Goal: Task Accomplishment & Management: Manage account settings

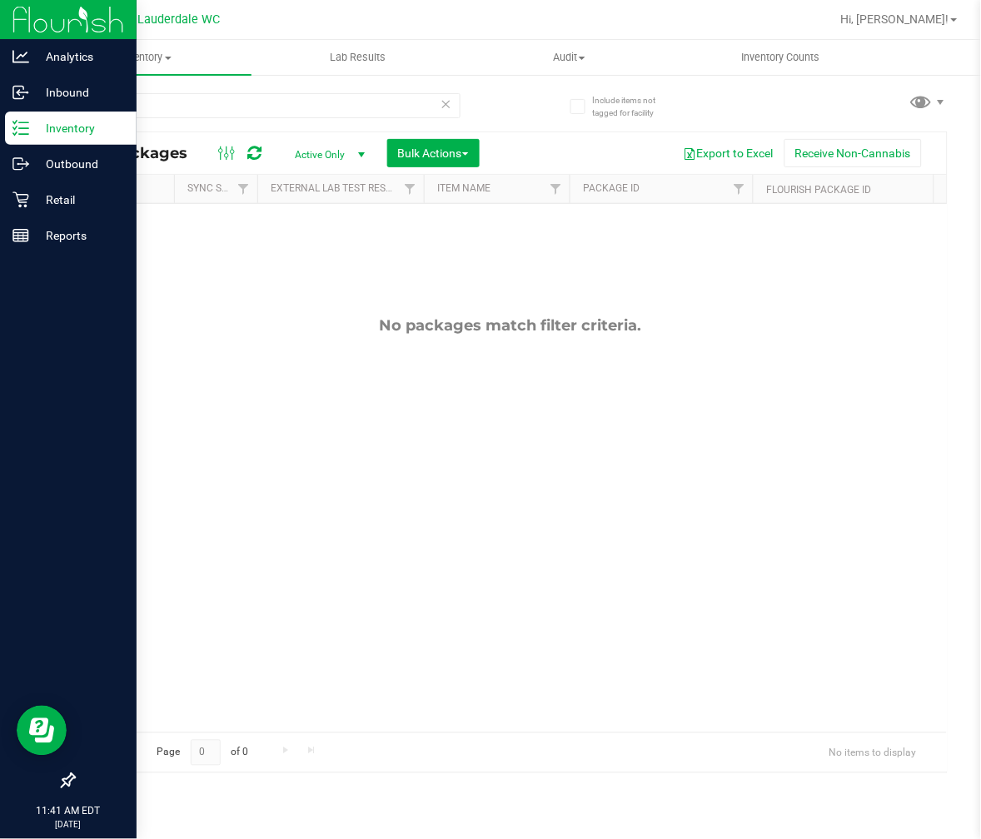
click at [11, 137] on div "Inventory" at bounding box center [71, 128] width 132 height 33
click at [23, 206] on icon at bounding box center [20, 200] width 16 height 16
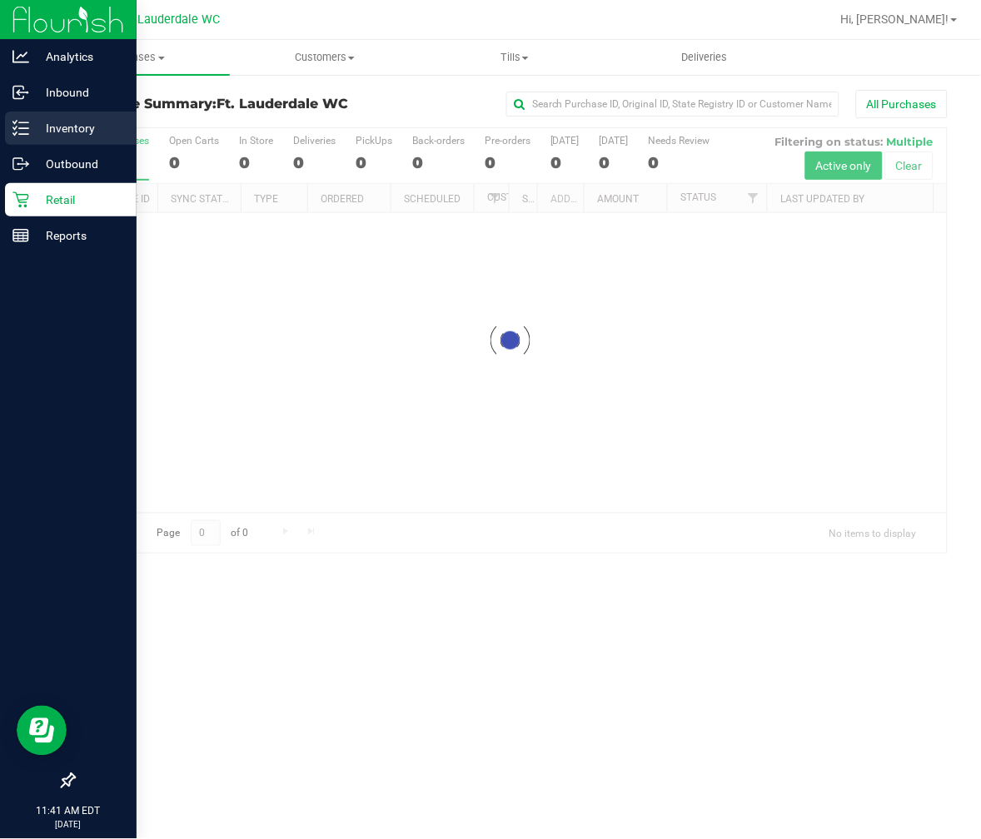
click at [62, 131] on p "Inventory" at bounding box center [79, 128] width 100 height 20
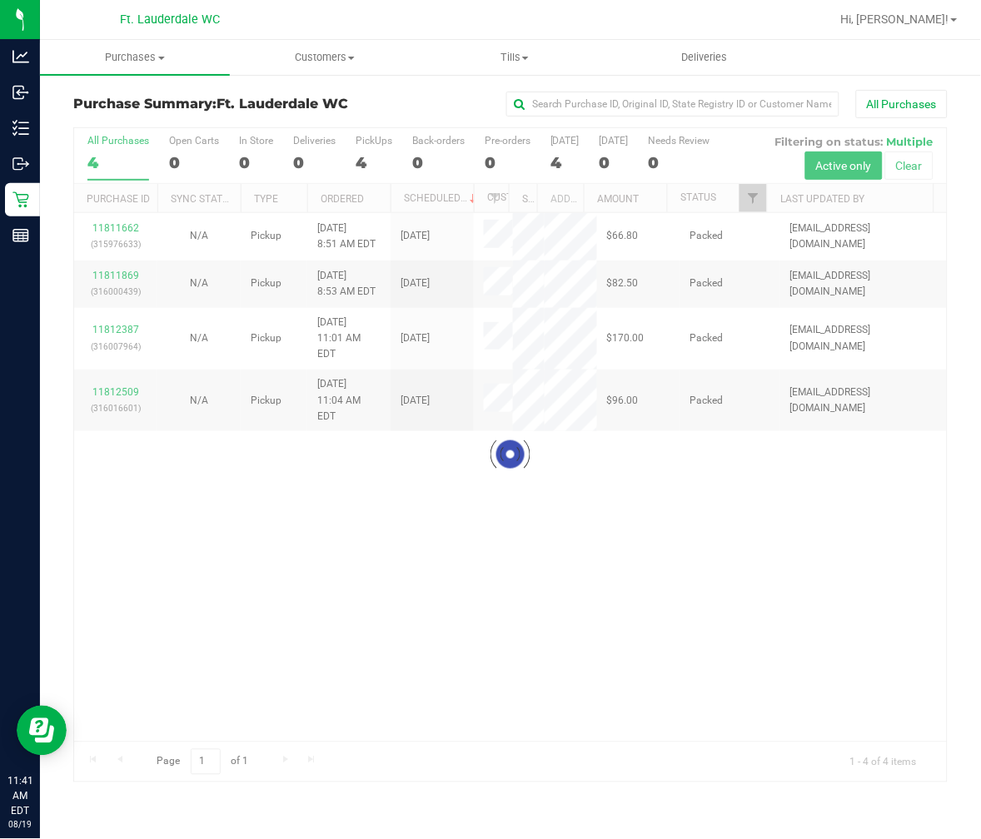
click at [211, 109] on h3 "Purchase Summary: Ft. Lauderdale WC" at bounding box center [218, 104] width 291 height 15
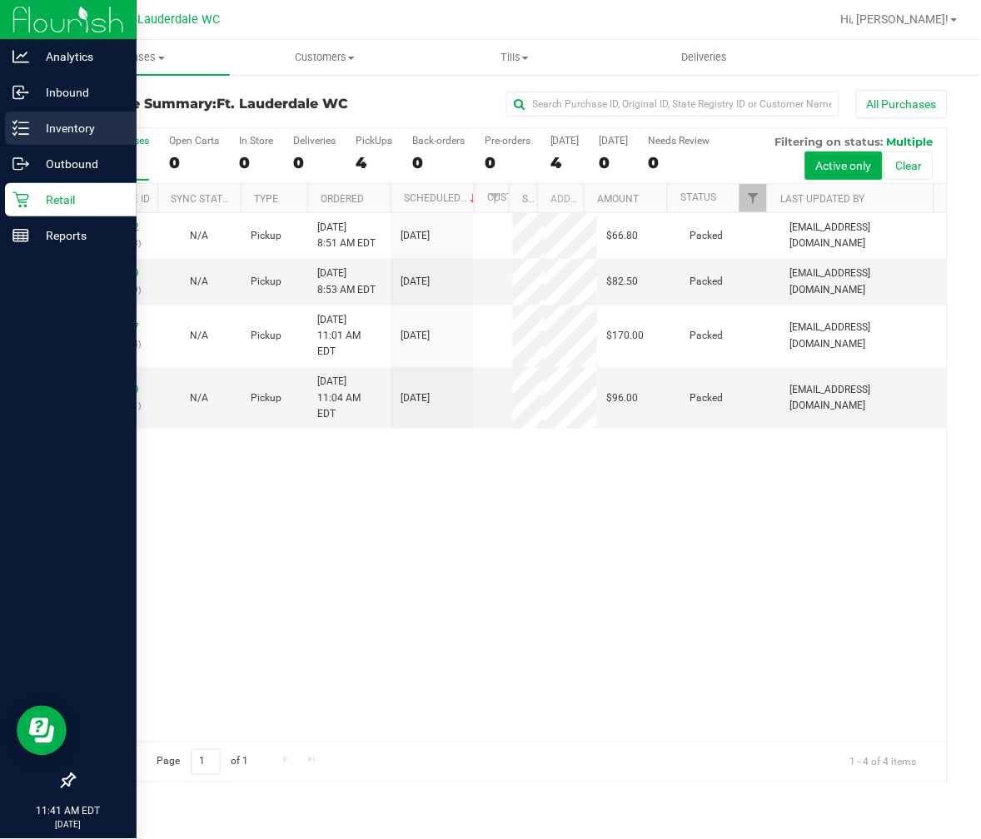
click at [29, 118] on p "Inventory" at bounding box center [79, 128] width 100 height 20
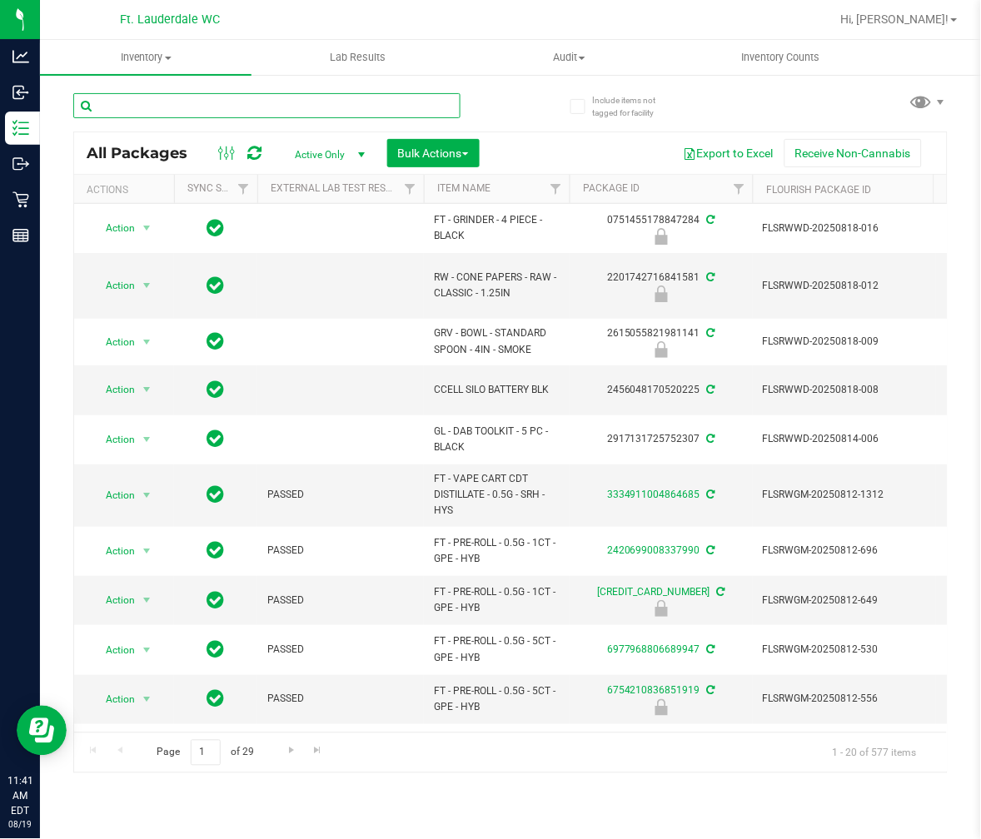
click at [153, 107] on input "text" at bounding box center [266, 105] width 387 height 25
type input "silo"
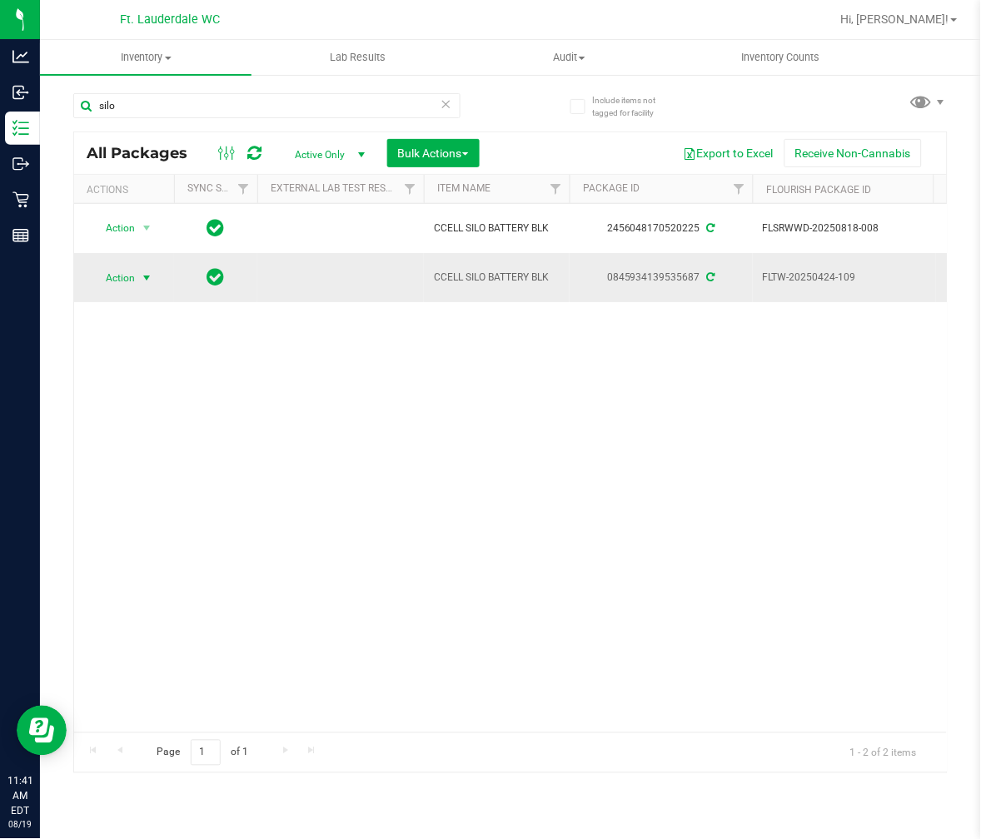
click at [108, 287] on span "Action" at bounding box center [113, 277] width 45 height 23
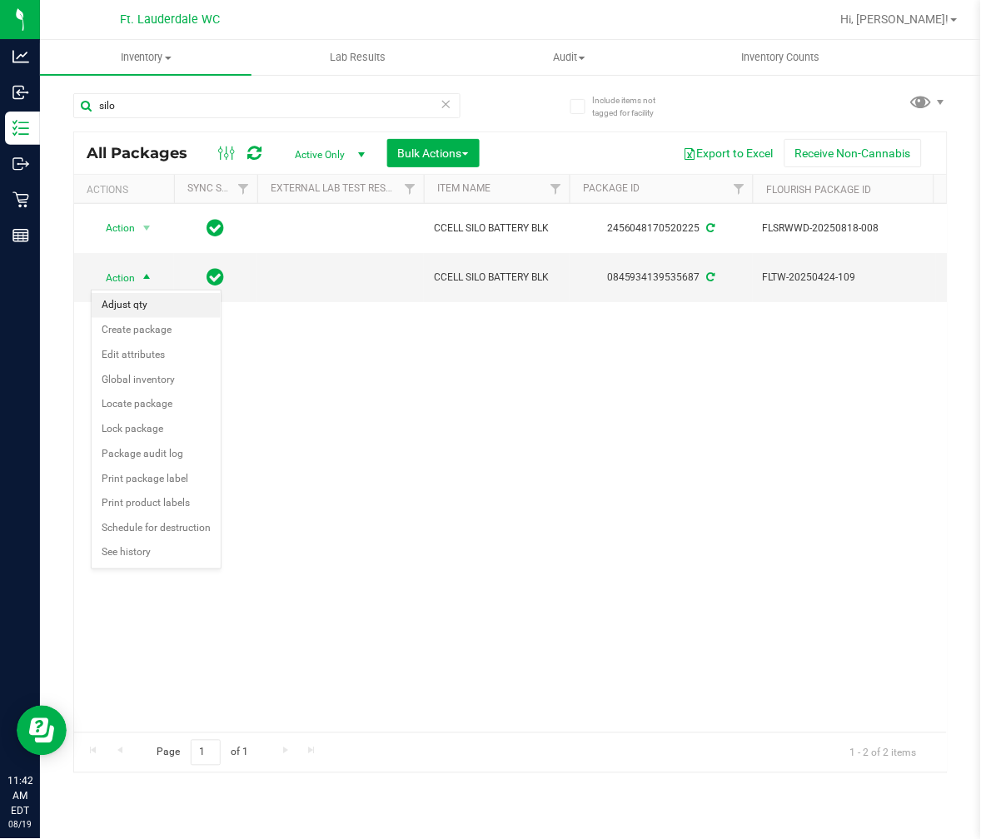
click at [137, 308] on li "Adjust qty" at bounding box center [156, 305] width 129 height 25
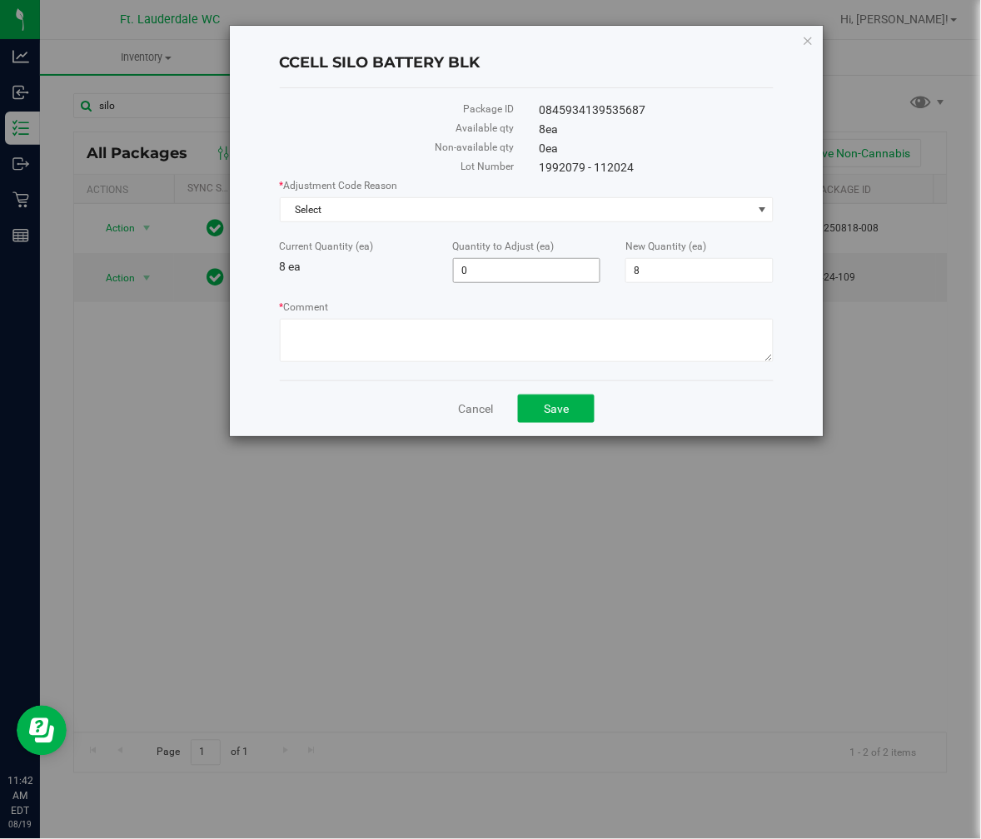
click at [511, 265] on span "0 0" at bounding box center [527, 270] width 148 height 25
click at [511, 265] on input "0" at bounding box center [527, 270] width 147 height 23
type input "10"
type input "18"
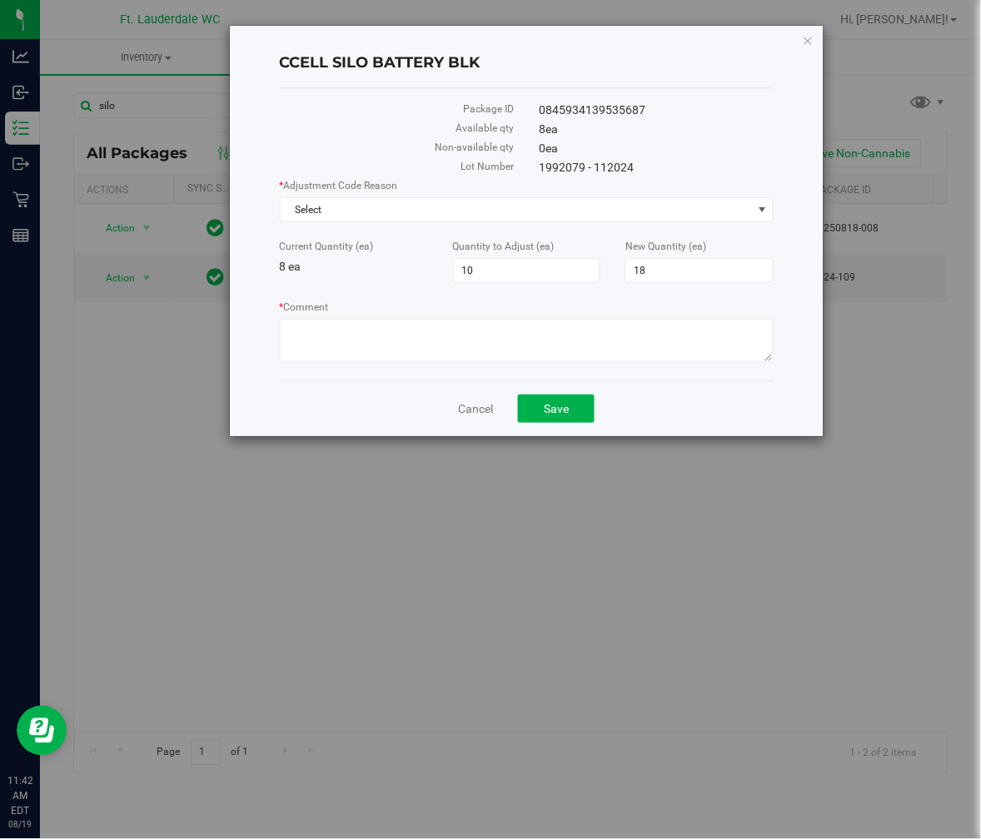
click at [366, 277] on div "Current Quantity (ea) 8 ea Quantity to Adjust (ea) 10 10 New Quantity (ea) 18 18" at bounding box center [527, 261] width 520 height 44
click at [368, 208] on span "Select" at bounding box center [517, 209] width 472 height 23
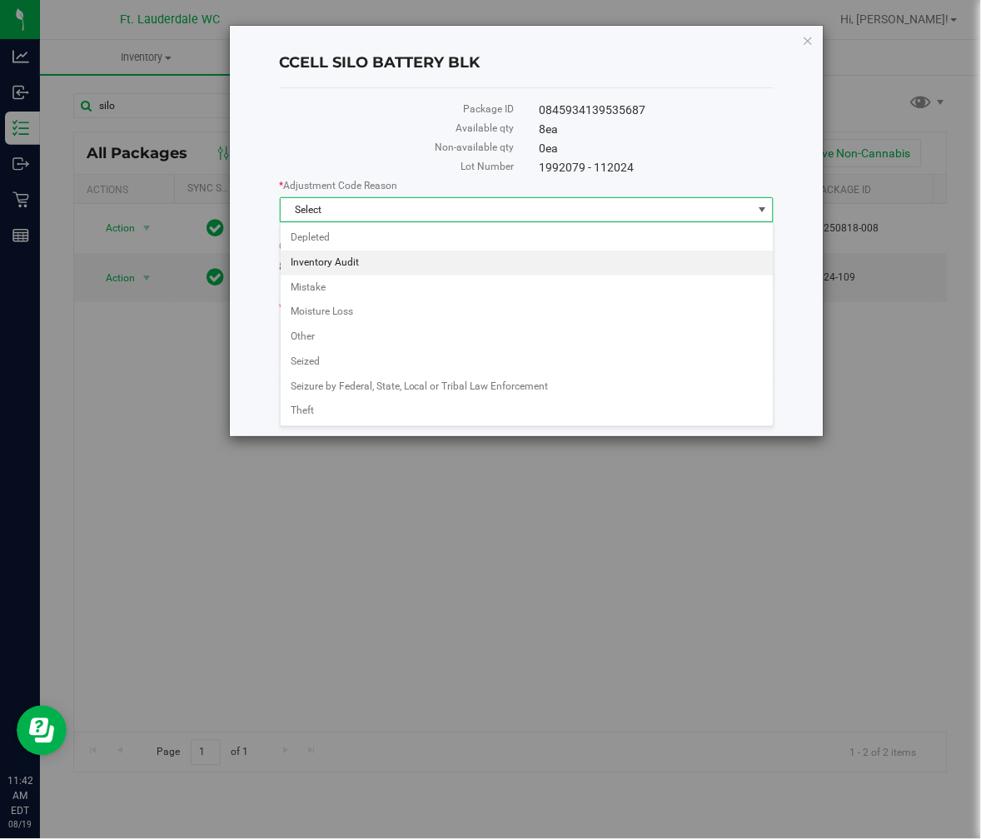
click at [352, 273] on li "Inventory Audit" at bounding box center [527, 263] width 493 height 25
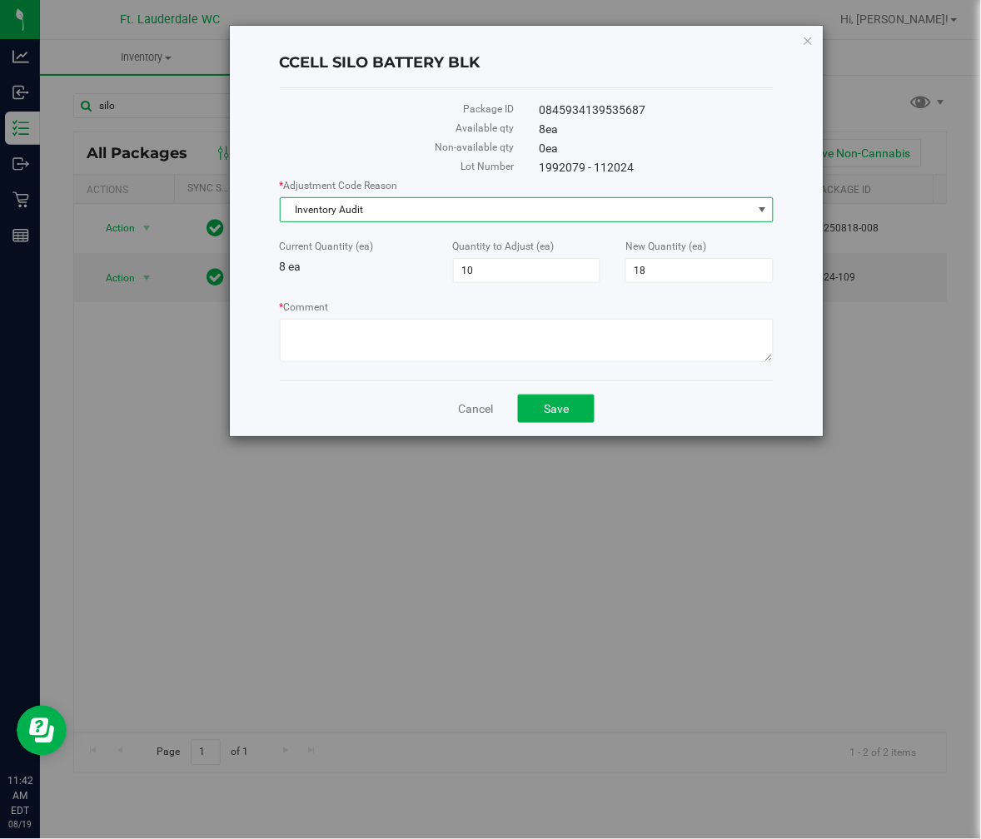
click at [352, 310] on label "* Comment" at bounding box center [527, 307] width 495 height 15
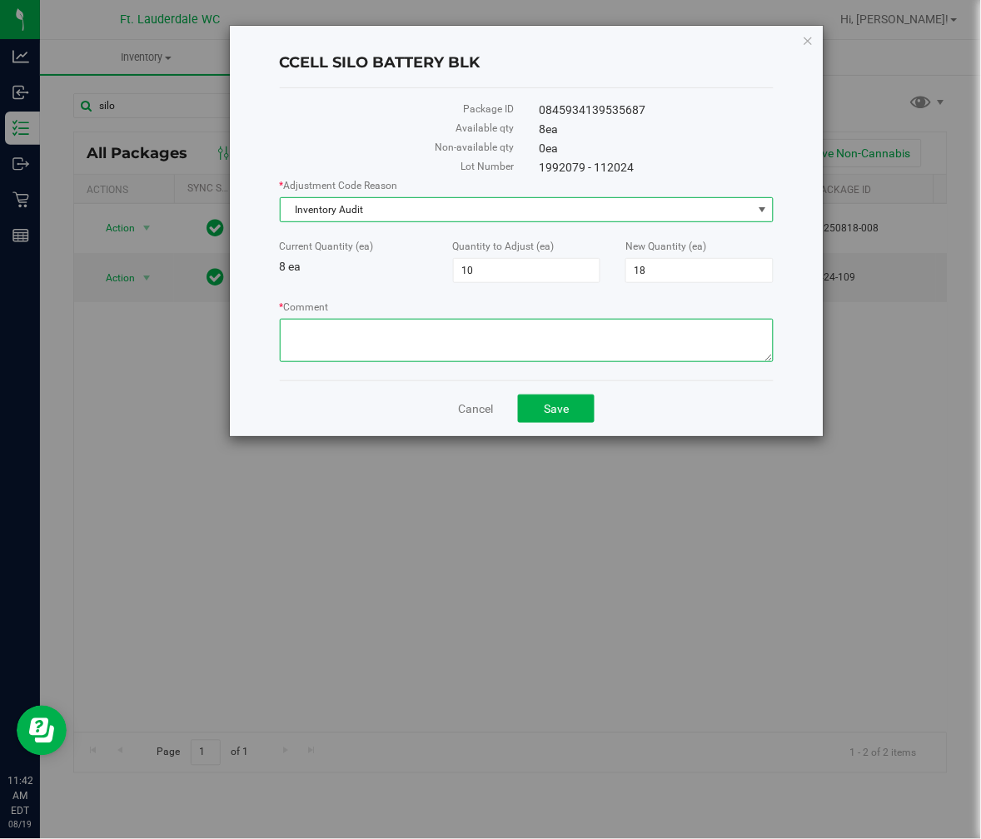
click at [352, 319] on textarea "* Comment" at bounding box center [527, 340] width 495 height 43
click at [348, 329] on textarea "* Comment" at bounding box center [527, 340] width 495 height 43
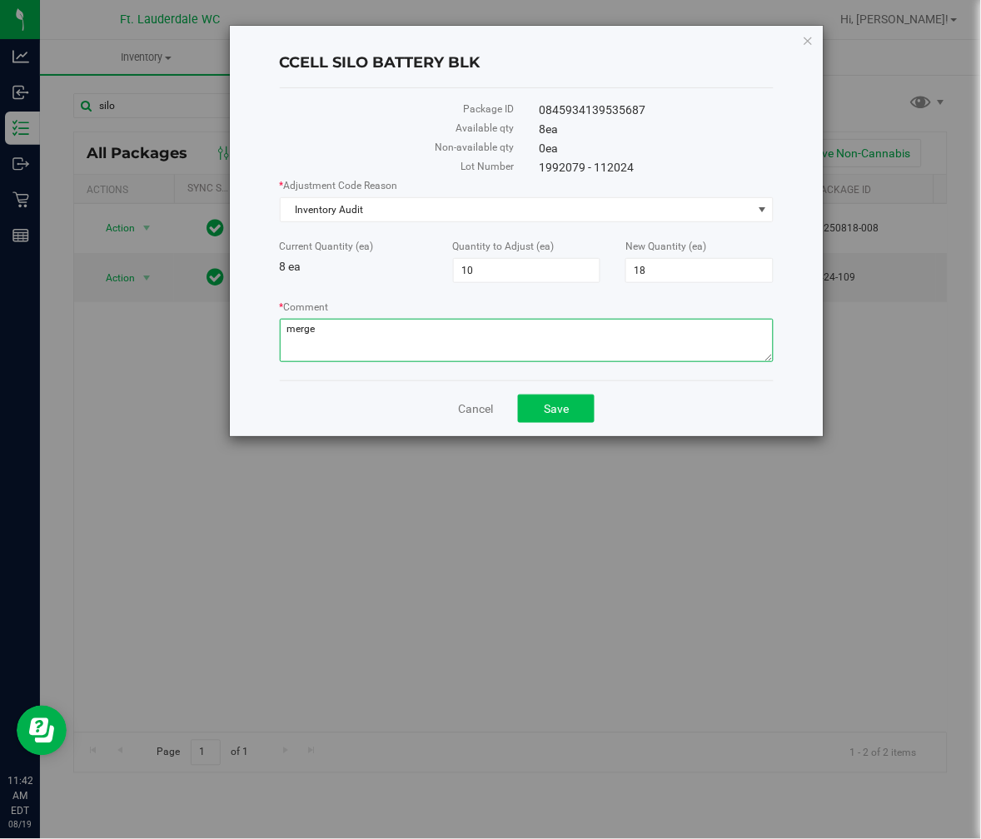
type textarea "merge"
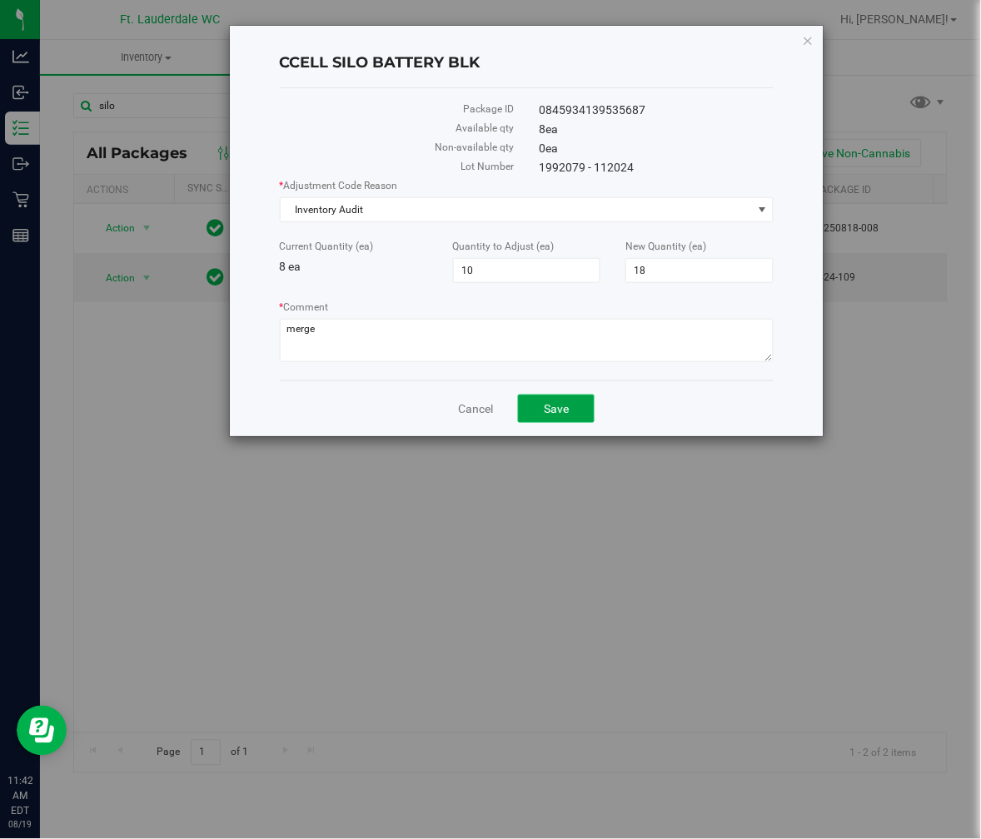
click at [561, 411] on span "Save" at bounding box center [556, 408] width 25 height 13
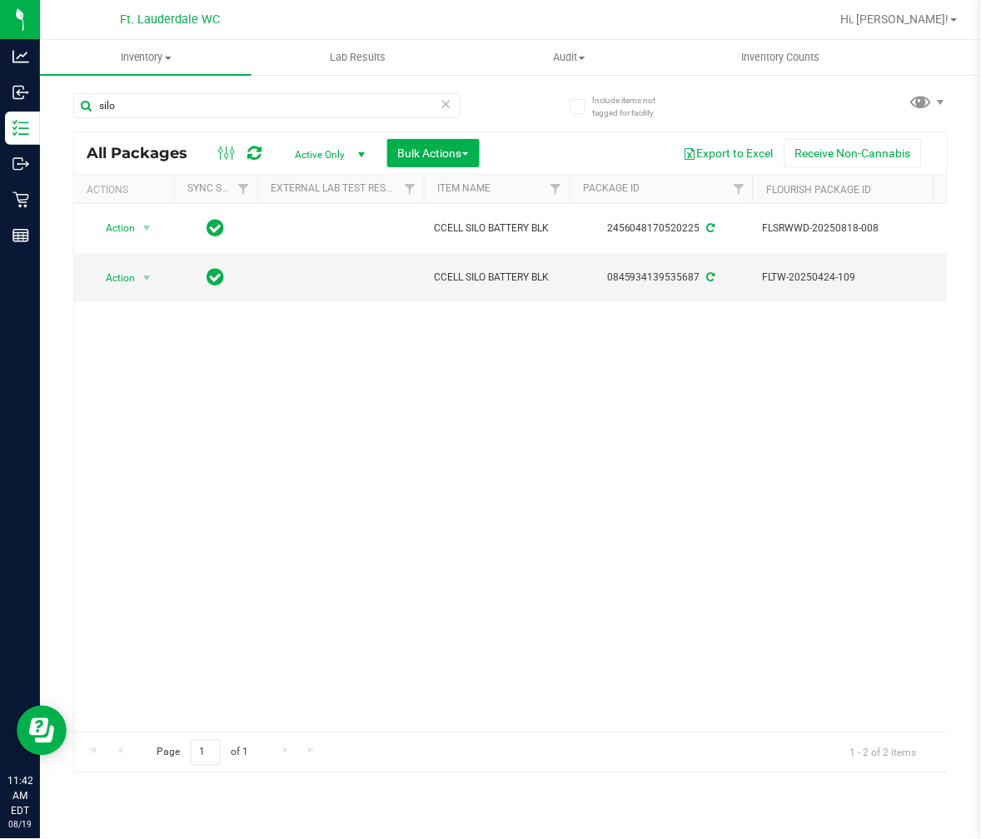
click at [298, 734] on div "Page 1 of 1 1 - 2 of 2 items" at bounding box center [510, 753] width 873 height 40
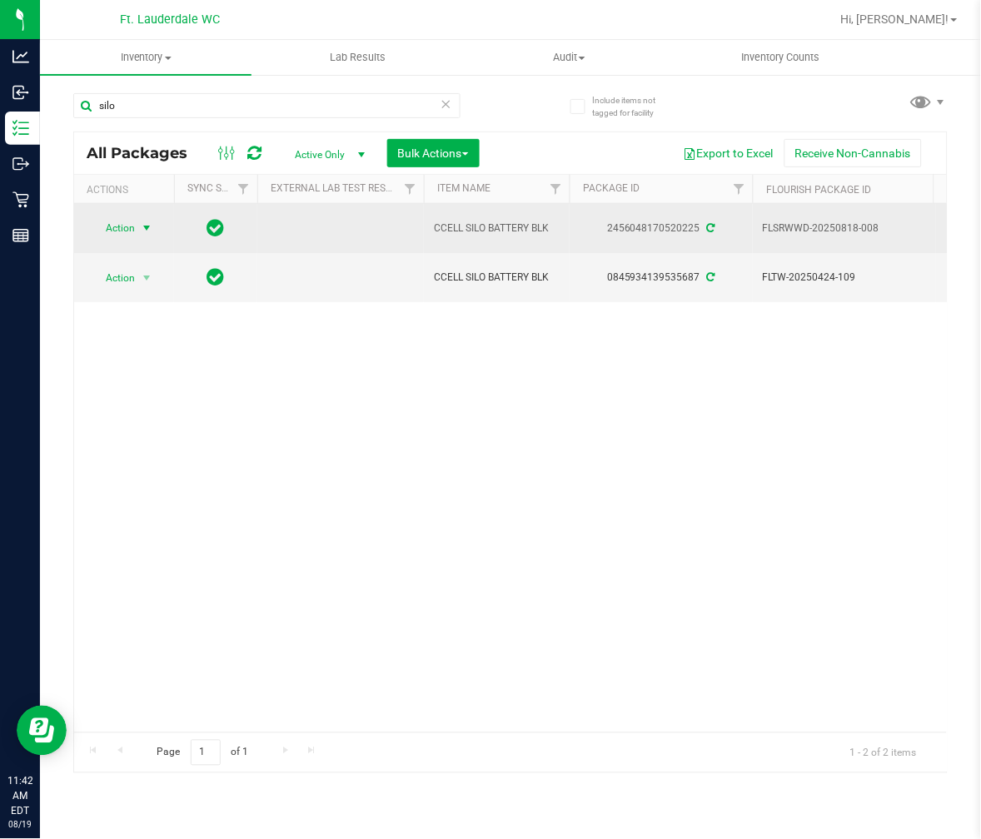
click at [132, 235] on span "Action" at bounding box center [113, 228] width 45 height 23
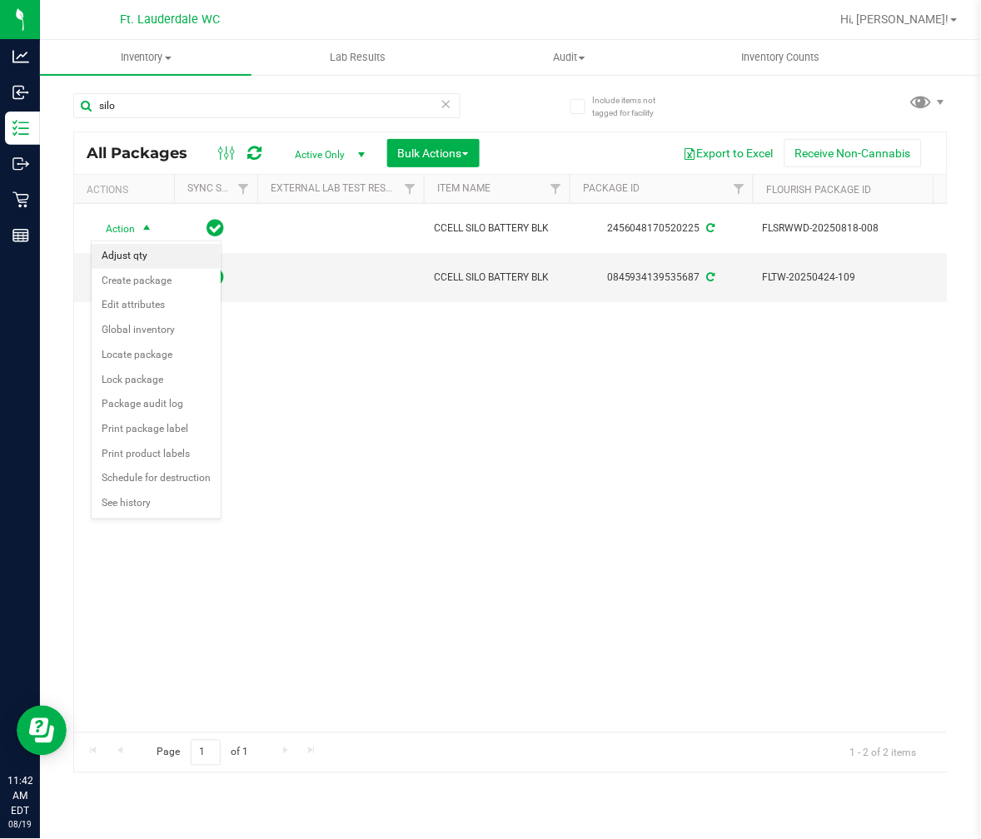
click at [150, 253] on li "Adjust qty" at bounding box center [156, 256] width 129 height 25
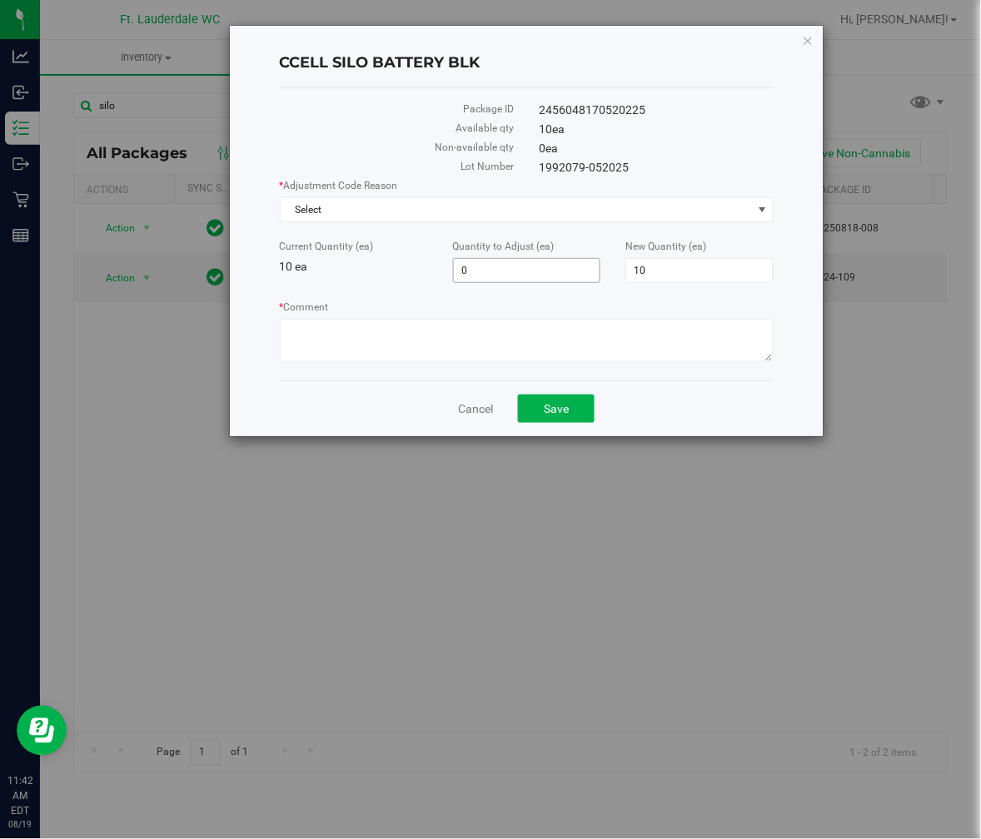
click at [488, 281] on span "0 0" at bounding box center [527, 270] width 148 height 25
type input "-10"
type input "0"
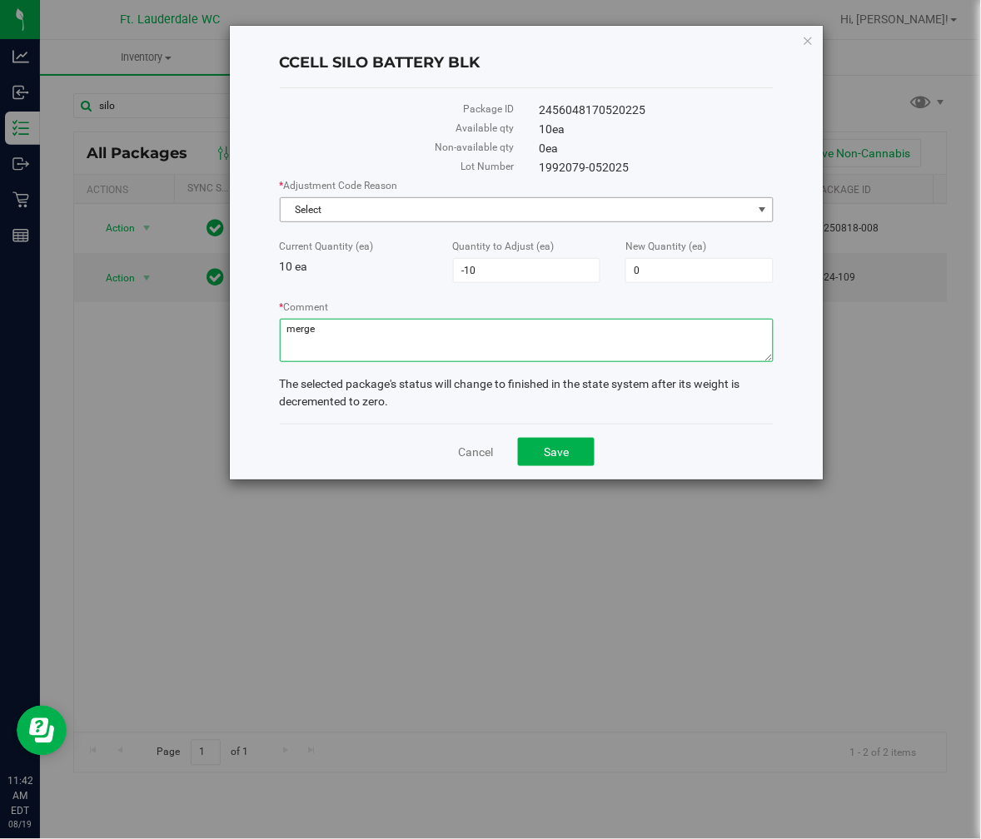
type textarea "merge"
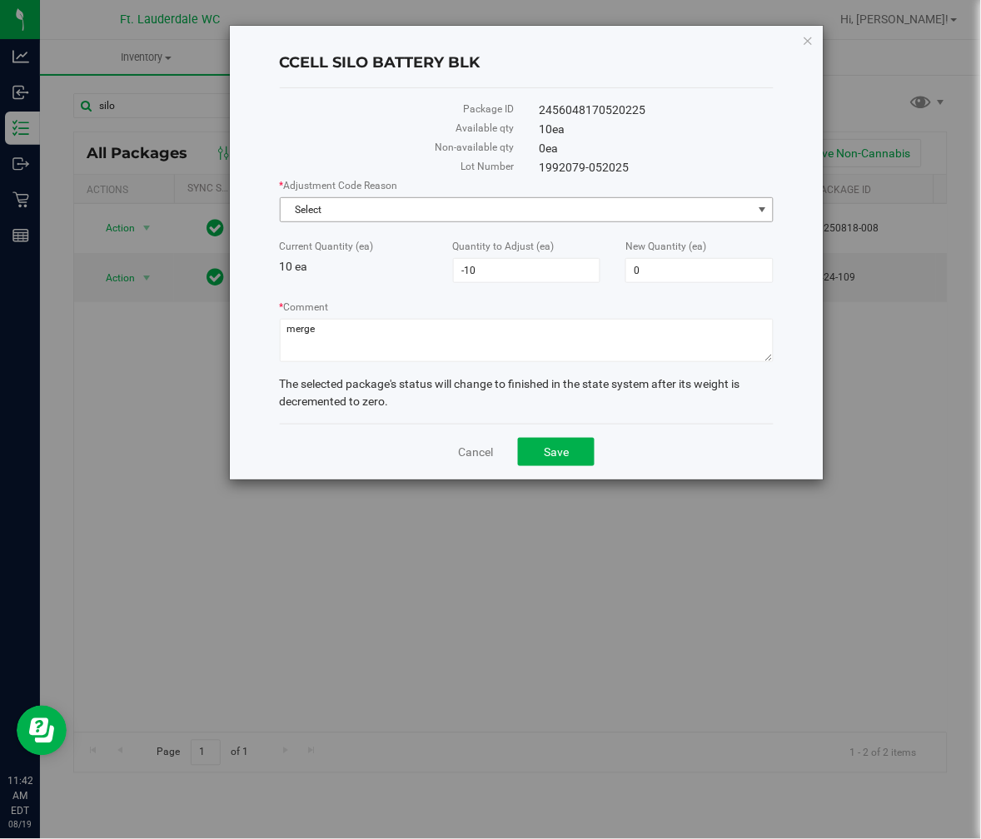
click at [443, 220] on span "Select" at bounding box center [517, 209] width 472 height 23
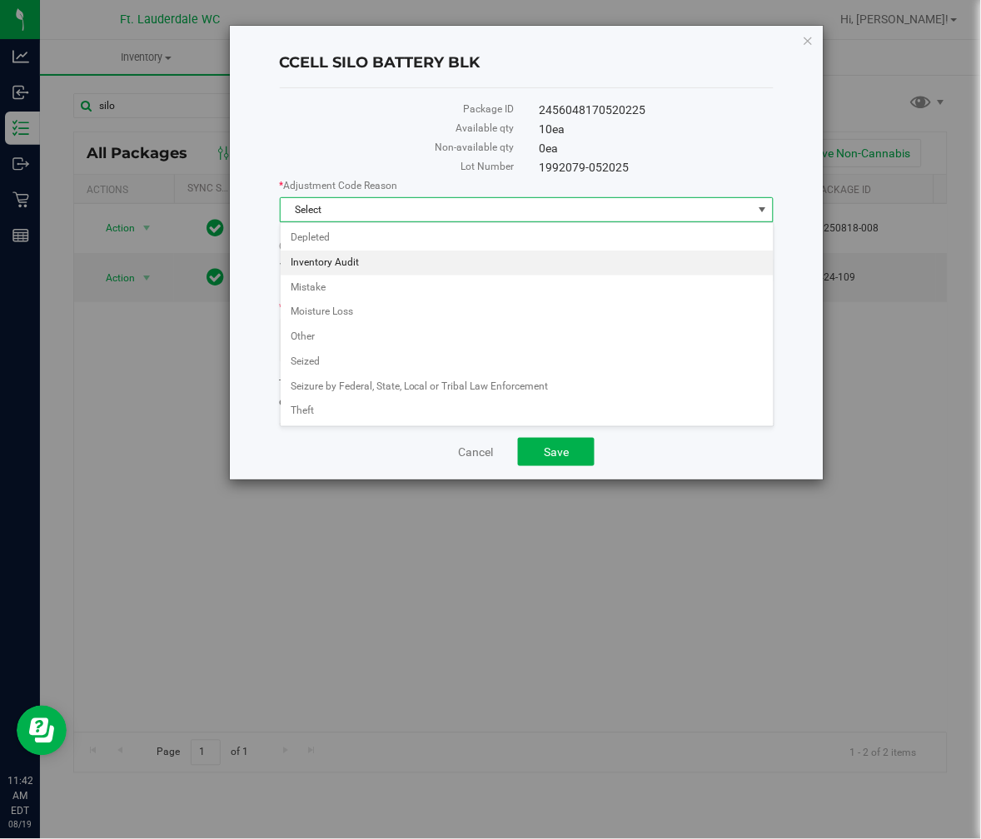
click at [373, 271] on li "Inventory Audit" at bounding box center [527, 263] width 493 height 25
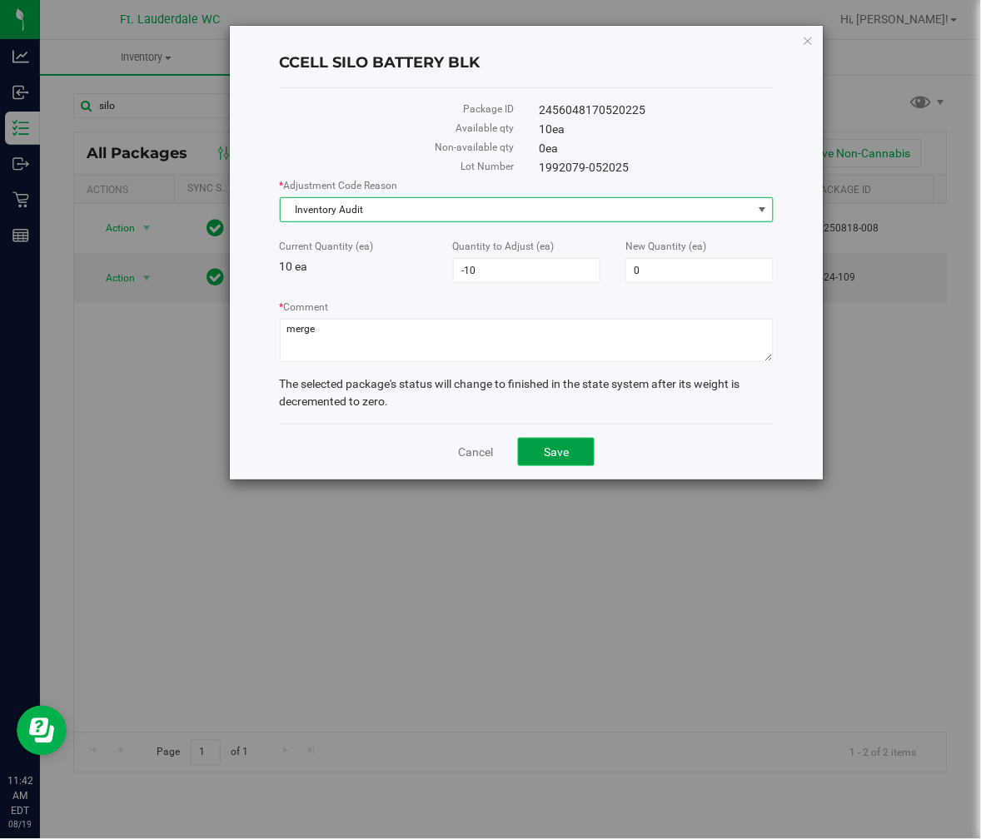
click at [565, 455] on span "Save" at bounding box center [556, 452] width 25 height 13
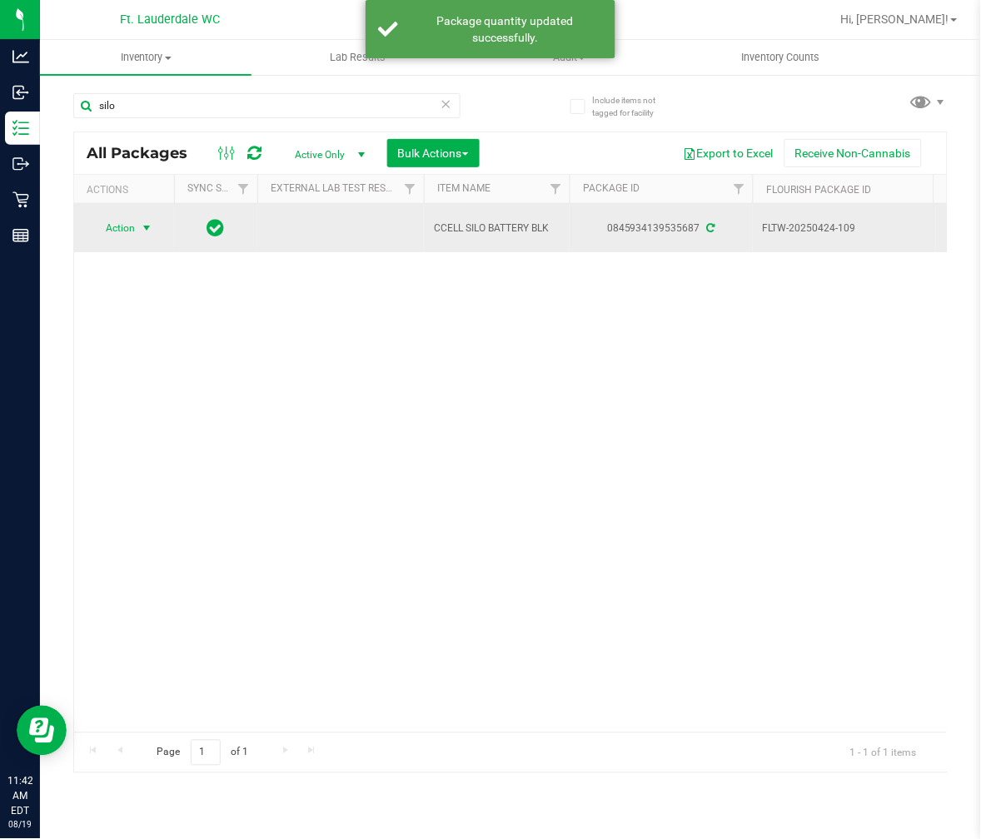
click at [152, 226] on span "select" at bounding box center [146, 228] width 13 height 13
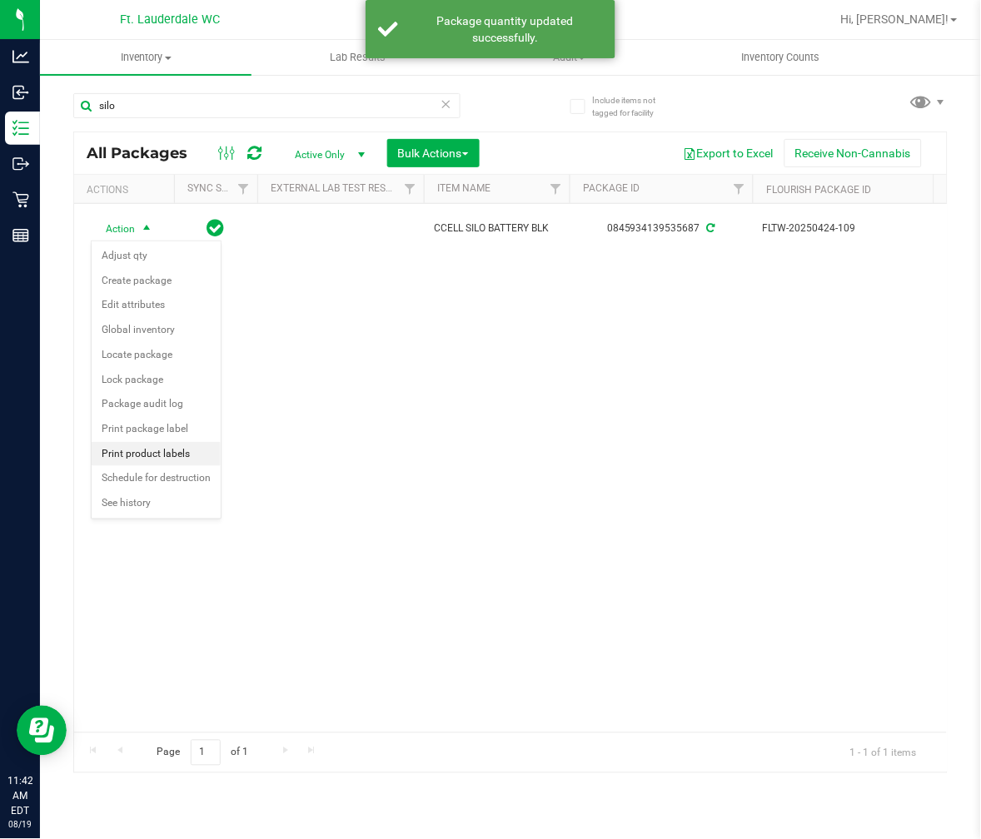
click at [129, 460] on li "Print product labels" at bounding box center [156, 454] width 129 height 25
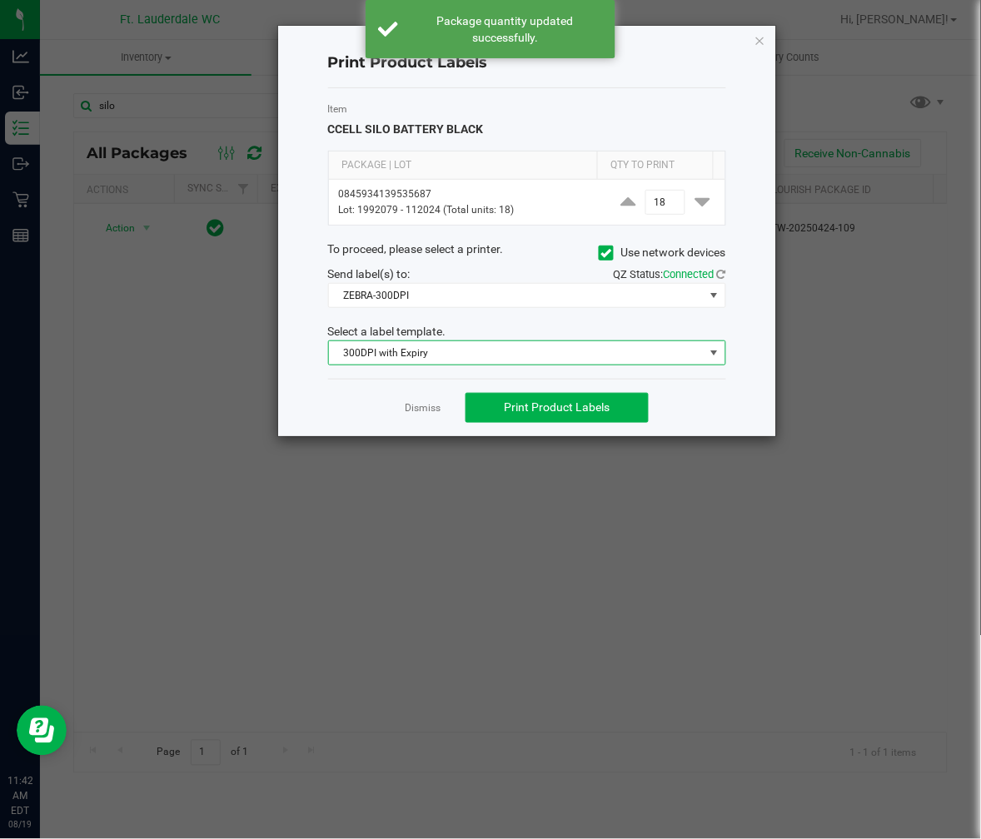
click at [448, 356] on span "300DPI with Expiry" at bounding box center [517, 352] width 376 height 23
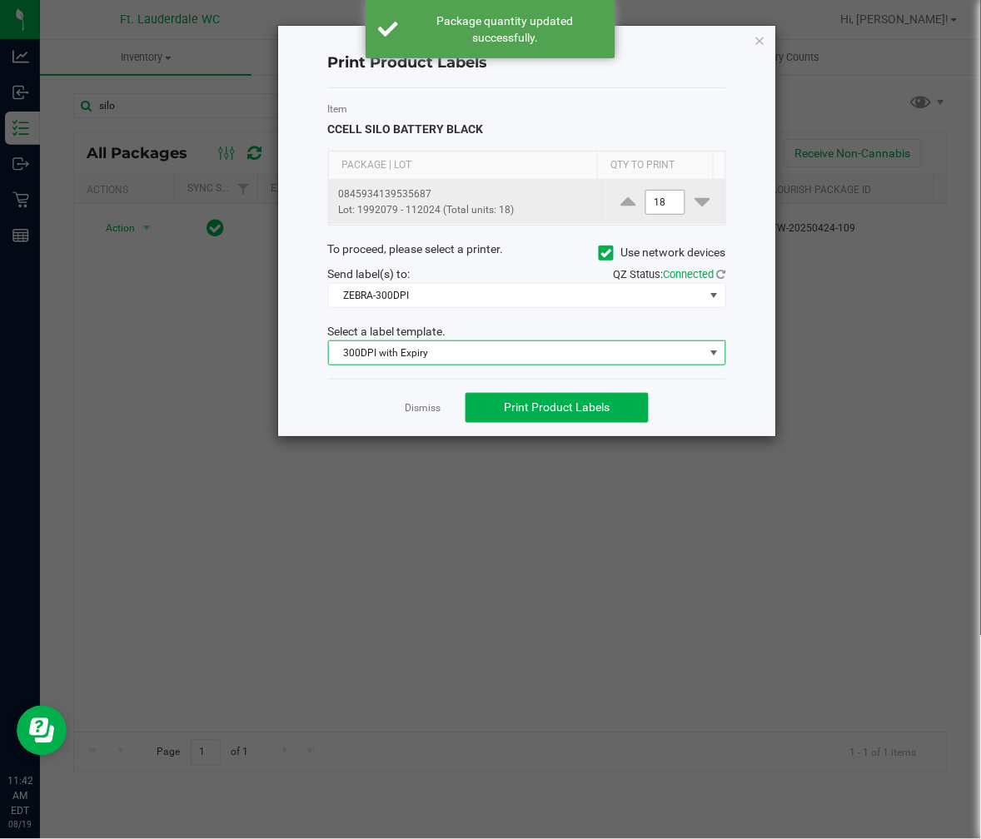
click at [653, 195] on input "18" at bounding box center [665, 202] width 38 height 23
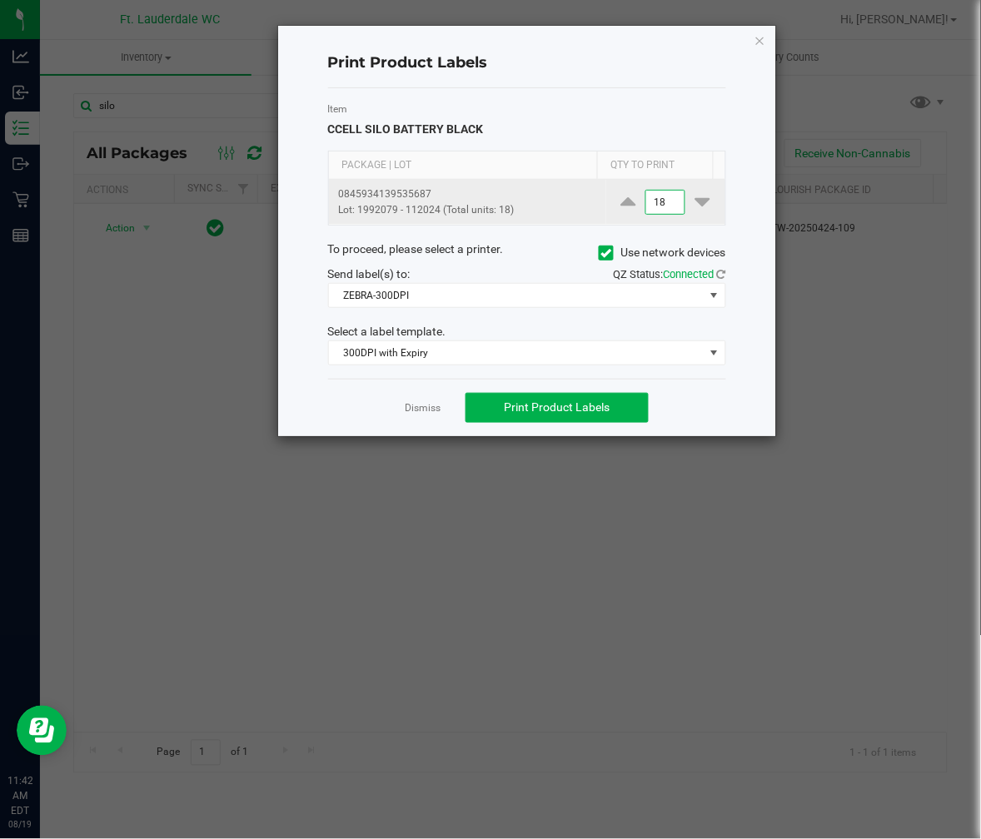
click at [653, 195] on input "18" at bounding box center [665, 202] width 38 height 23
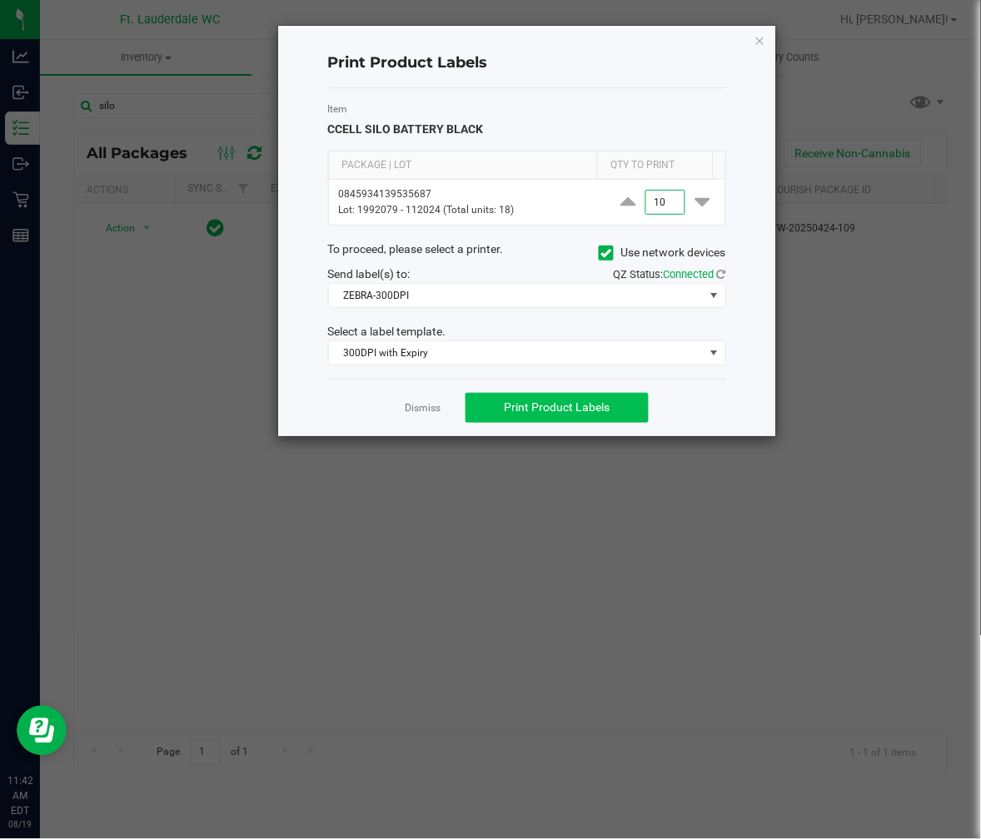
type input "10"
click at [585, 397] on button "Print Product Labels" at bounding box center [556, 408] width 183 height 30
click at [406, 402] on link "Dismiss" at bounding box center [423, 408] width 36 height 14
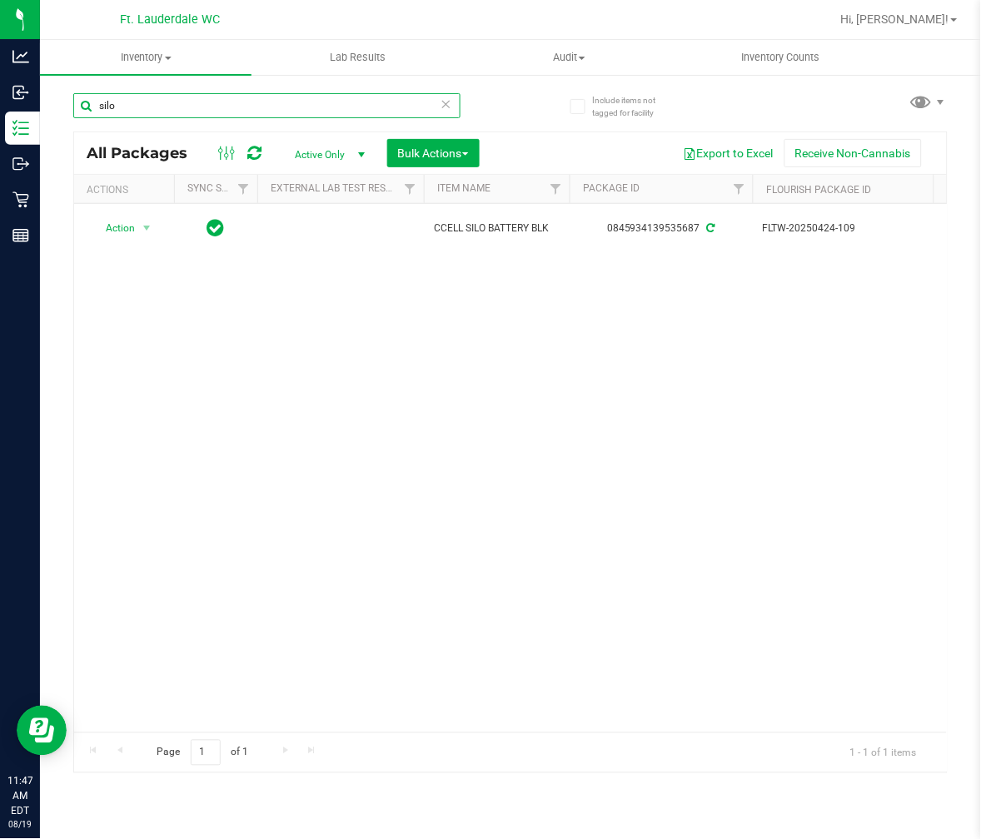
click at [156, 111] on input "silo" at bounding box center [266, 105] width 387 height 25
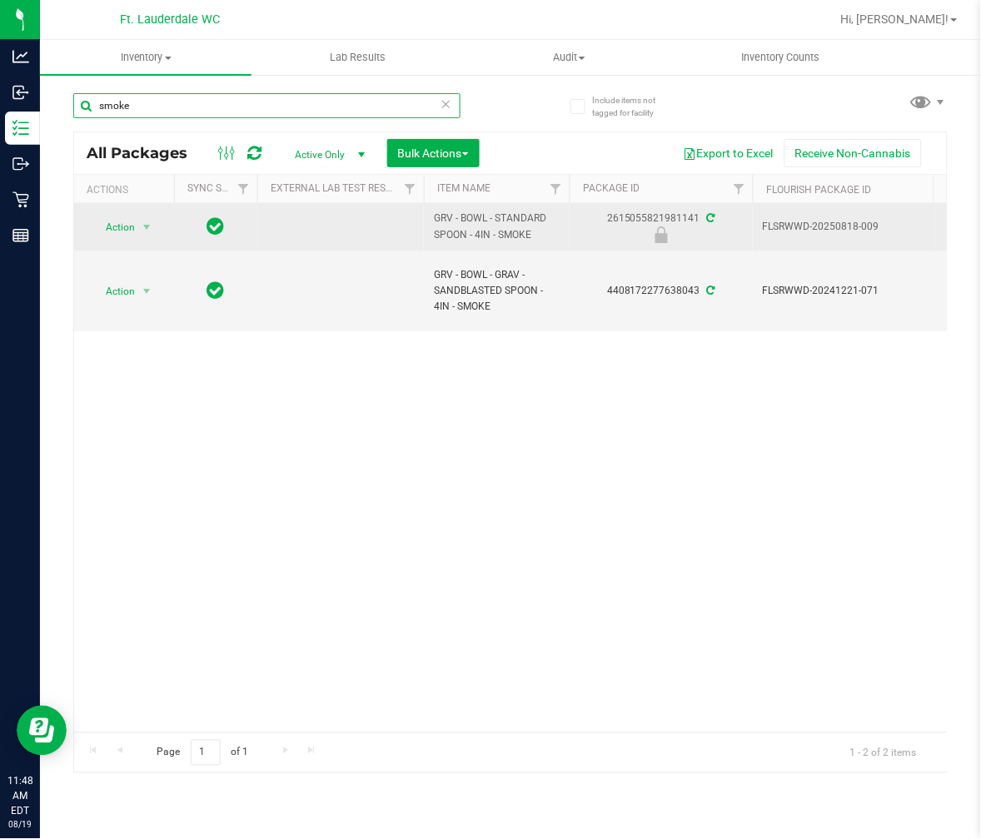
type input "smoke"
click at [138, 235] on span "select" at bounding box center [147, 227] width 21 height 23
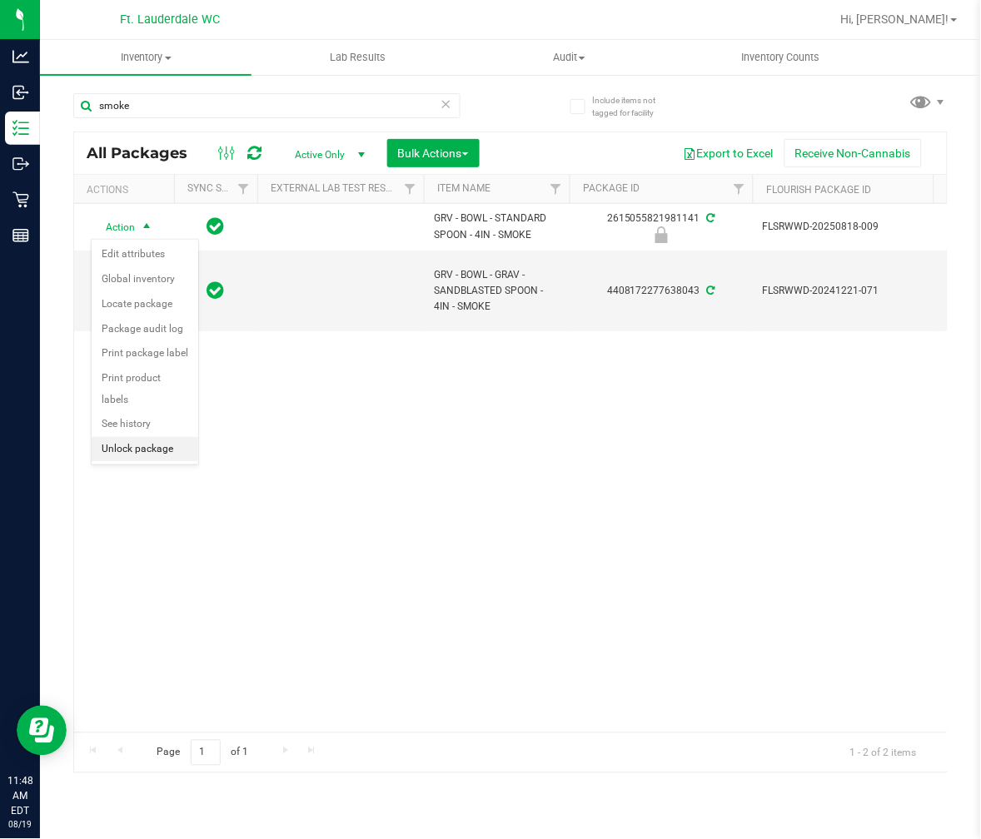
click at [143, 447] on li "Unlock package" at bounding box center [145, 449] width 107 height 25
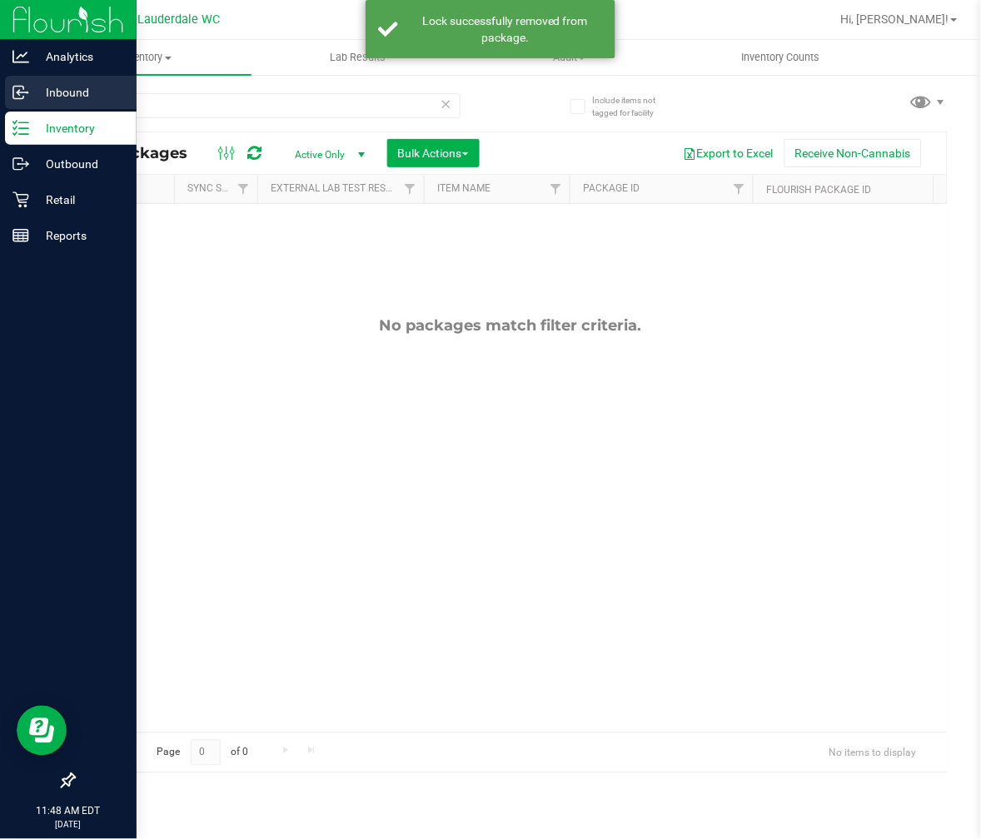
click at [27, 97] on icon at bounding box center [20, 92] width 17 height 17
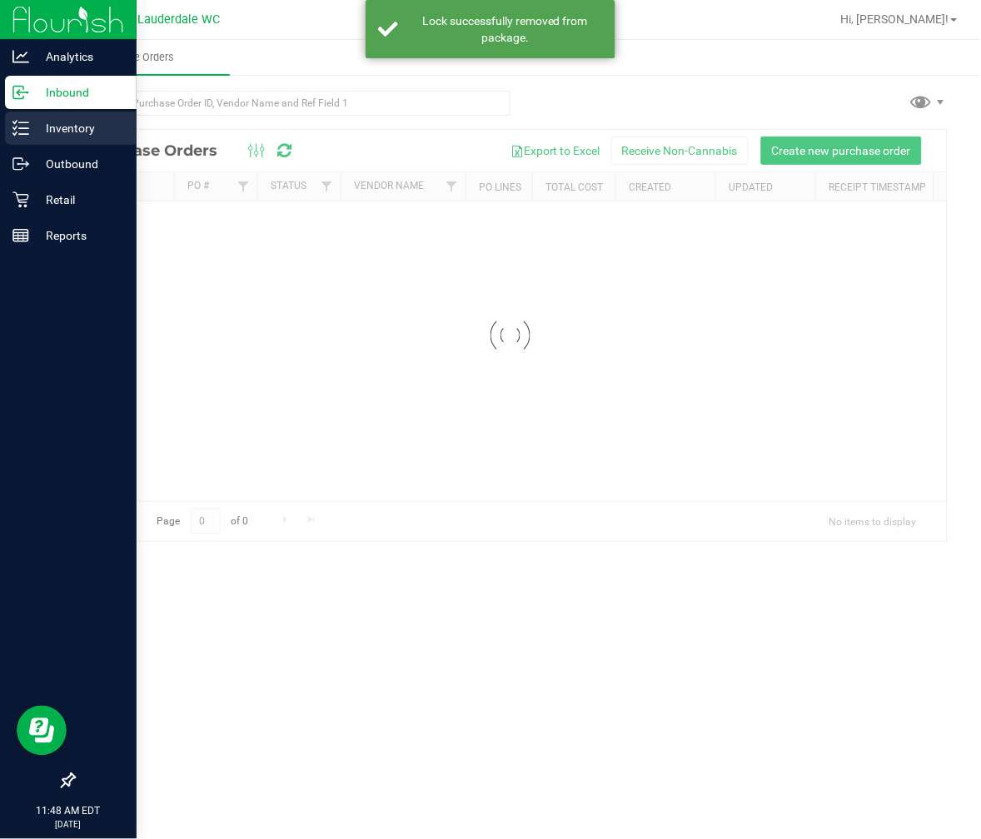
click at [27, 131] on icon at bounding box center [20, 128] width 17 height 17
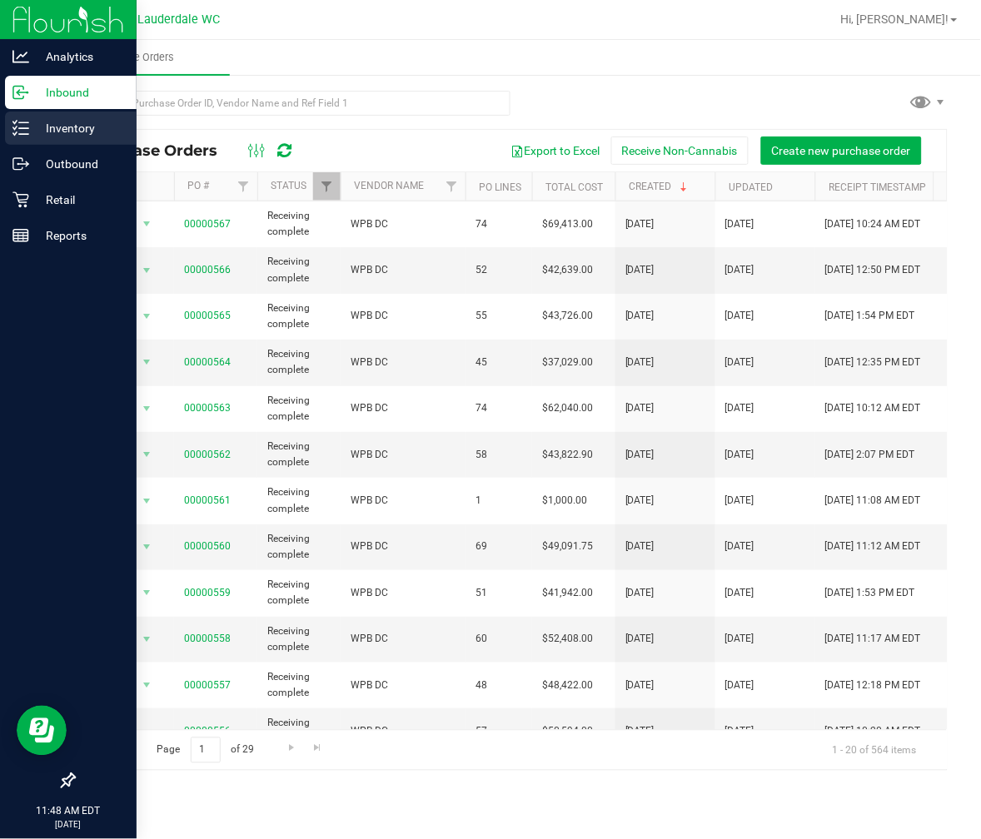
click at [14, 129] on icon at bounding box center [14, 128] width 3 height 2
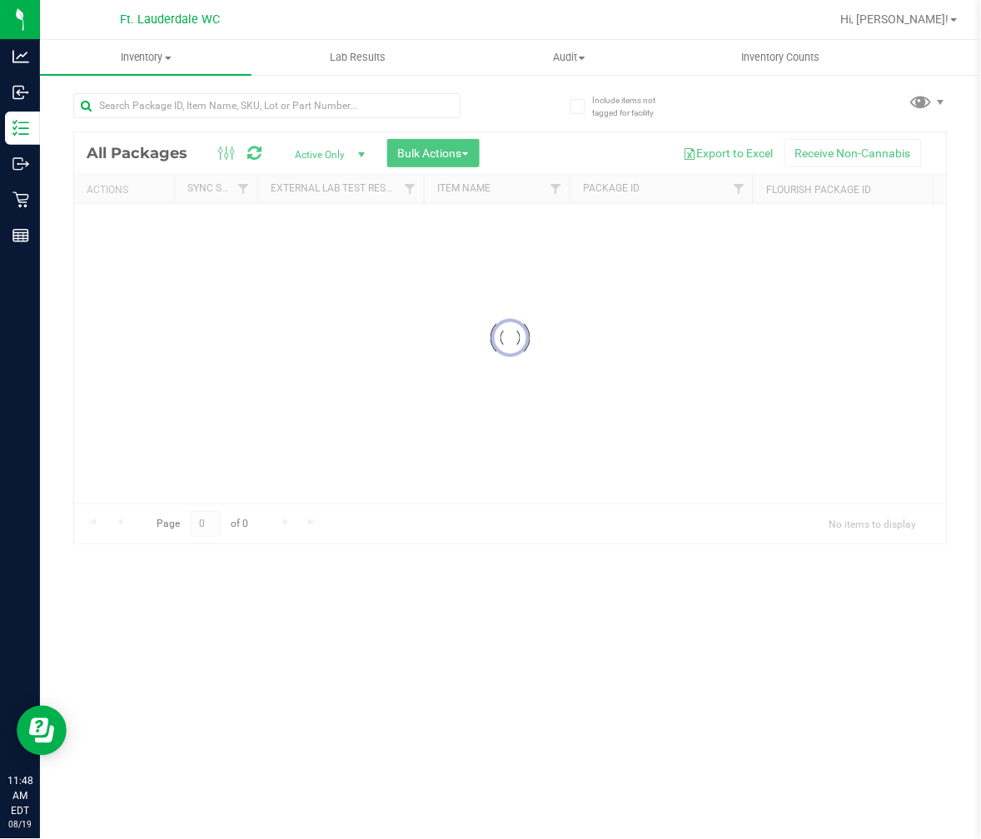
click at [200, 107] on input "text" at bounding box center [266, 105] width 387 height 25
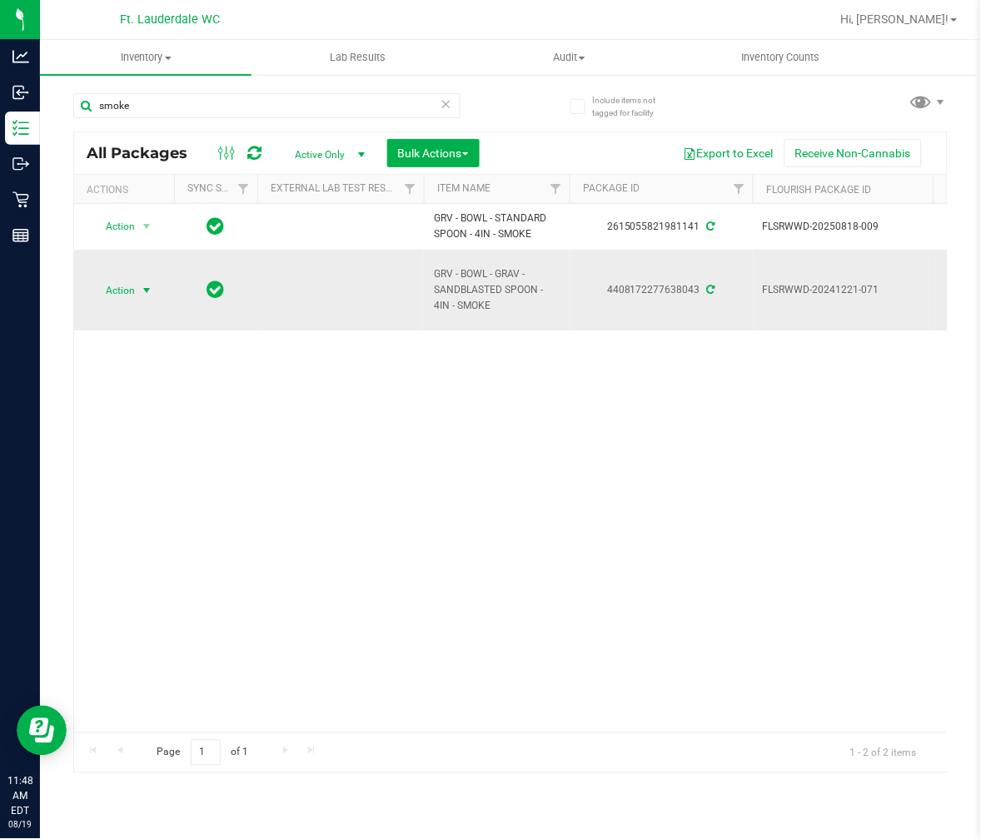
type input "smoke"
click at [145, 296] on span "select" at bounding box center [146, 290] width 13 height 13
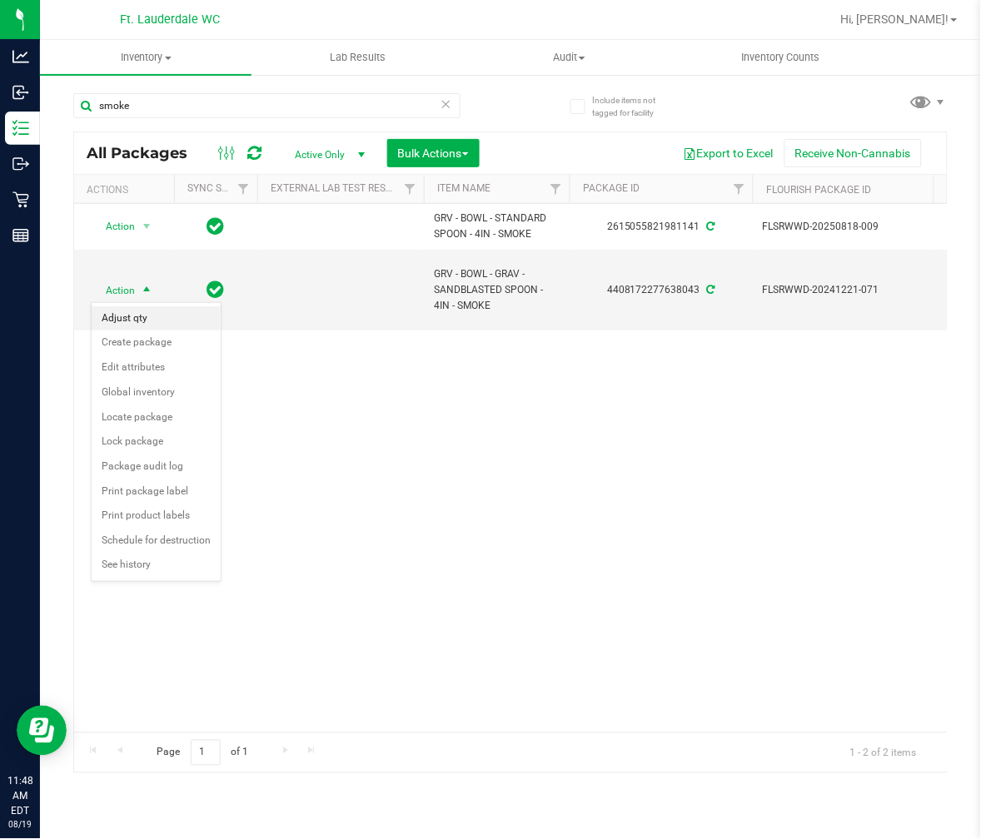
click at [164, 321] on li "Adjust qty" at bounding box center [156, 318] width 129 height 25
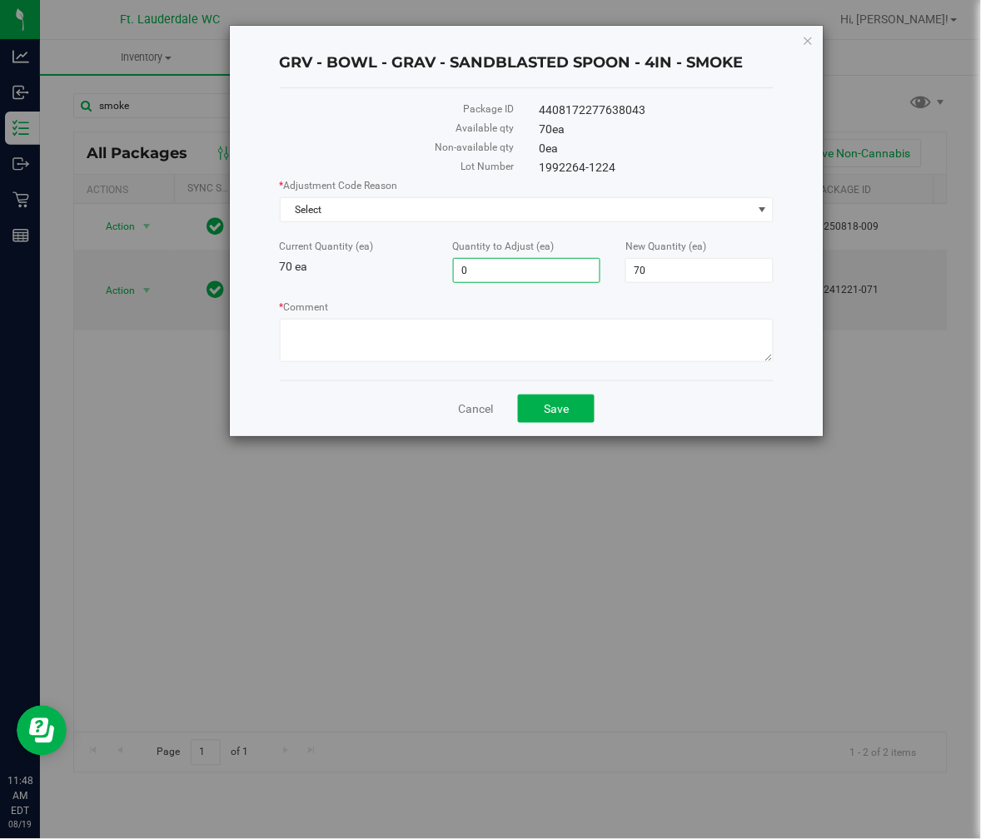
click at [479, 269] on span "0 0" at bounding box center [527, 270] width 148 height 25
click at [479, 269] on input "0" at bounding box center [527, 270] width 147 height 23
type input "15"
type input "85"
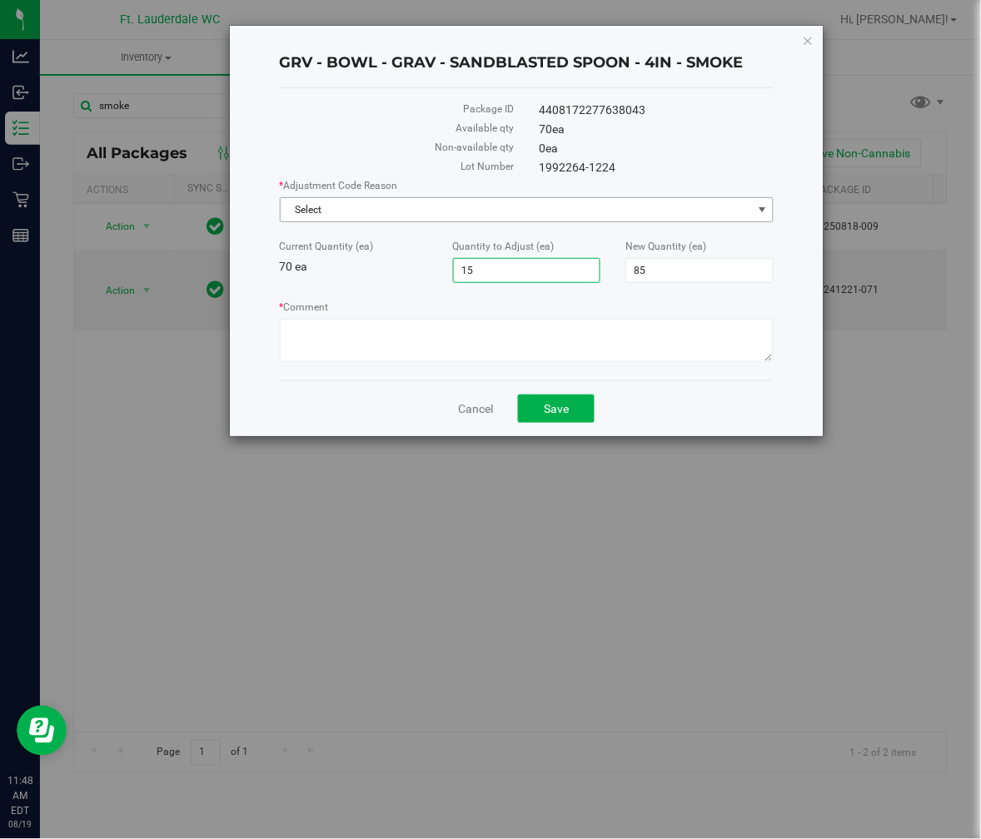
click at [428, 202] on span "Select" at bounding box center [517, 209] width 472 height 23
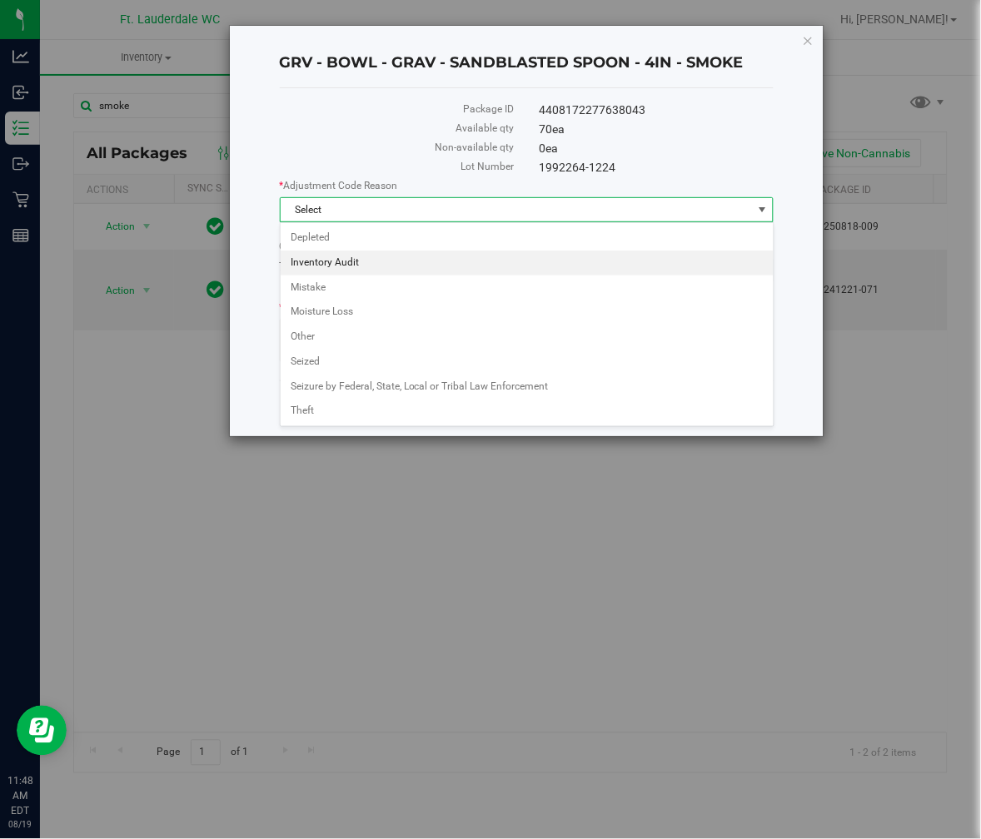
click at [368, 266] on li "Inventory Audit" at bounding box center [527, 263] width 493 height 25
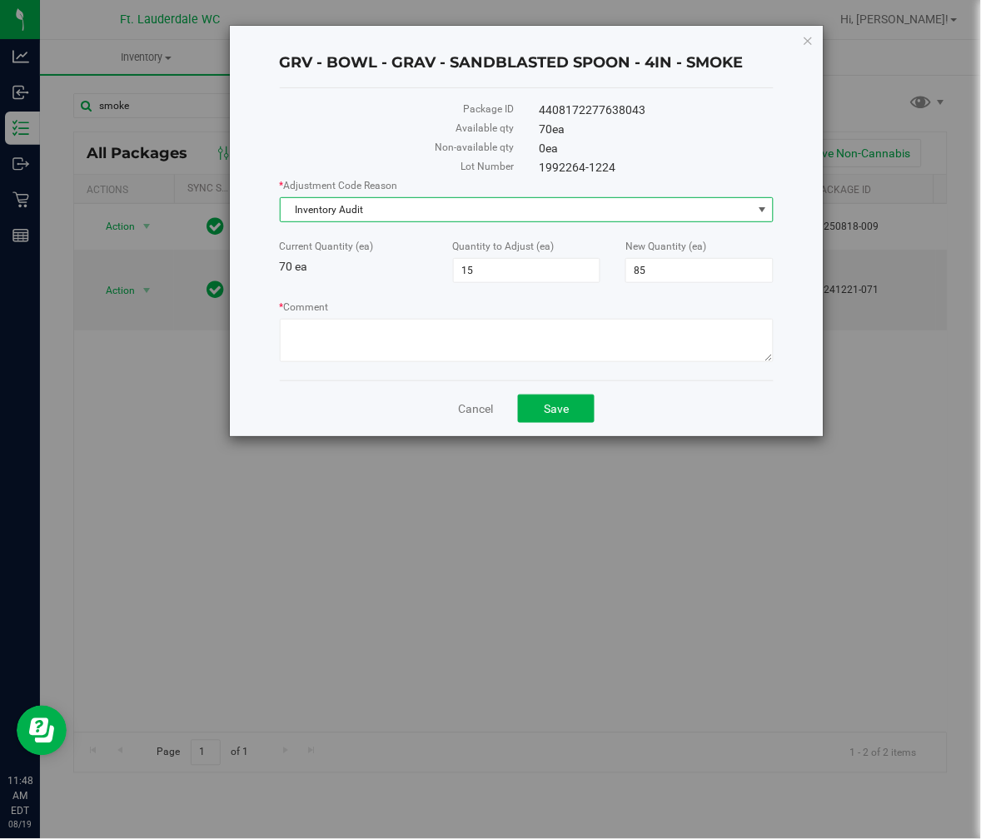
click at [376, 265] on div "Current Quantity (ea) 70 ea" at bounding box center [353, 257] width 173 height 37
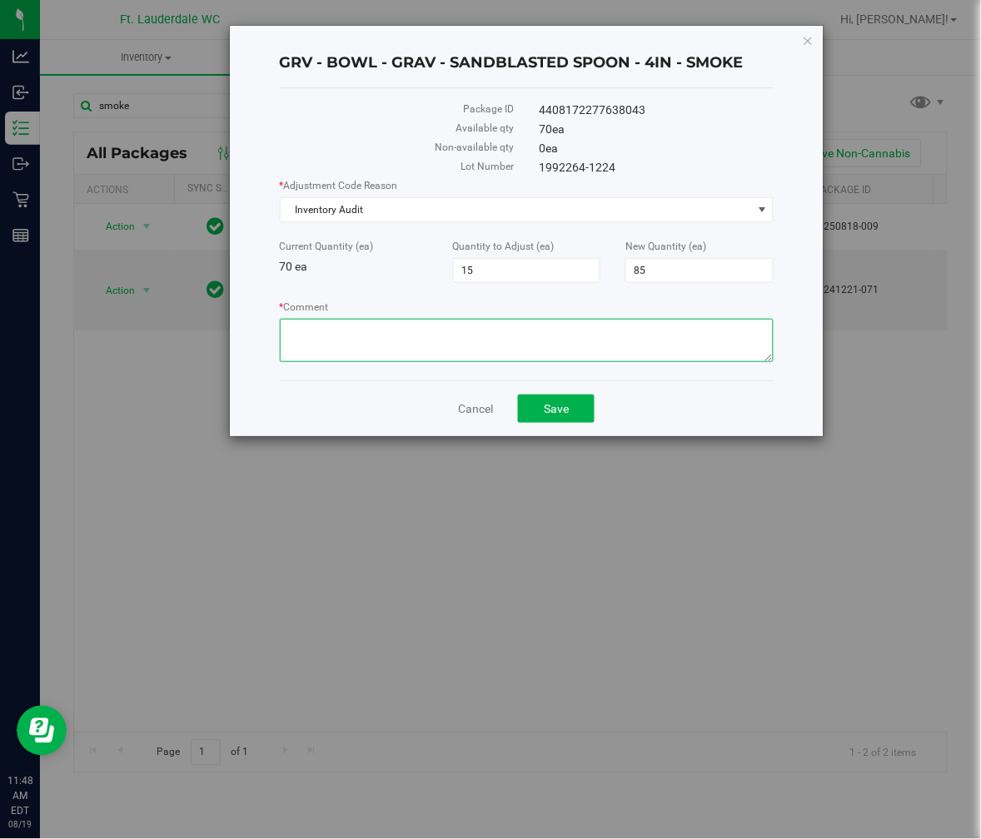
click at [377, 330] on textarea "* Comment" at bounding box center [527, 340] width 495 height 43
type textarea "merge"
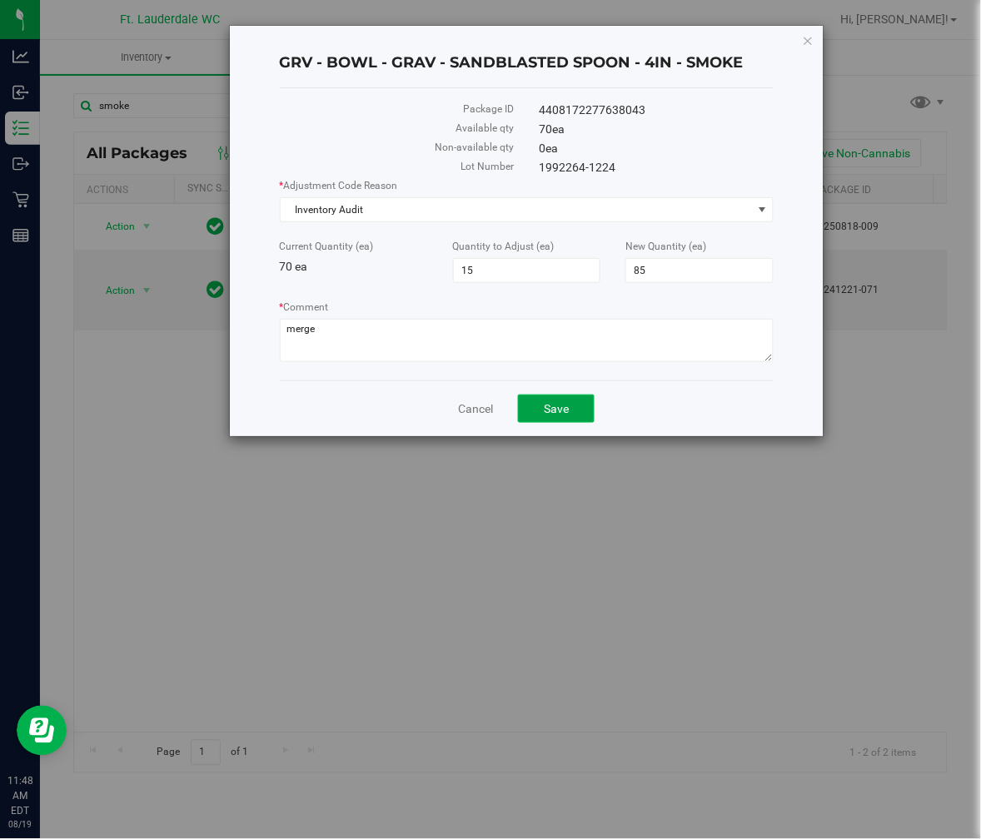
click at [543, 406] on button "Save" at bounding box center [556, 409] width 77 height 28
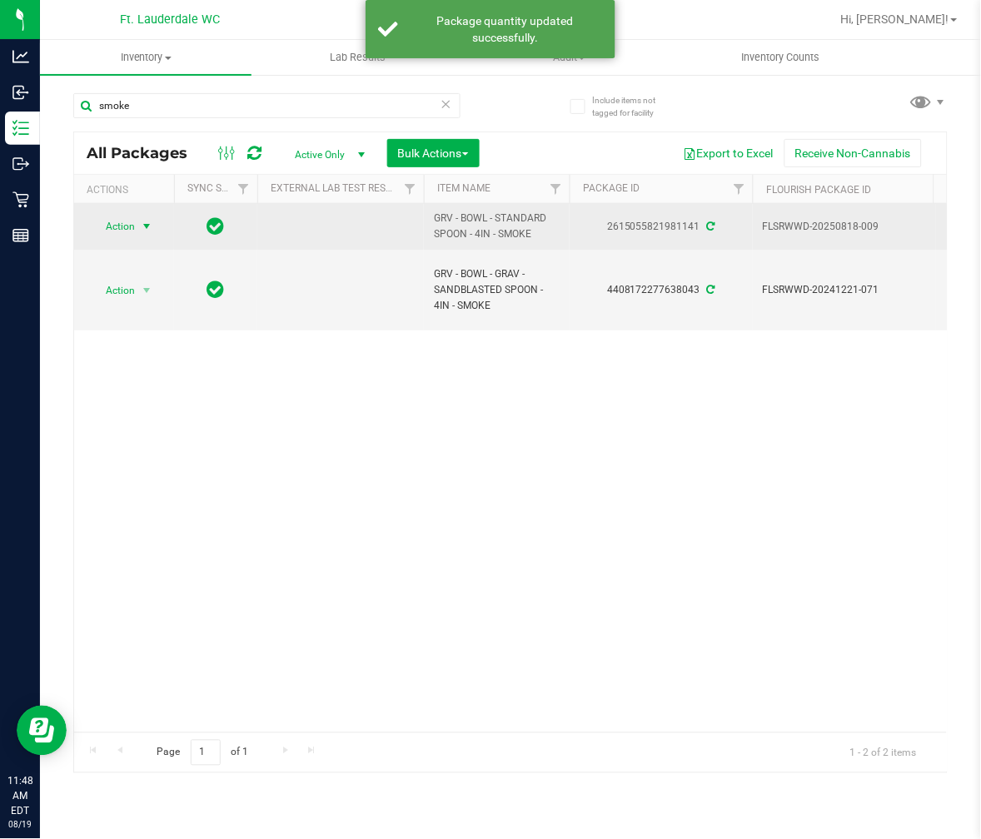
click at [152, 222] on span "select" at bounding box center [146, 226] width 13 height 13
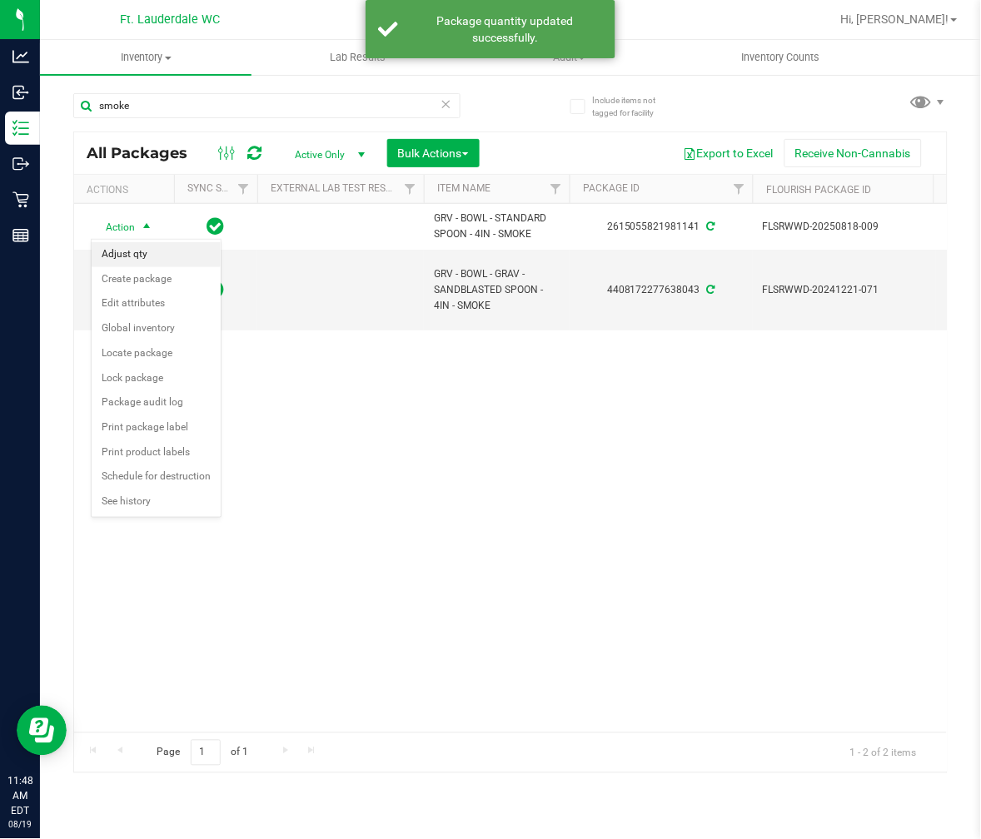
click at [133, 254] on li "Adjust qty" at bounding box center [156, 254] width 129 height 25
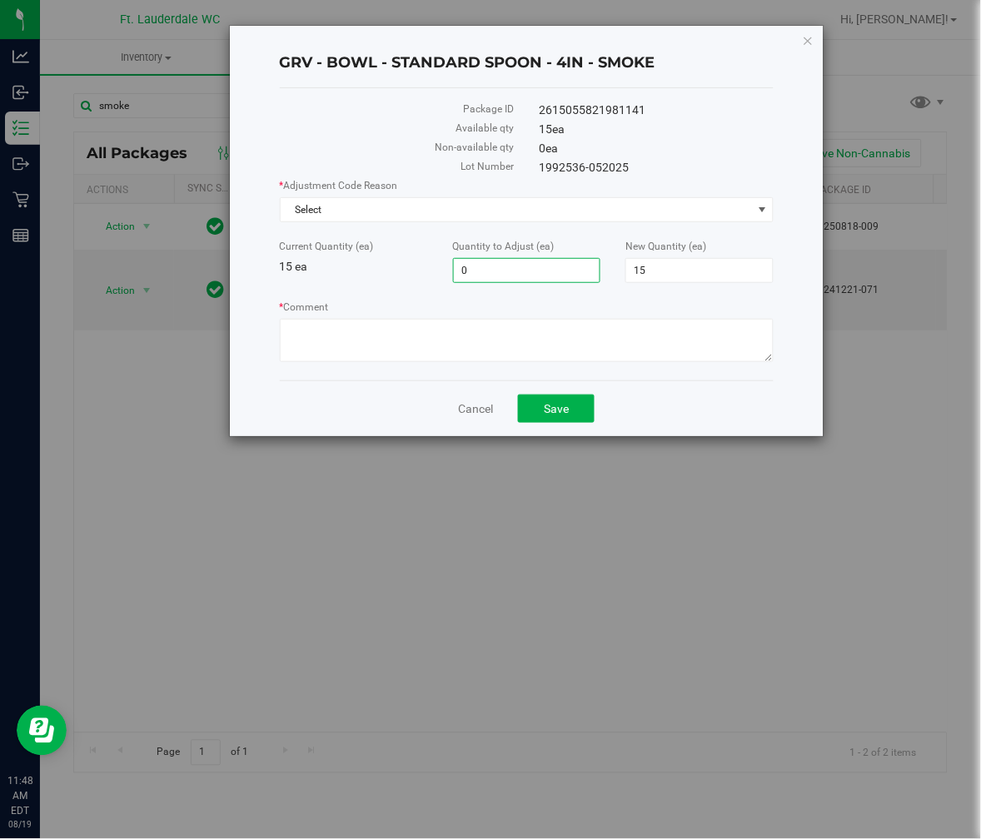
click at [519, 268] on span "0 0" at bounding box center [527, 270] width 148 height 25
click at [519, 268] on input "0" at bounding box center [527, 270] width 147 height 23
type input "-15"
type input "0"
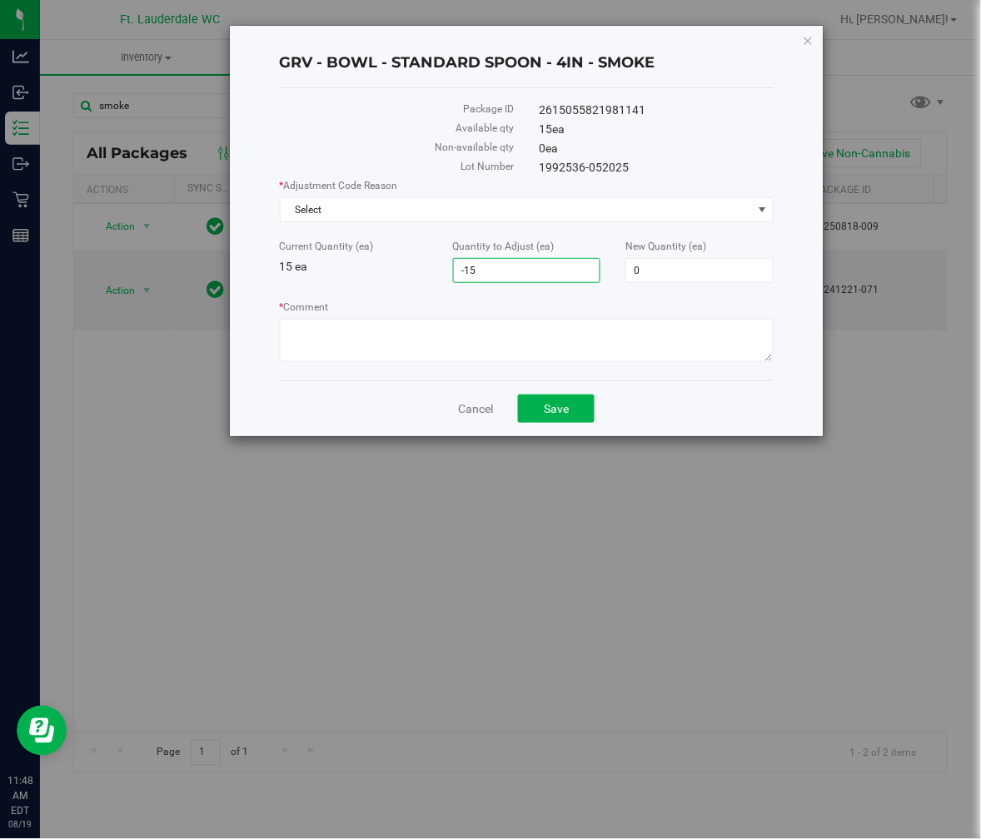
click at [419, 279] on div "Current Quantity (ea) 15 ea Quantity to Adjust (ea) -15 -15 New Quantity (ea) 0…" at bounding box center [527, 261] width 520 height 44
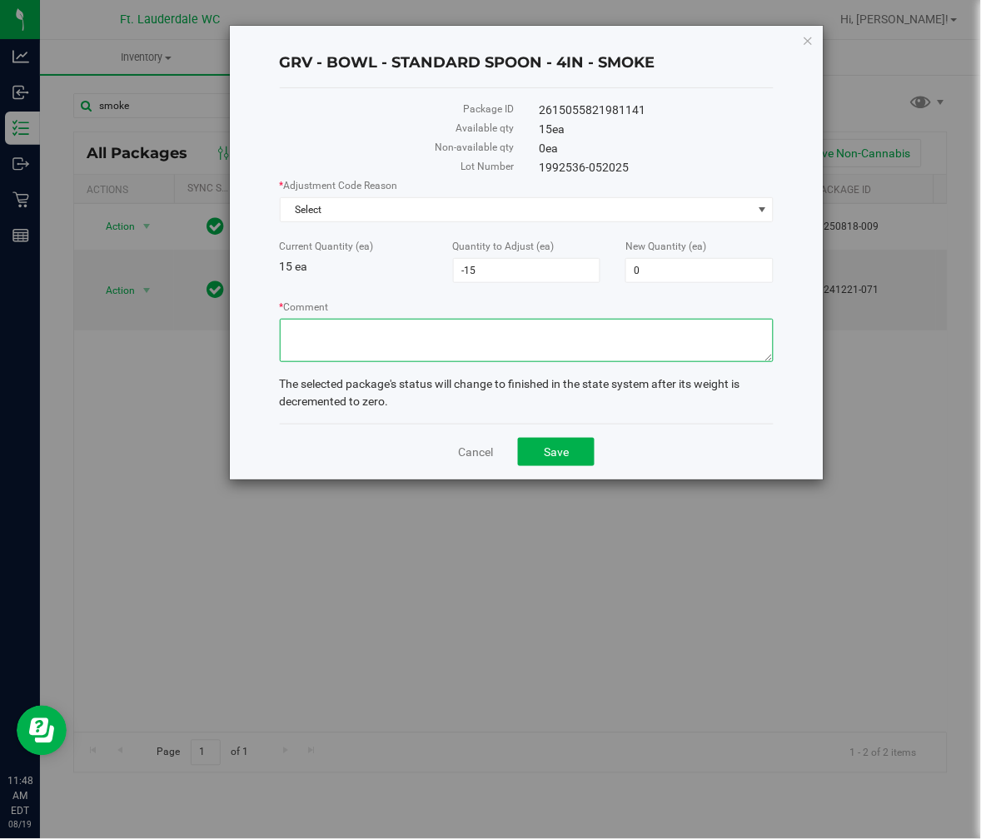
click at [423, 323] on textarea "* Comment" at bounding box center [527, 340] width 495 height 43
type textarea "merge"
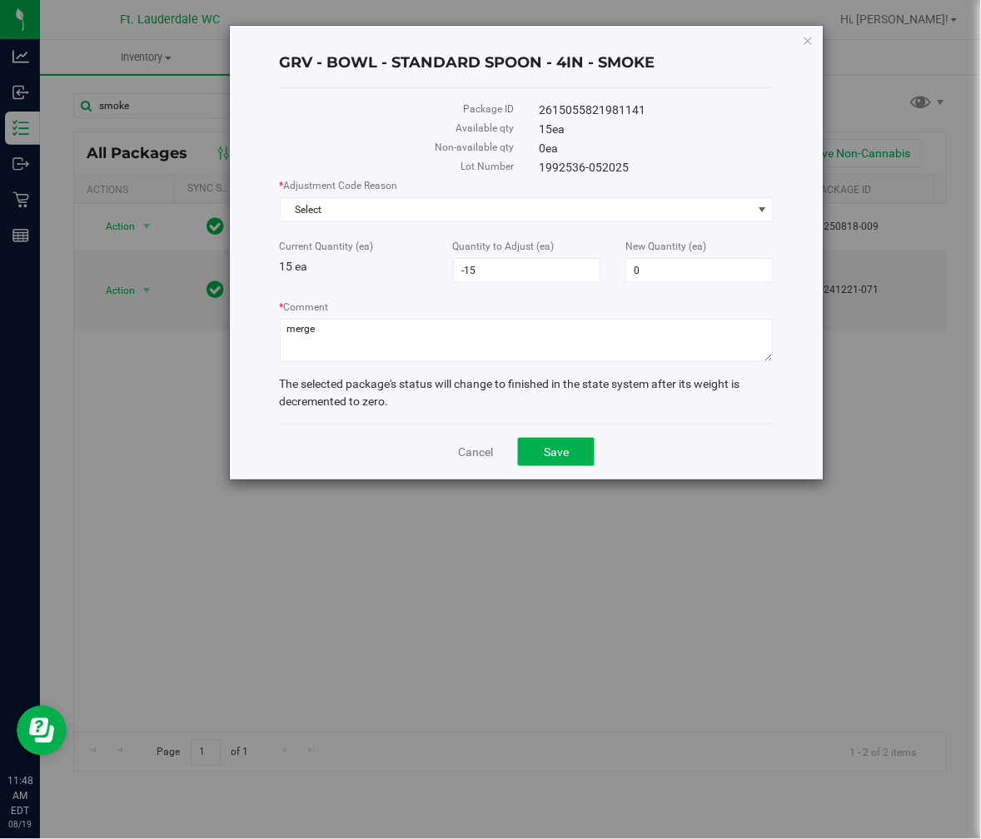
drag, startPoint x: 344, startPoint y: 169, endPoint x: 360, endPoint y: 187, distance: 23.6
click at [344, 168] on label "Lot Number" at bounding box center [397, 166] width 235 height 15
click at [371, 221] on span "Select" at bounding box center [517, 209] width 472 height 23
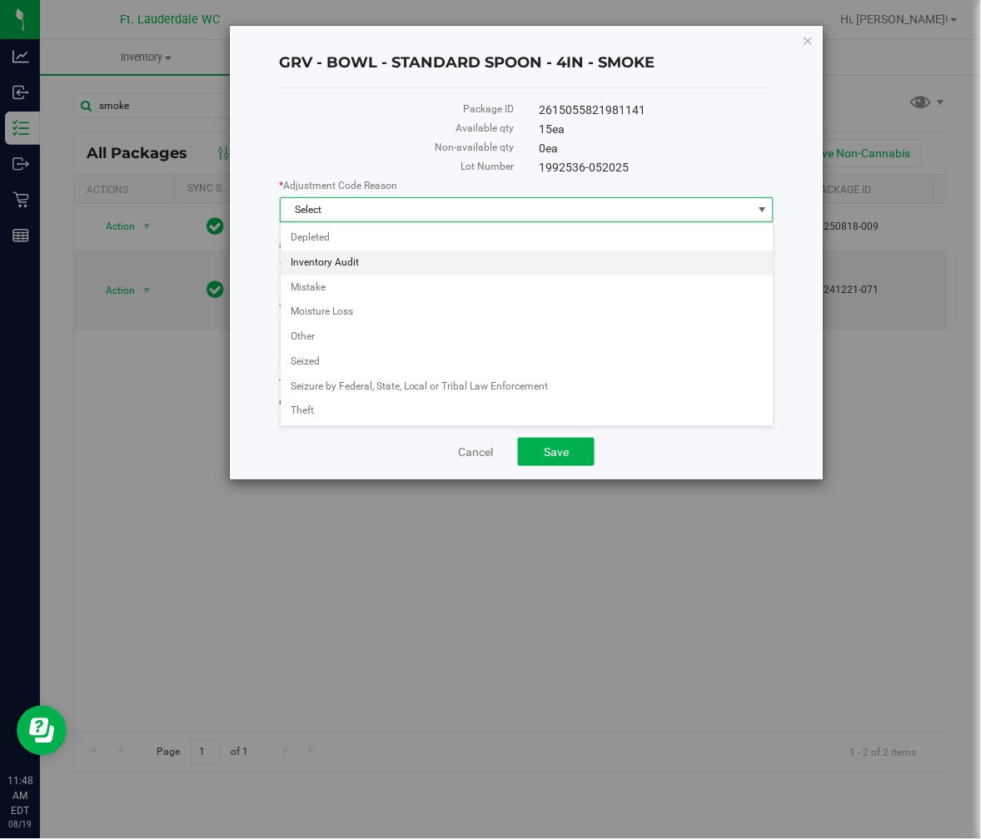
click at [345, 265] on li "Inventory Audit" at bounding box center [527, 263] width 493 height 25
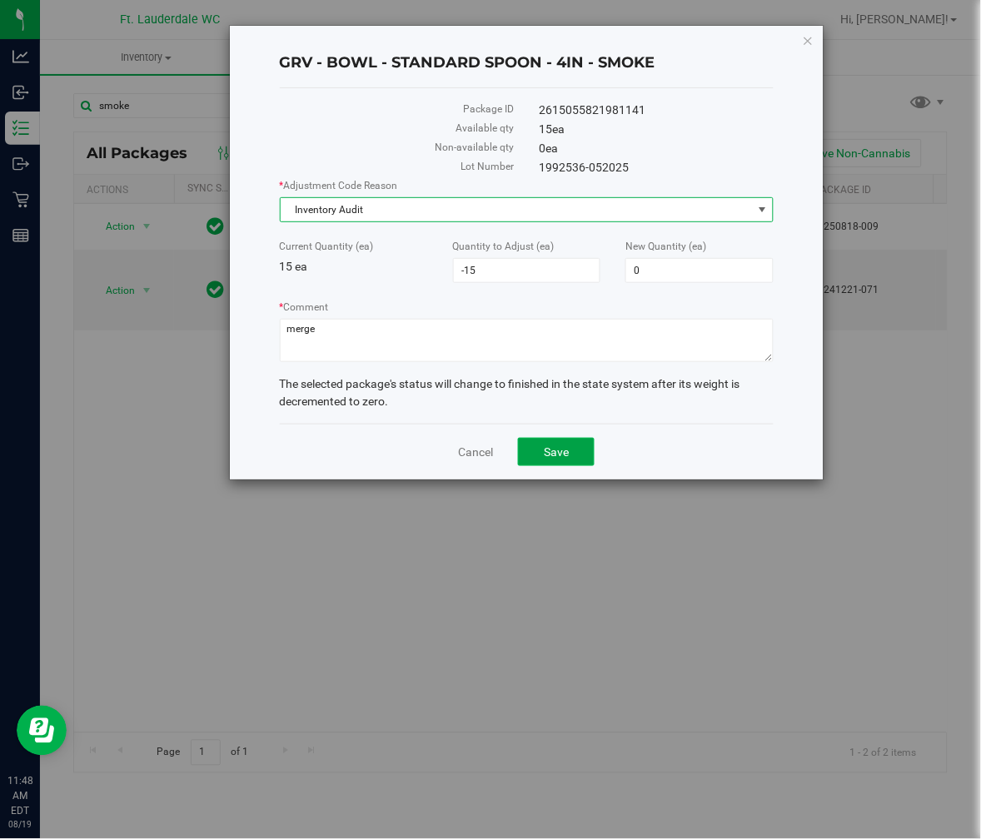
click at [578, 455] on button "Save" at bounding box center [556, 452] width 77 height 28
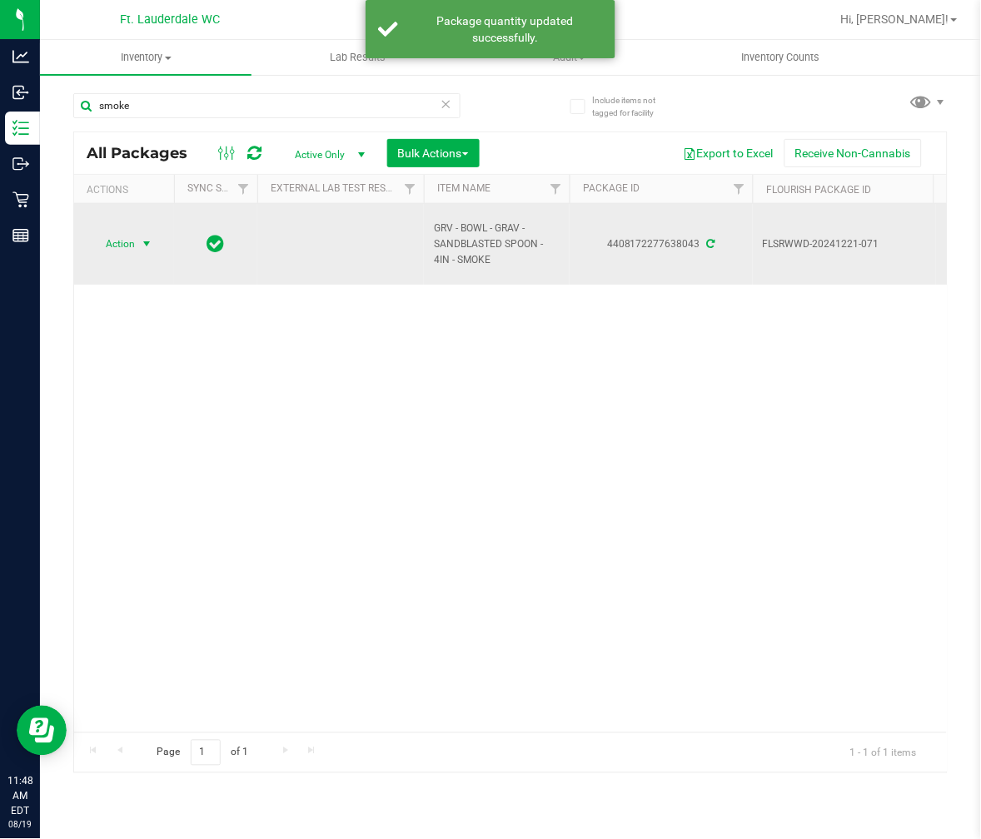
click at [131, 238] on span "Action" at bounding box center [113, 243] width 45 height 23
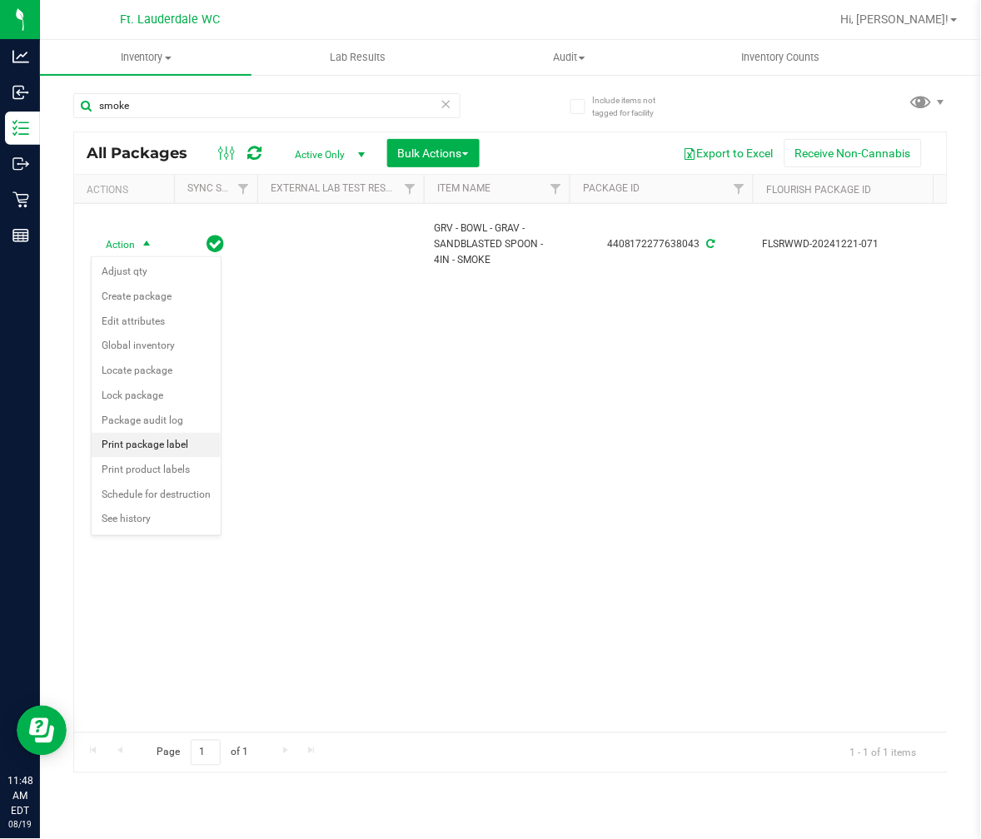
click at [154, 447] on li "Print package label" at bounding box center [156, 445] width 129 height 25
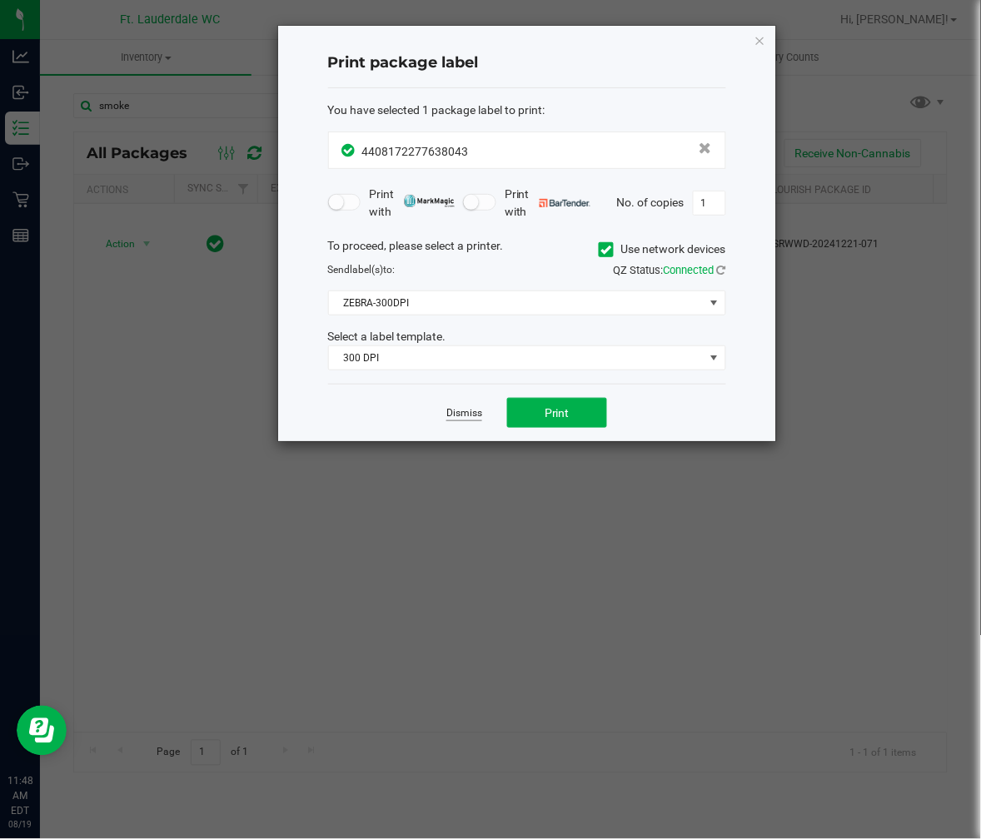
click at [452, 419] on link "Dismiss" at bounding box center [464, 413] width 36 height 14
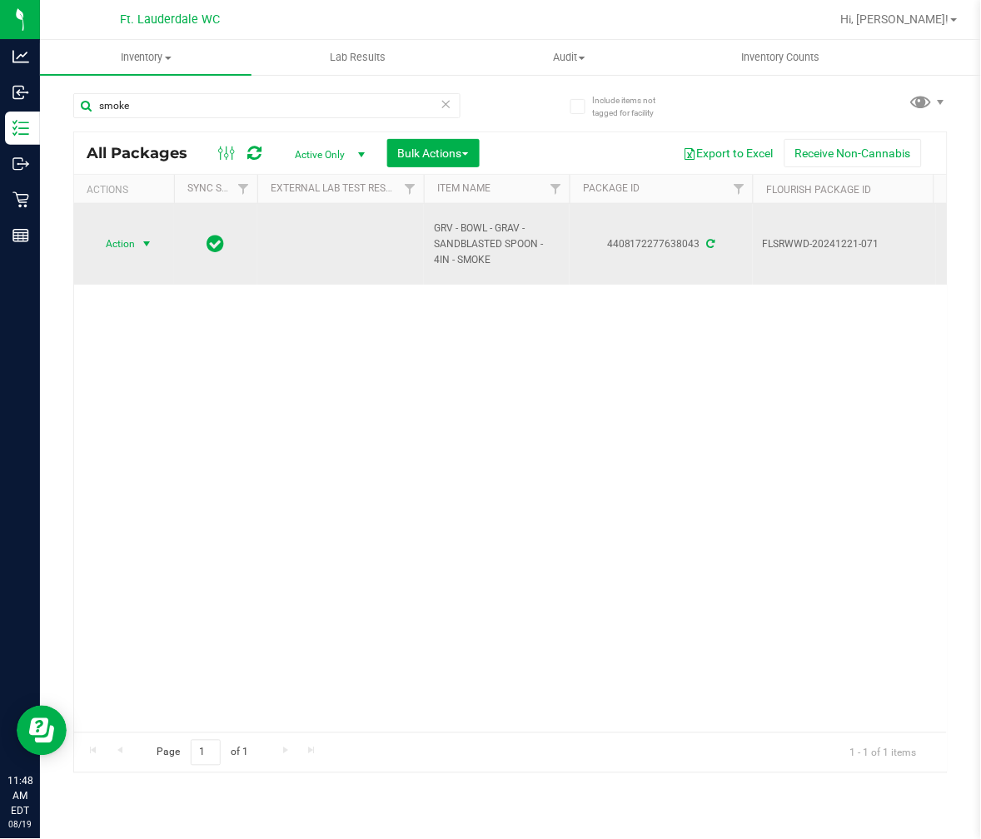
click at [142, 251] on span "select" at bounding box center [146, 243] width 13 height 13
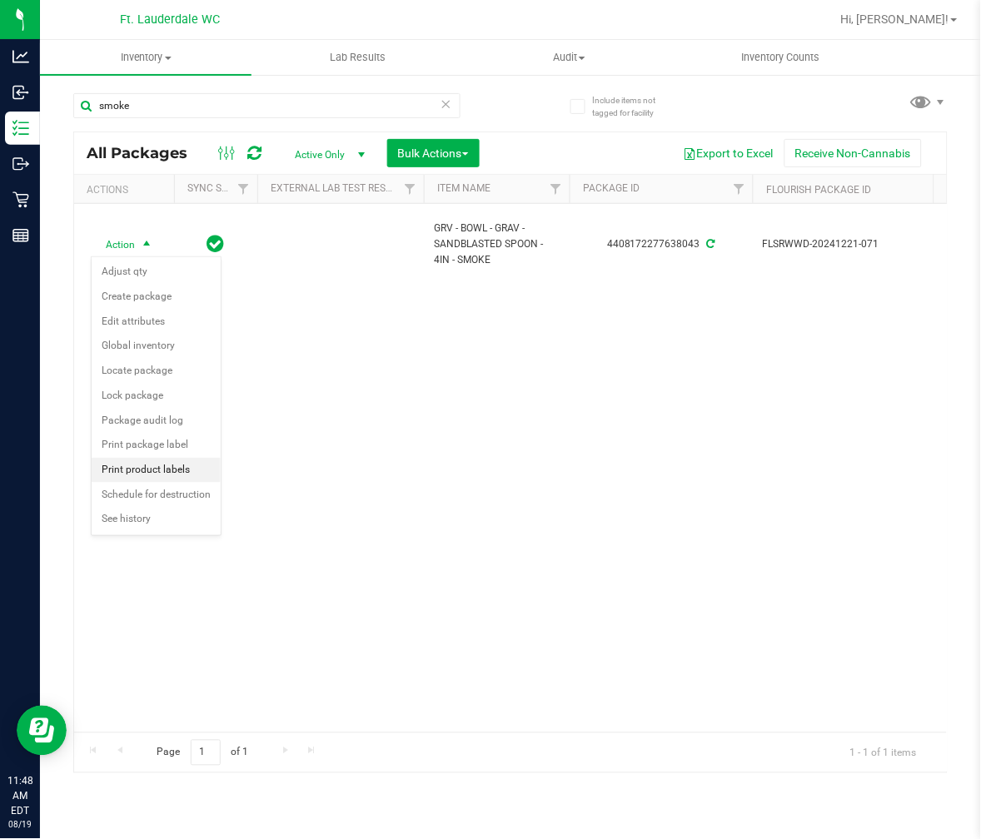
click at [122, 478] on li "Print product labels" at bounding box center [156, 470] width 129 height 25
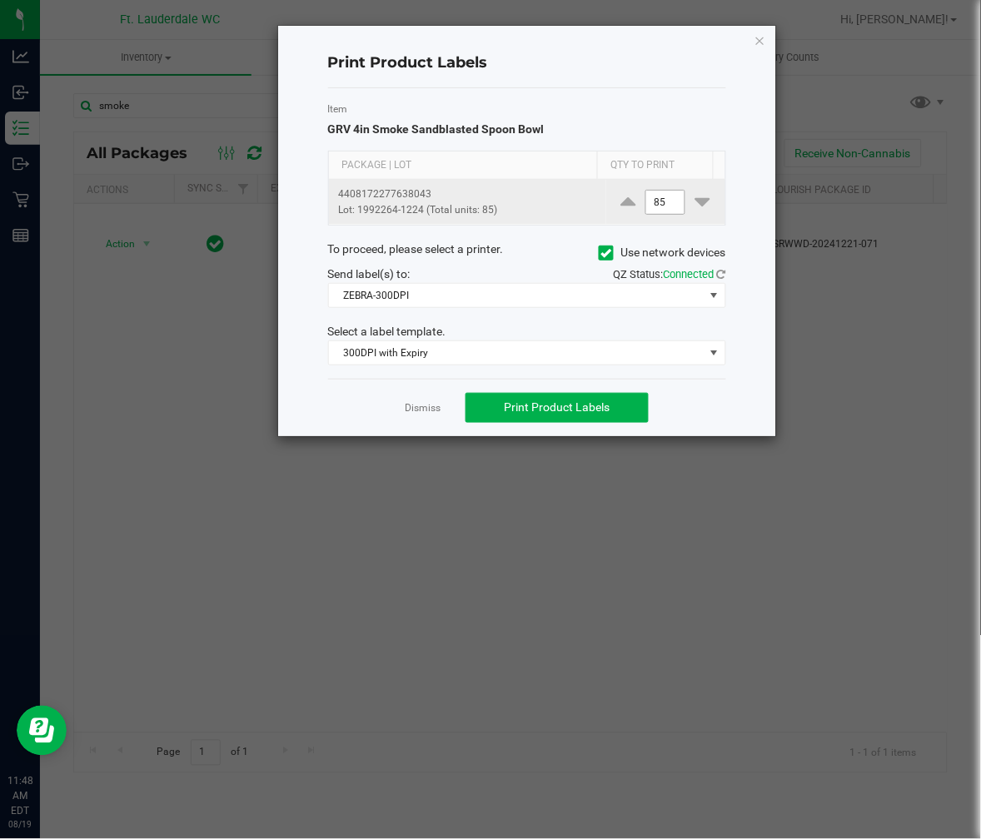
click at [660, 196] on input "85" at bounding box center [665, 202] width 38 height 23
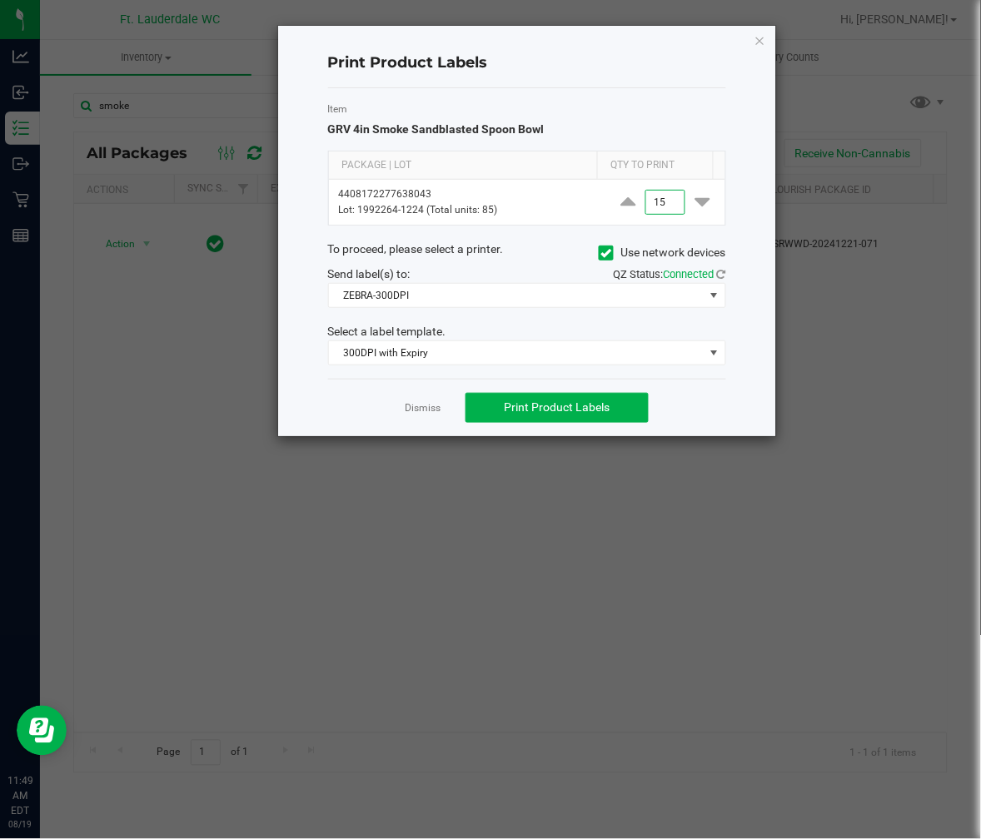
type input "15"
click at [639, 140] on div "Item GRV 4in Smoke Sandblasted Spoon Bowl Package | Lot Qty to Print 4408172277…" at bounding box center [527, 233] width 398 height 291
click at [630, 403] on button "Print Product Labels" at bounding box center [556, 408] width 183 height 30
click at [411, 411] on link "Dismiss" at bounding box center [423, 408] width 36 height 14
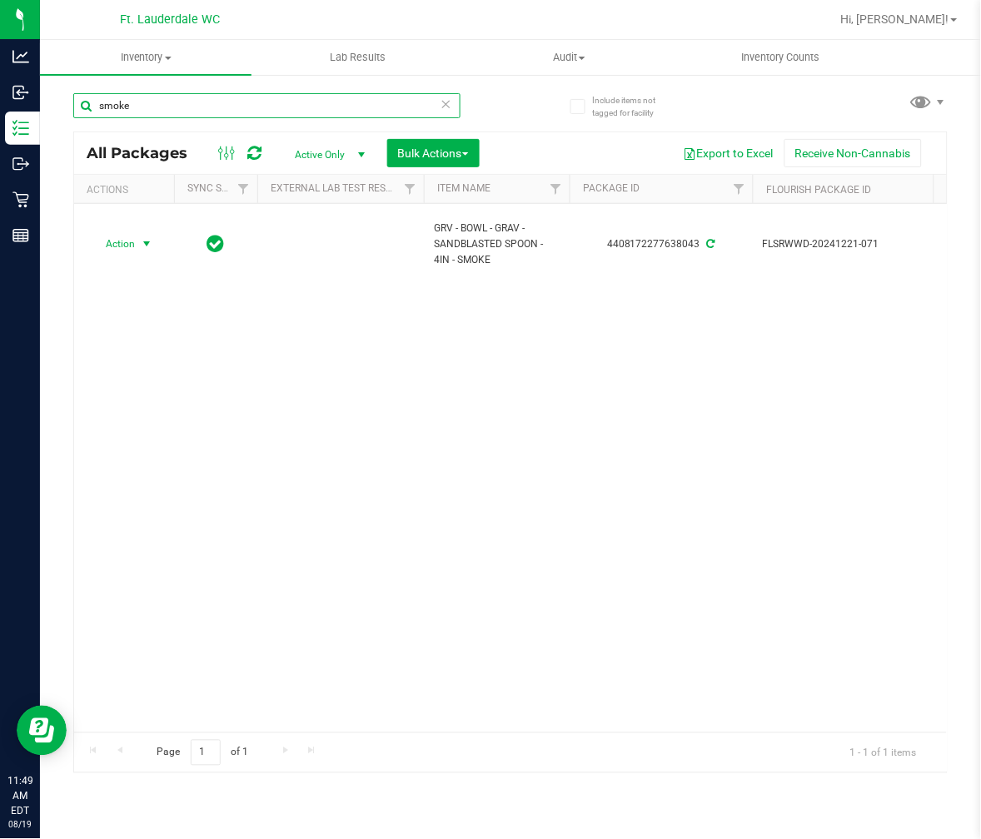
click at [284, 112] on input "smoke" at bounding box center [266, 105] width 387 height 25
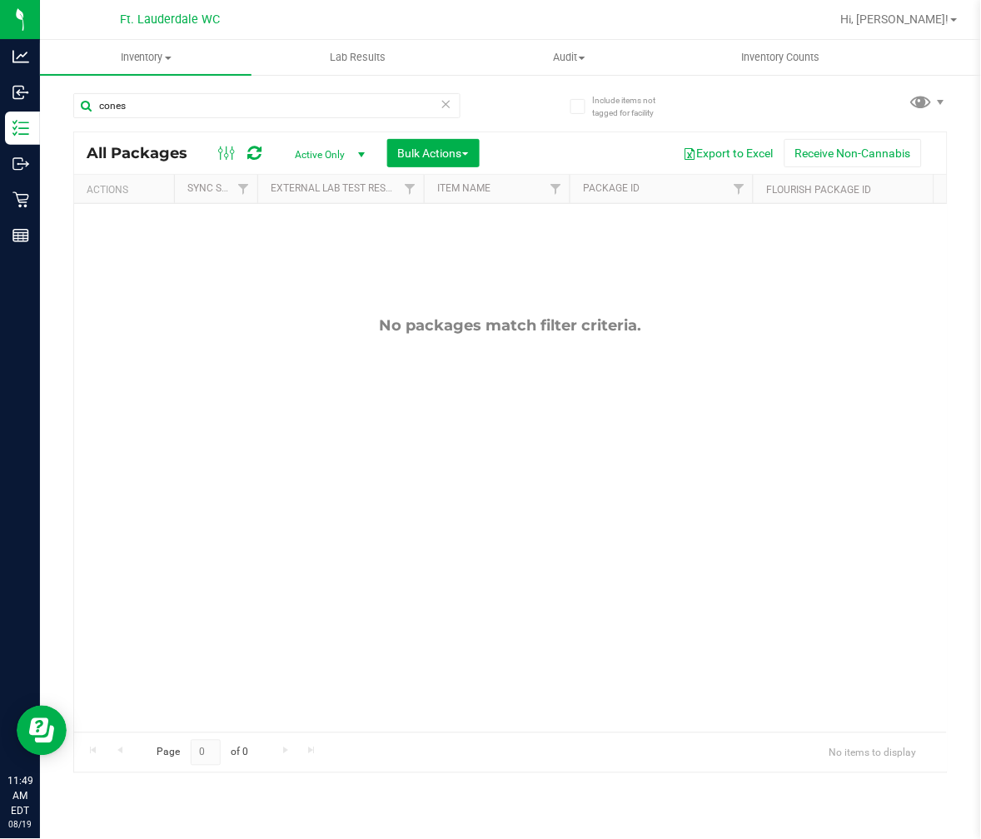
click at [219, 127] on div "cones" at bounding box center [266, 112] width 387 height 38
click at [219, 115] on input "cones" at bounding box center [266, 105] width 387 height 25
click at [219, 114] on input "cones" at bounding box center [266, 105] width 387 height 25
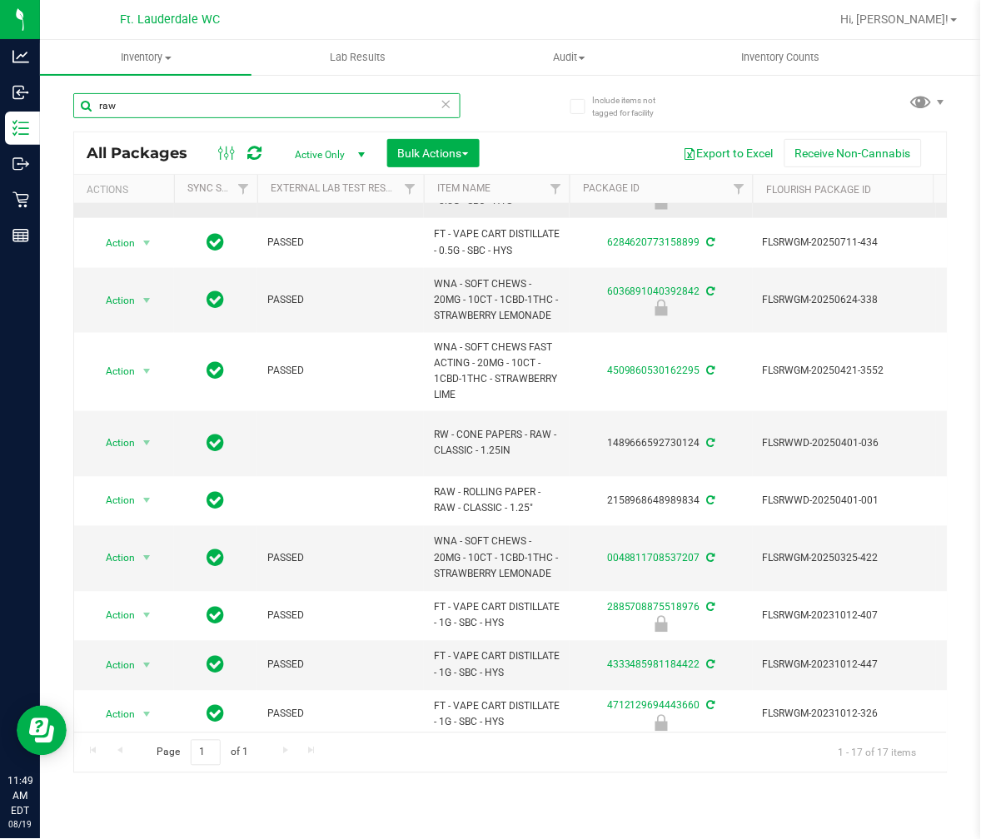
scroll to position [418, 0]
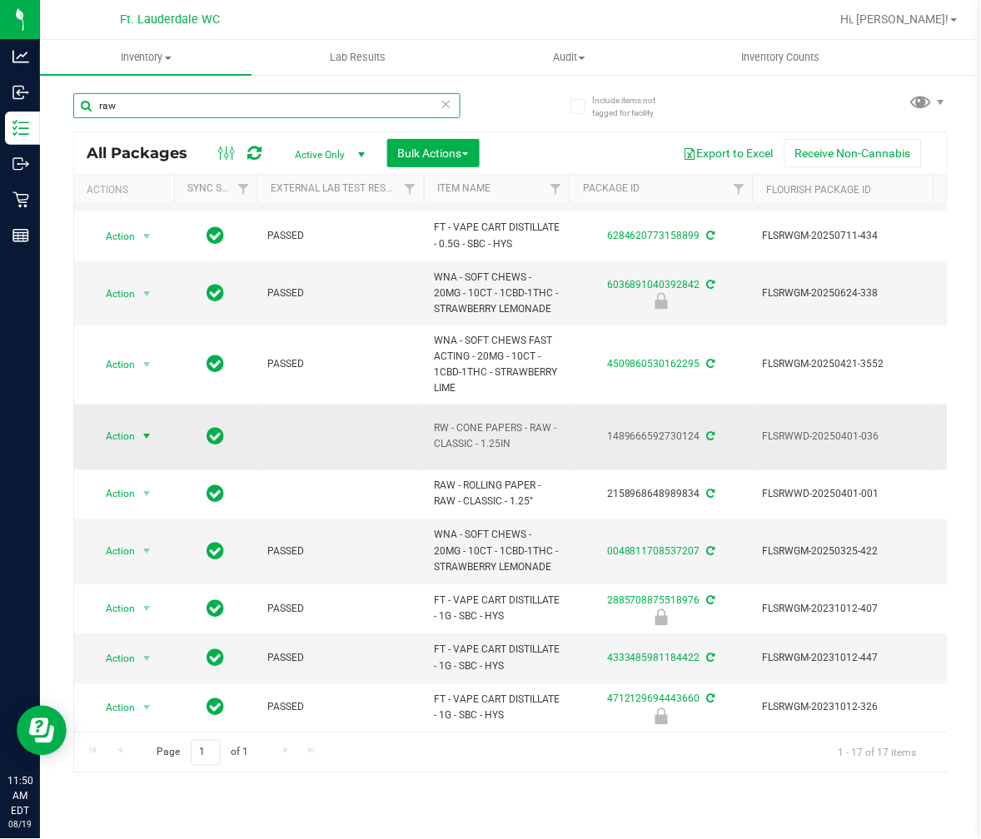
type input "raw"
click at [150, 431] on span "select" at bounding box center [146, 437] width 13 height 13
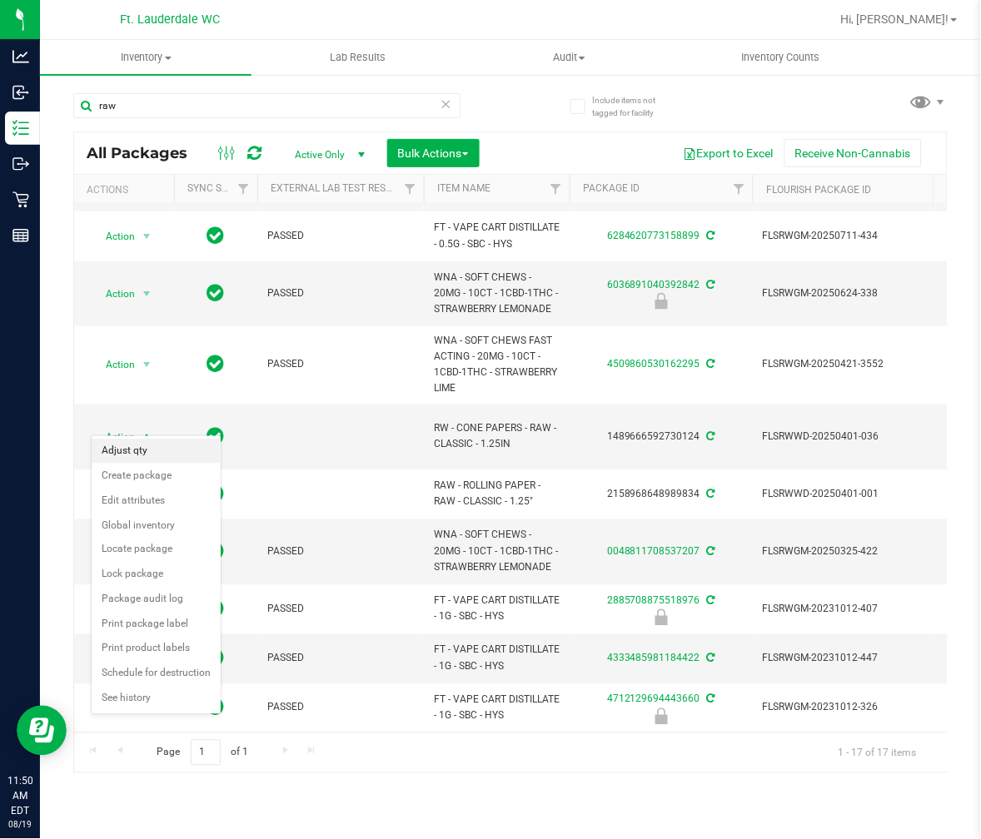
click at [158, 453] on li "Adjust qty" at bounding box center [156, 451] width 129 height 25
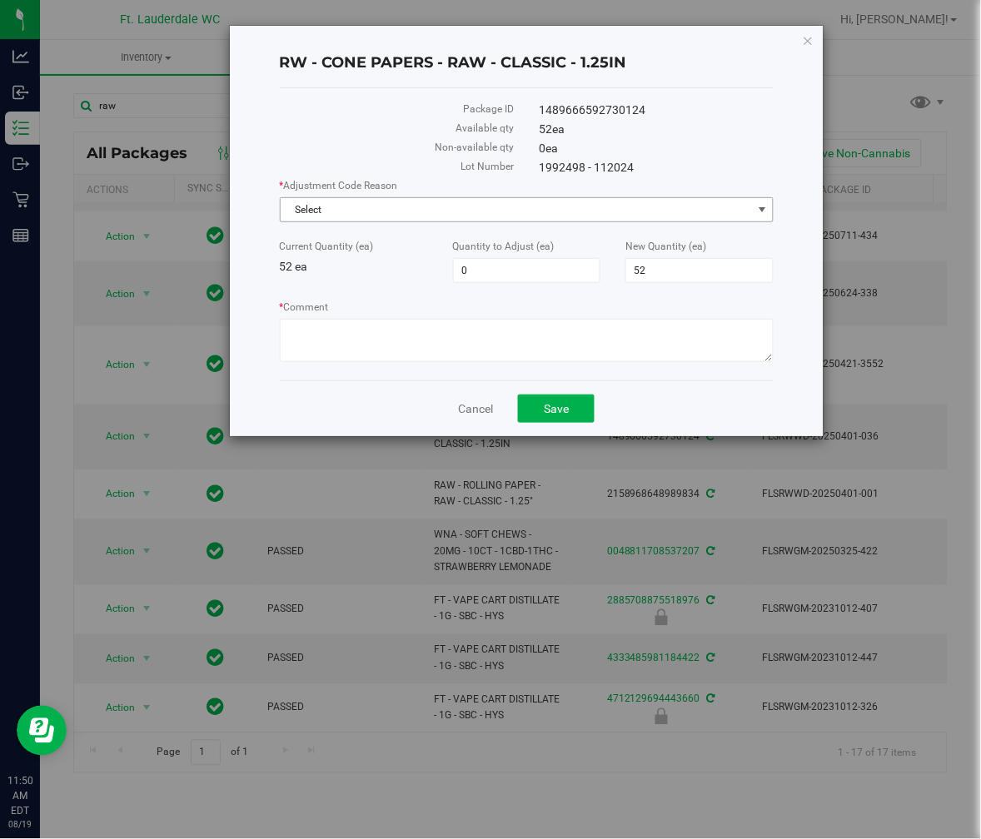
click at [477, 217] on span "Select" at bounding box center [517, 209] width 472 height 23
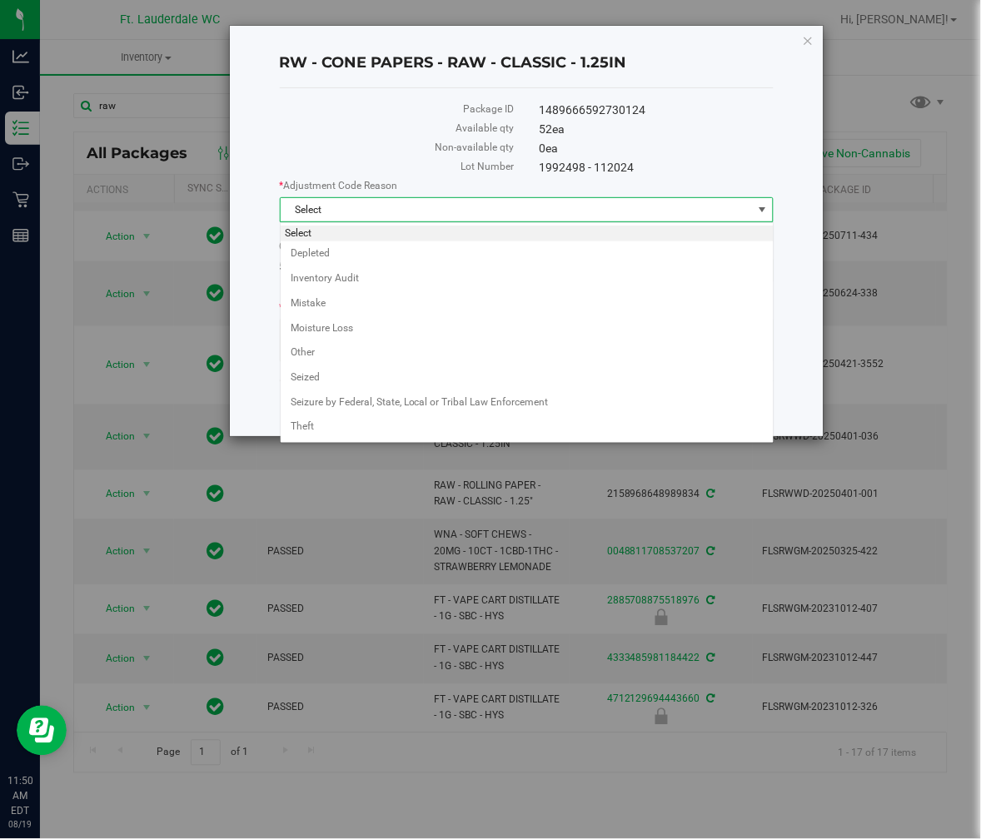
click at [477, 217] on span "Select" at bounding box center [517, 209] width 472 height 23
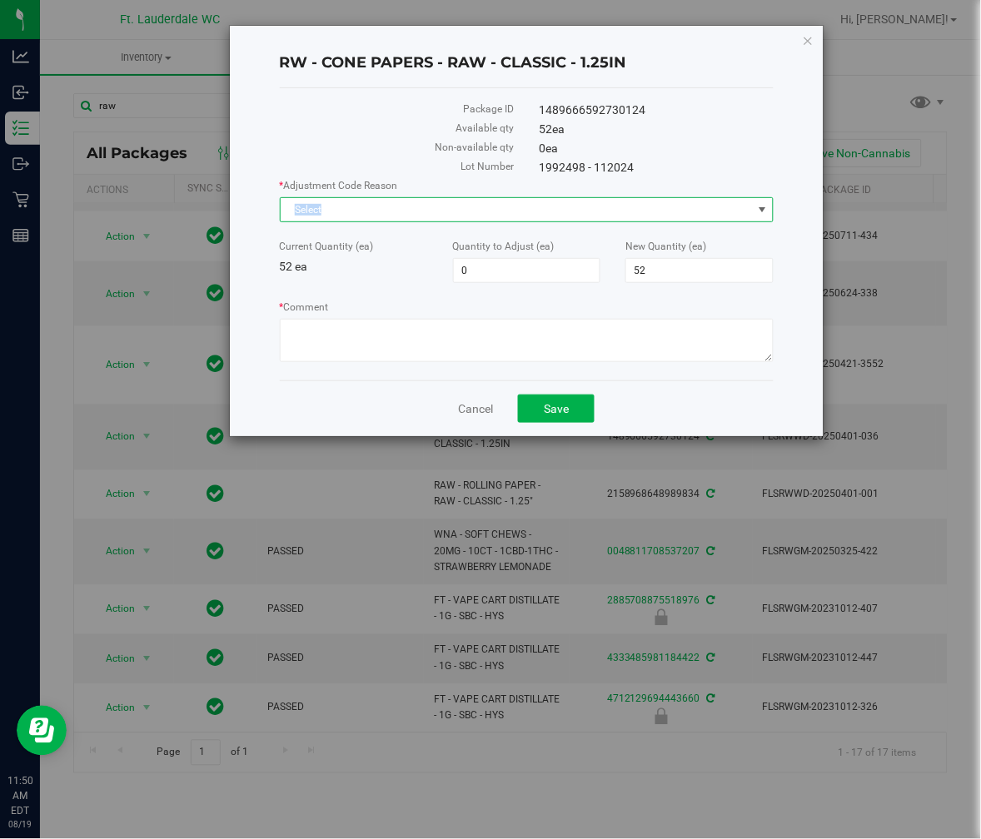
click at [477, 217] on span "Select" at bounding box center [517, 209] width 472 height 23
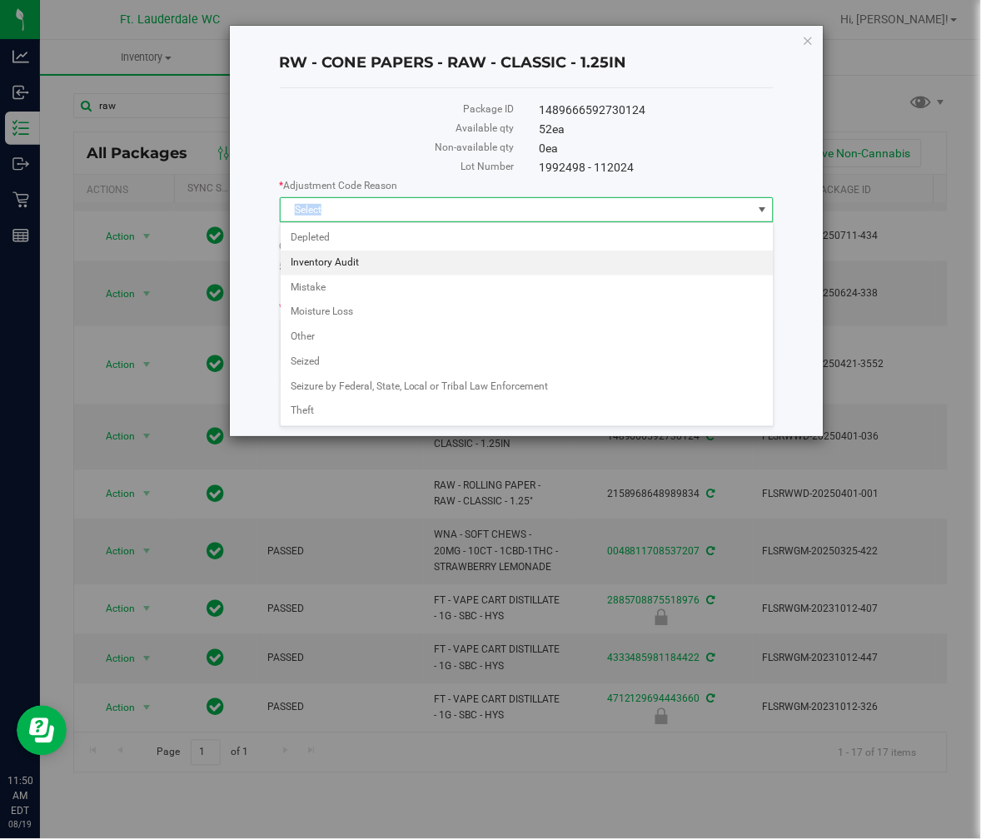
click at [394, 256] on li "Inventory Audit" at bounding box center [527, 263] width 493 height 25
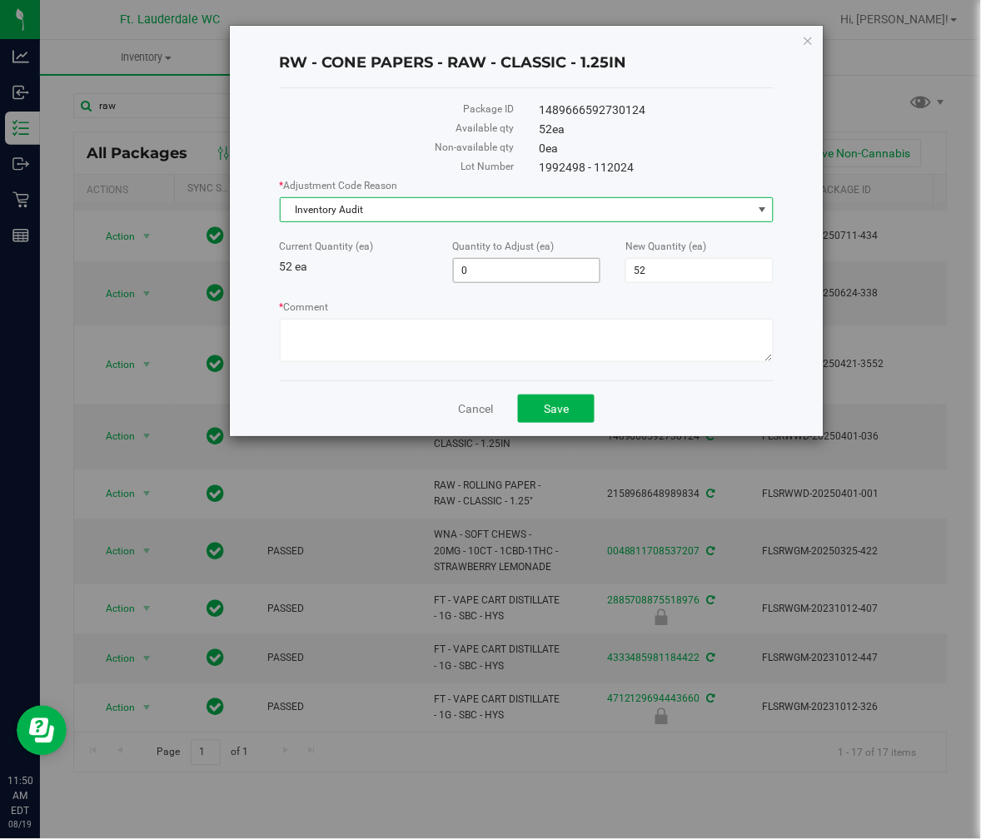
click at [470, 267] on span "0 0" at bounding box center [527, 270] width 148 height 25
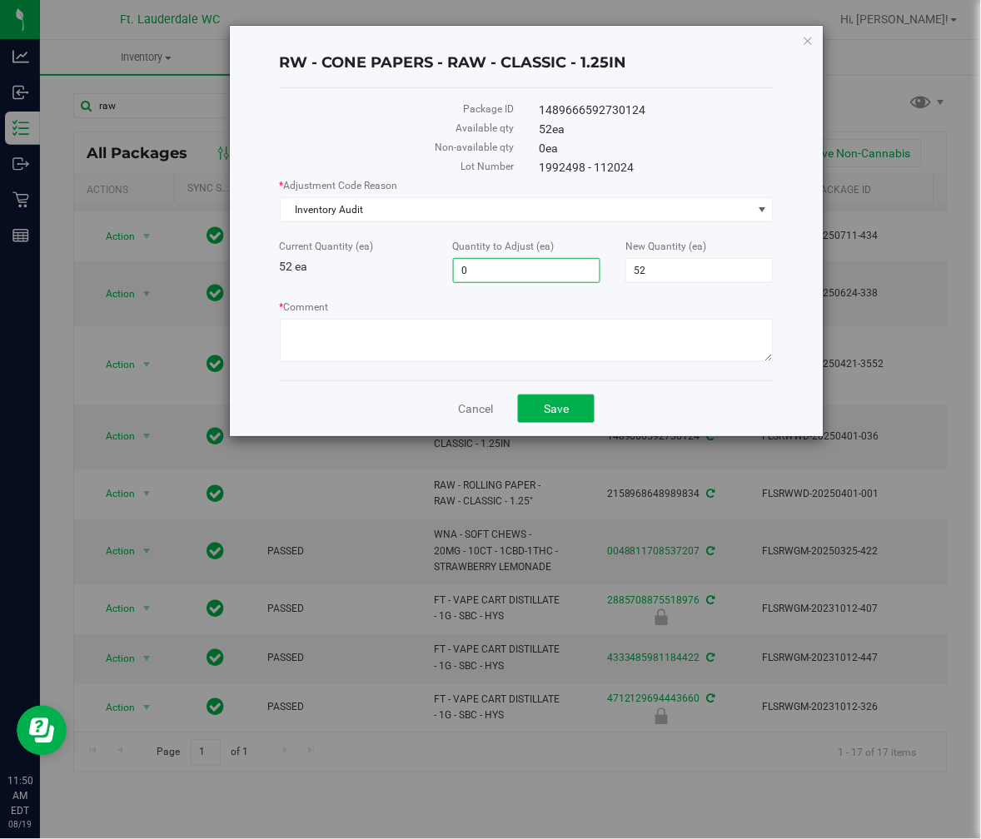
click at [470, 267] on input "0" at bounding box center [527, 270] width 147 height 23
type input "32"
type input "84"
click at [519, 316] on div "* Comment" at bounding box center [527, 333] width 495 height 67
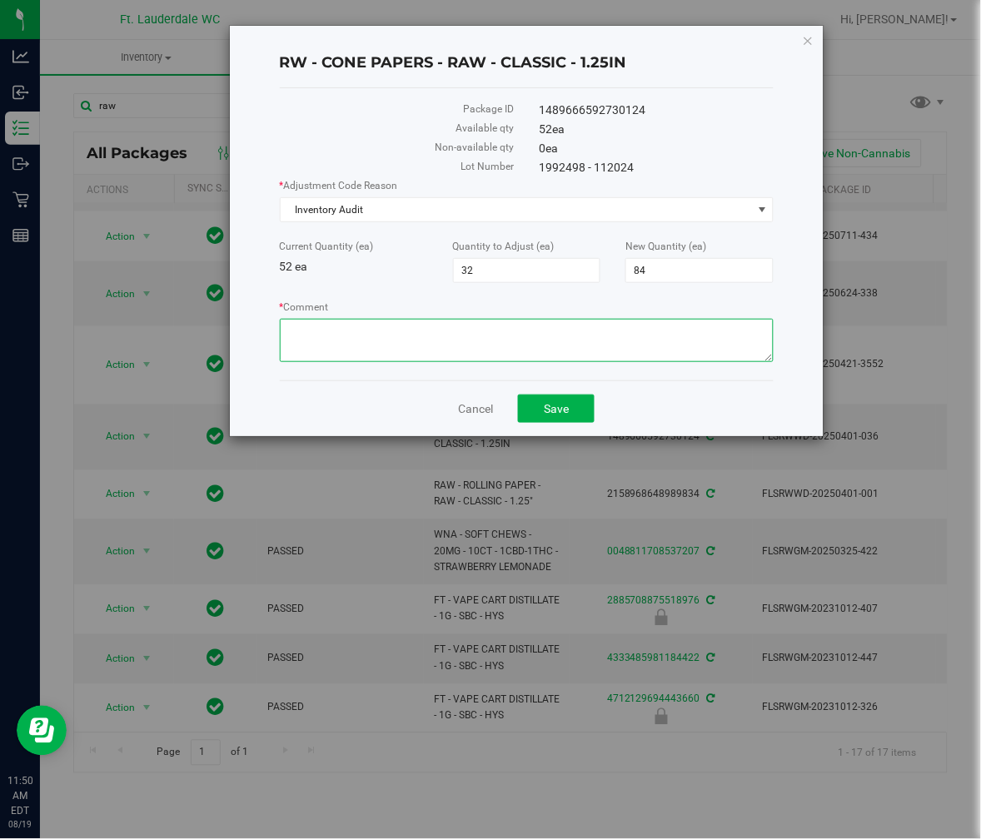
click at [519, 326] on textarea "* Comment" at bounding box center [527, 340] width 495 height 43
type textarea "Merge"
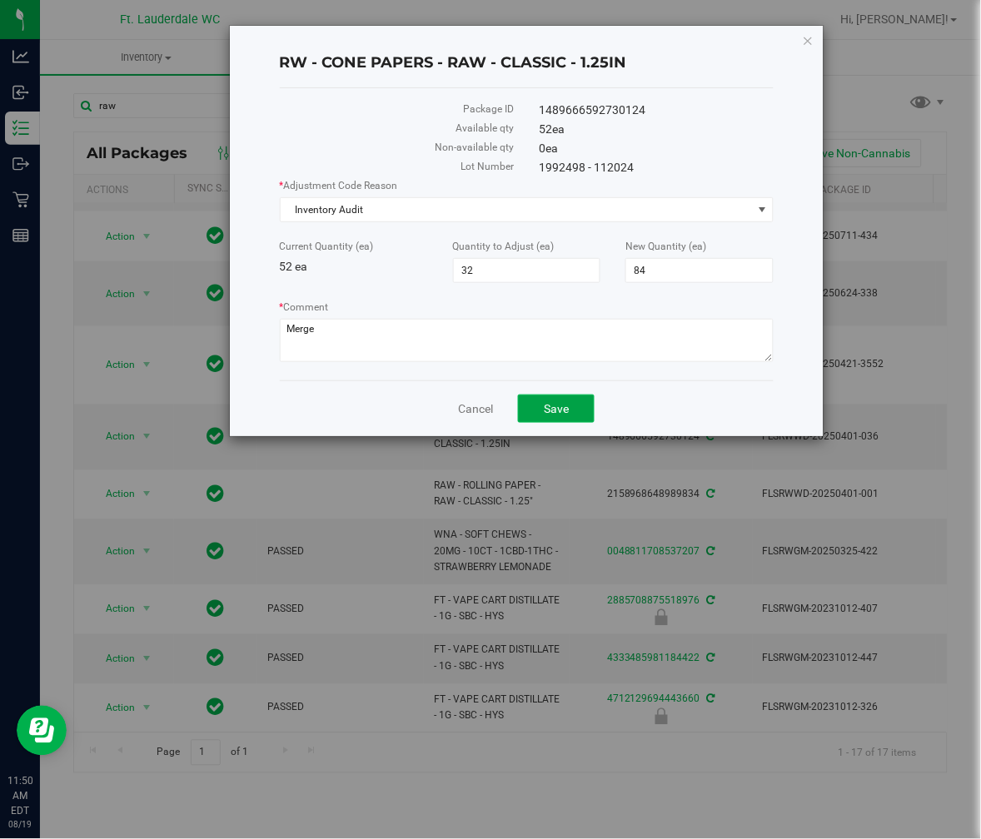
click at [564, 416] on span "Save" at bounding box center [556, 408] width 25 height 13
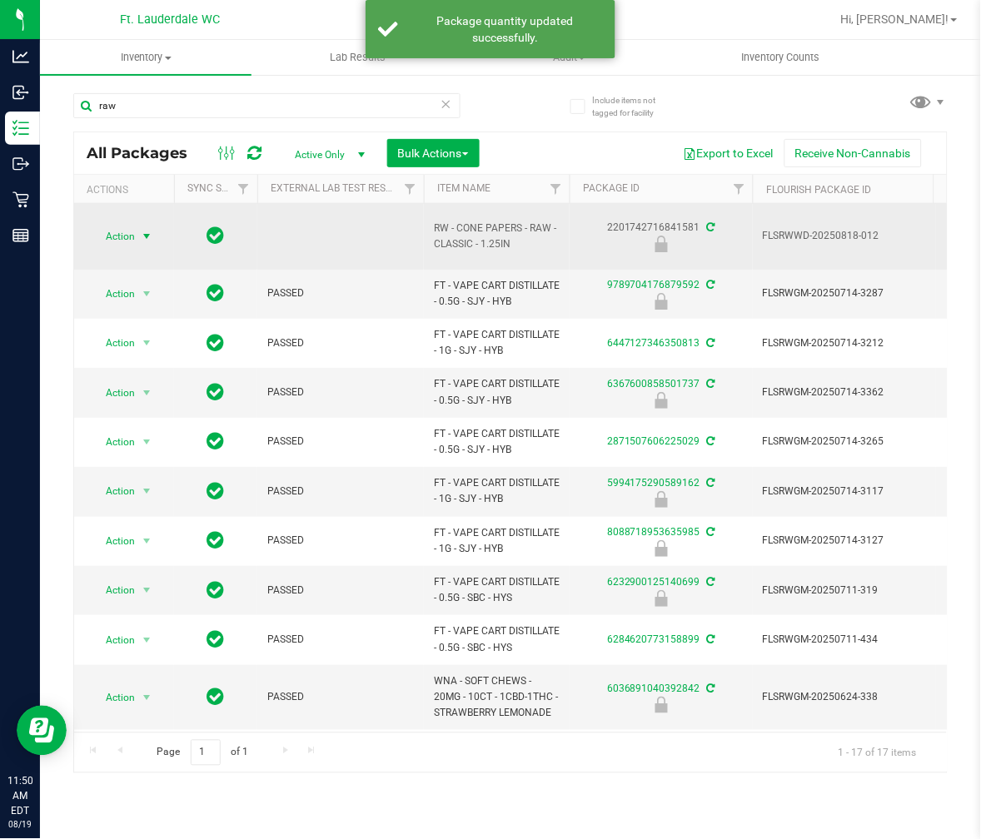
click at [152, 234] on span "select" at bounding box center [146, 236] width 13 height 13
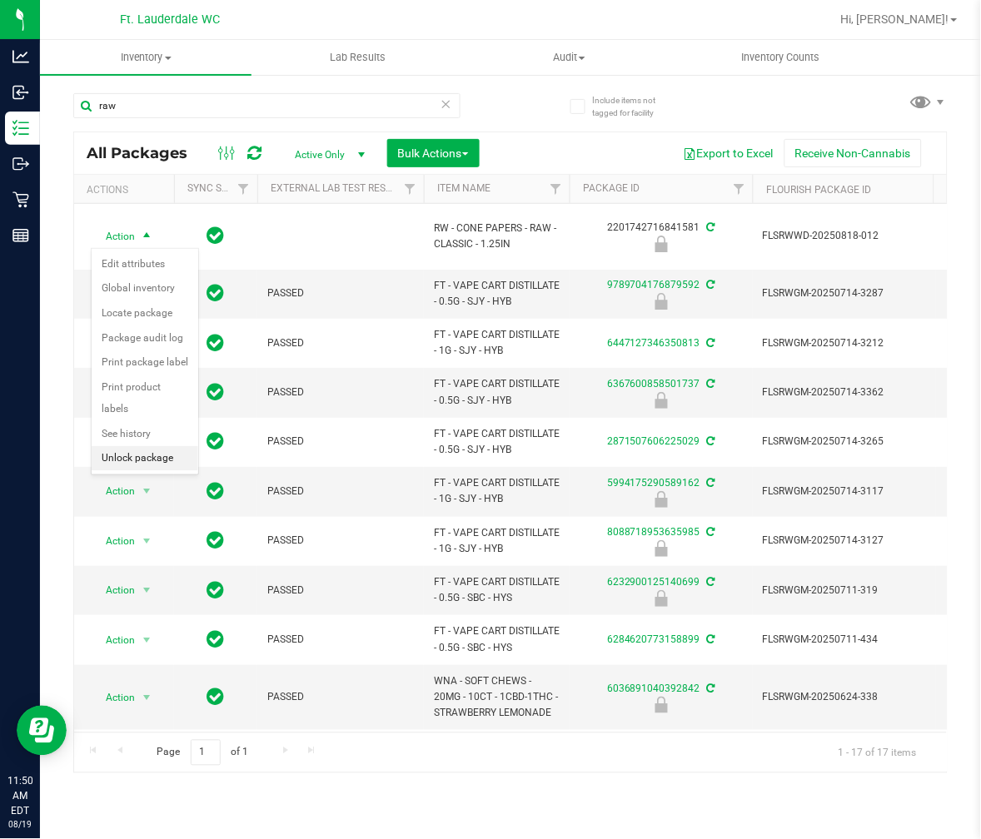
click at [134, 452] on li "Unlock package" at bounding box center [145, 458] width 107 height 25
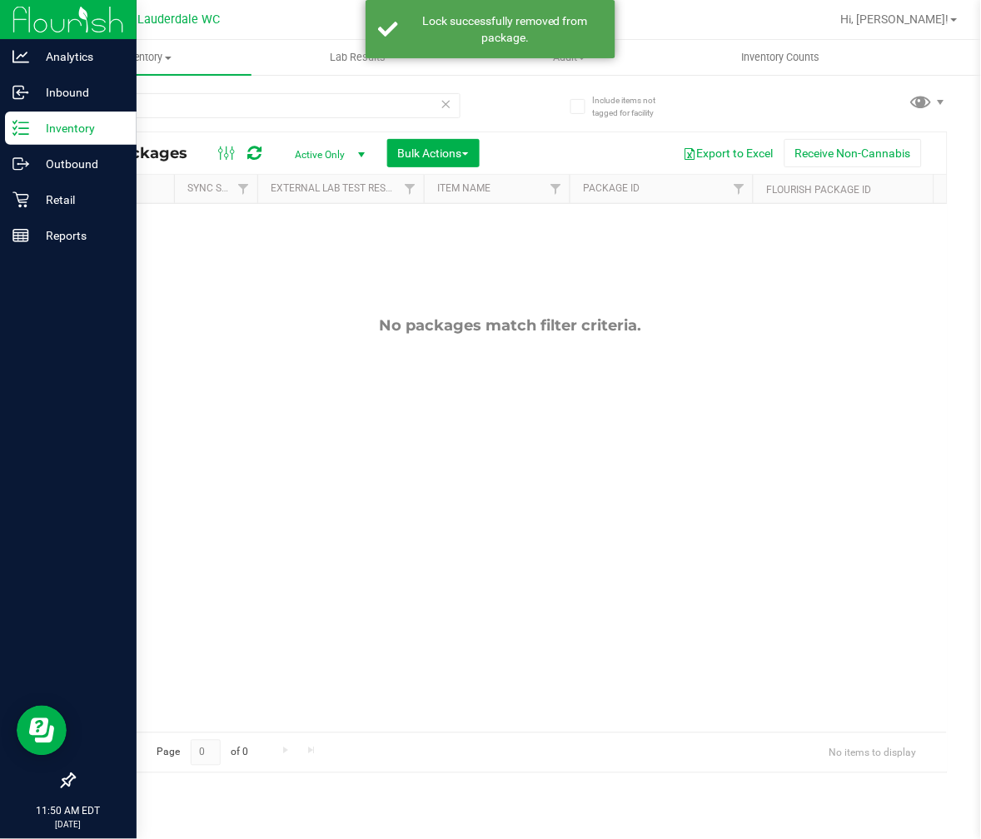
click at [15, 142] on div "Inventory" at bounding box center [71, 128] width 132 height 33
click at [32, 130] on p "Inventory" at bounding box center [79, 128] width 100 height 20
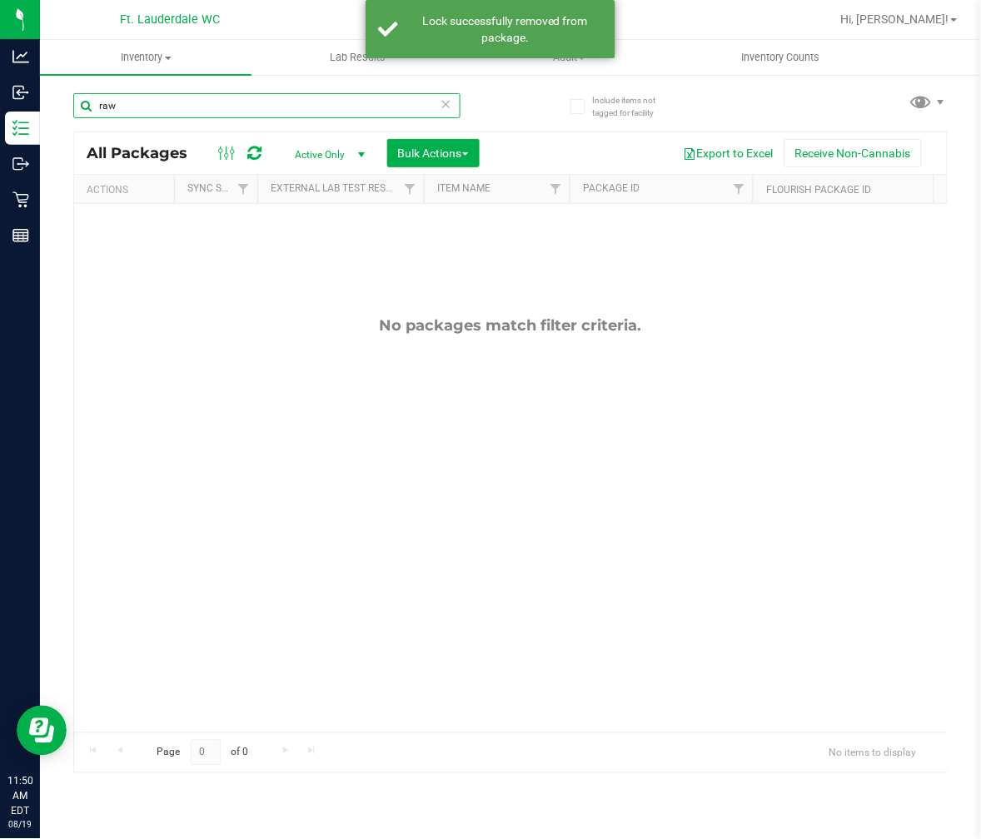
click at [194, 112] on input "raw" at bounding box center [266, 105] width 387 height 25
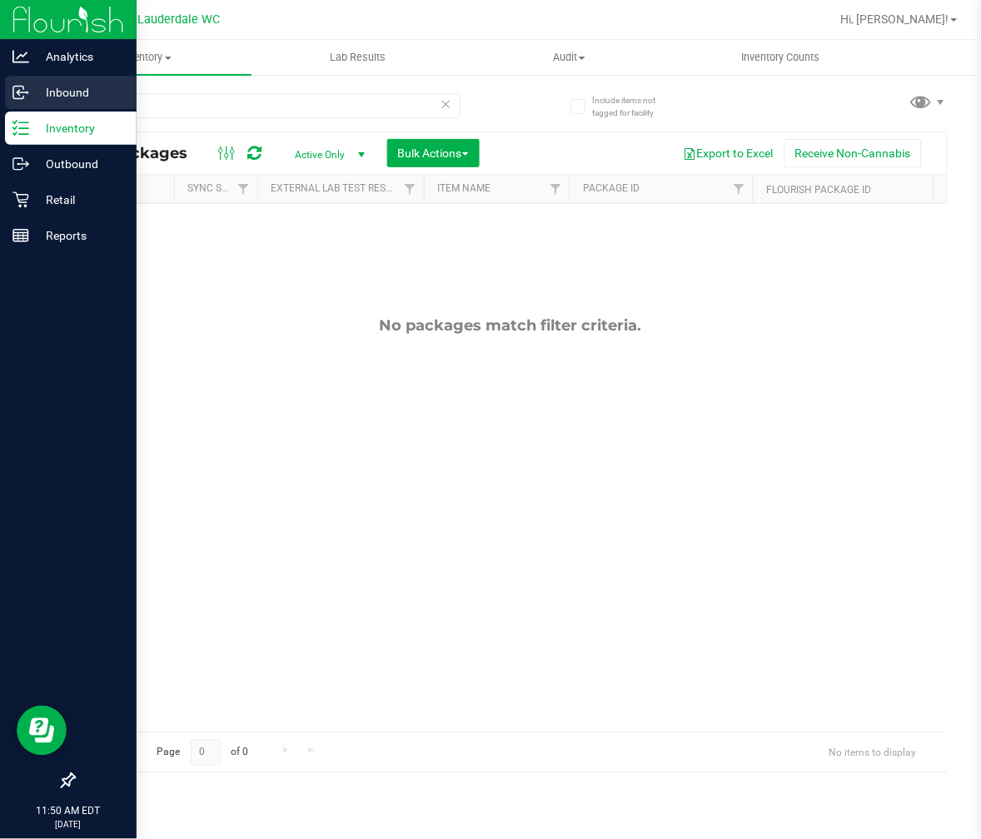
click at [23, 90] on icon at bounding box center [20, 92] width 17 height 17
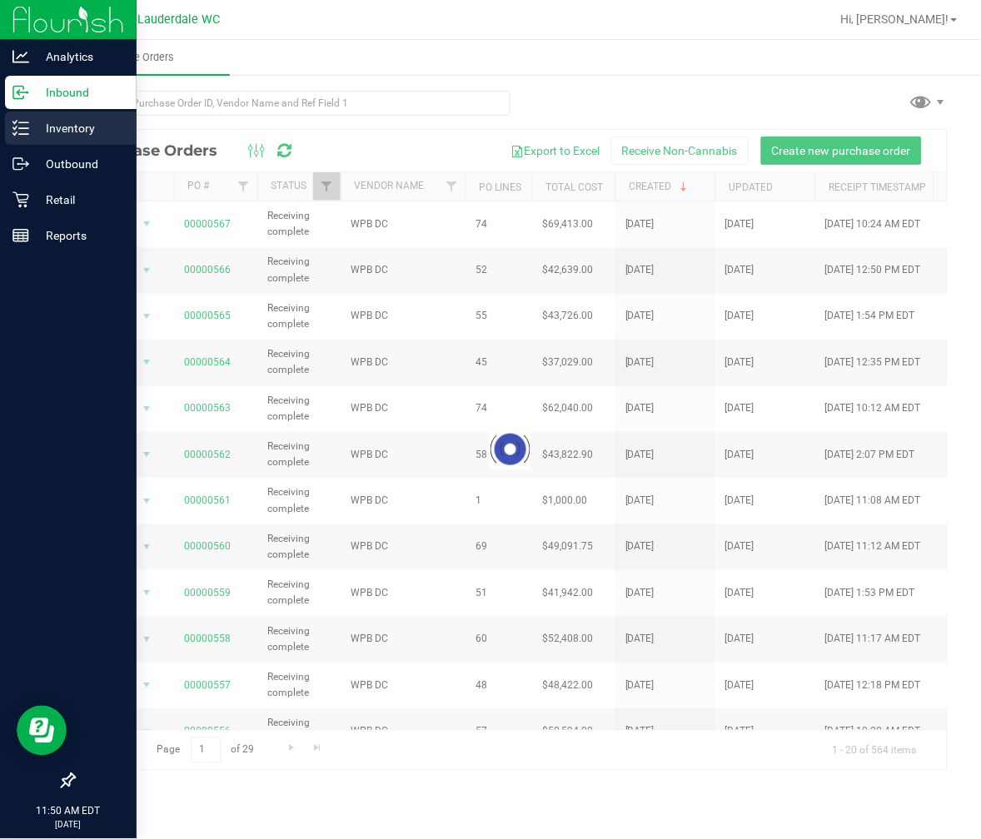
click at [13, 122] on icon at bounding box center [14, 122] width 3 height 2
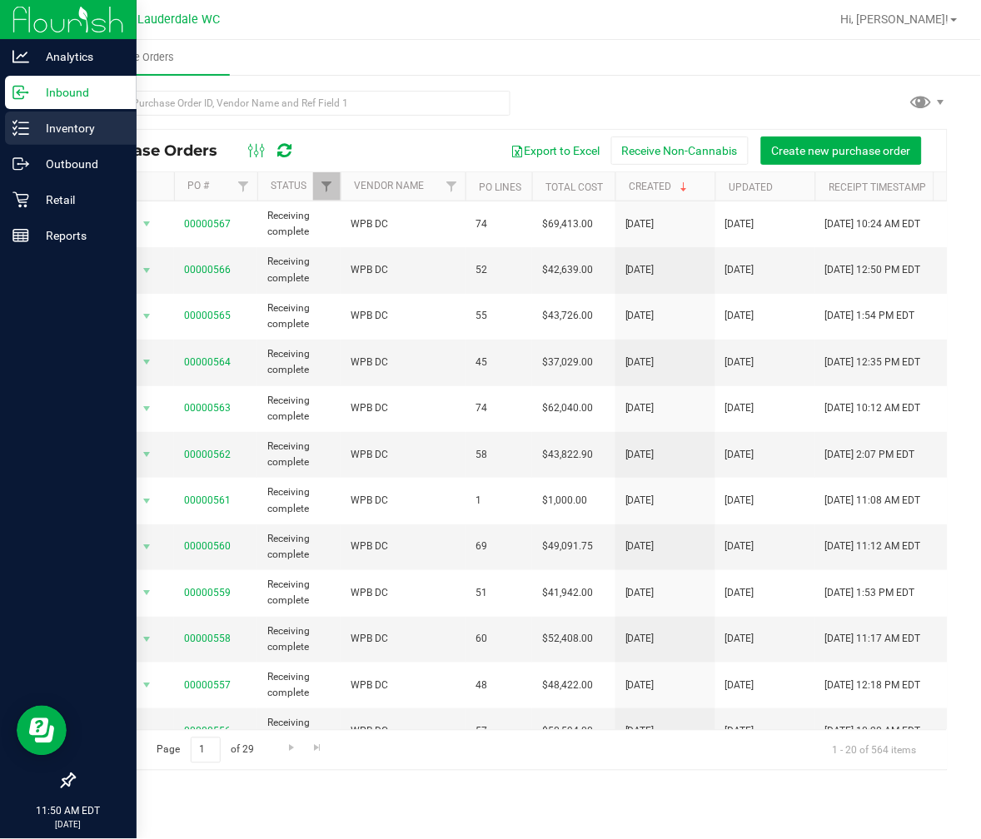
click at [13, 127] on icon at bounding box center [14, 128] width 3 height 2
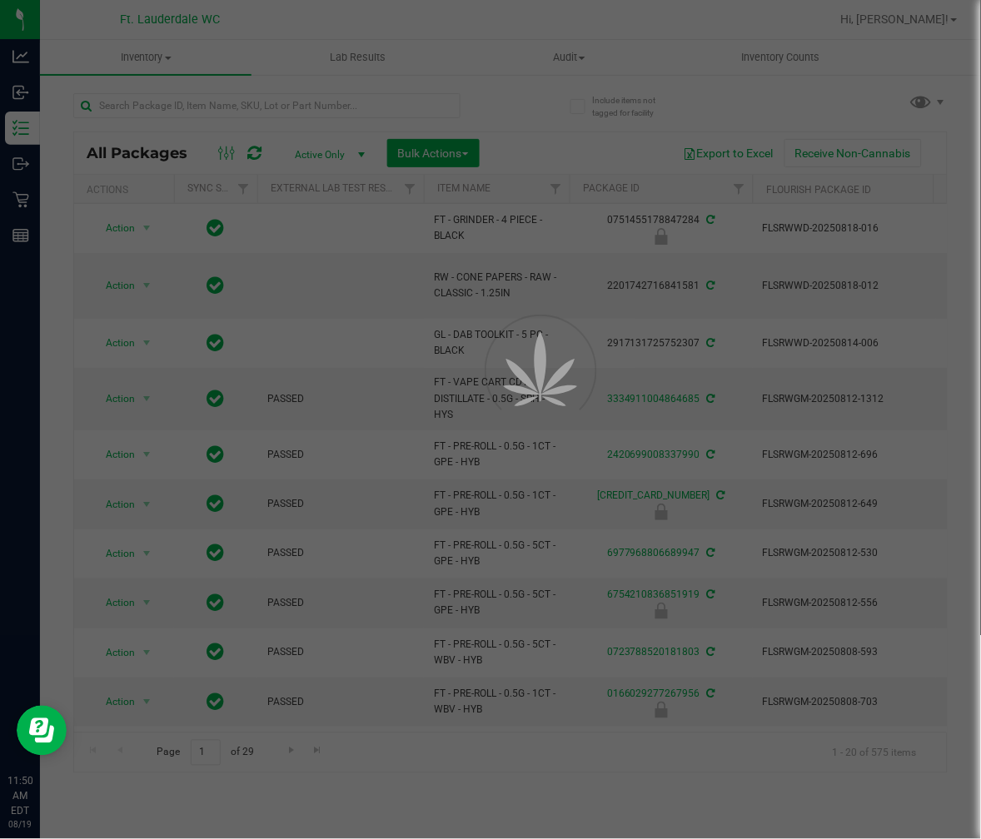
click at [187, 104] on div at bounding box center [490, 419] width 981 height 839
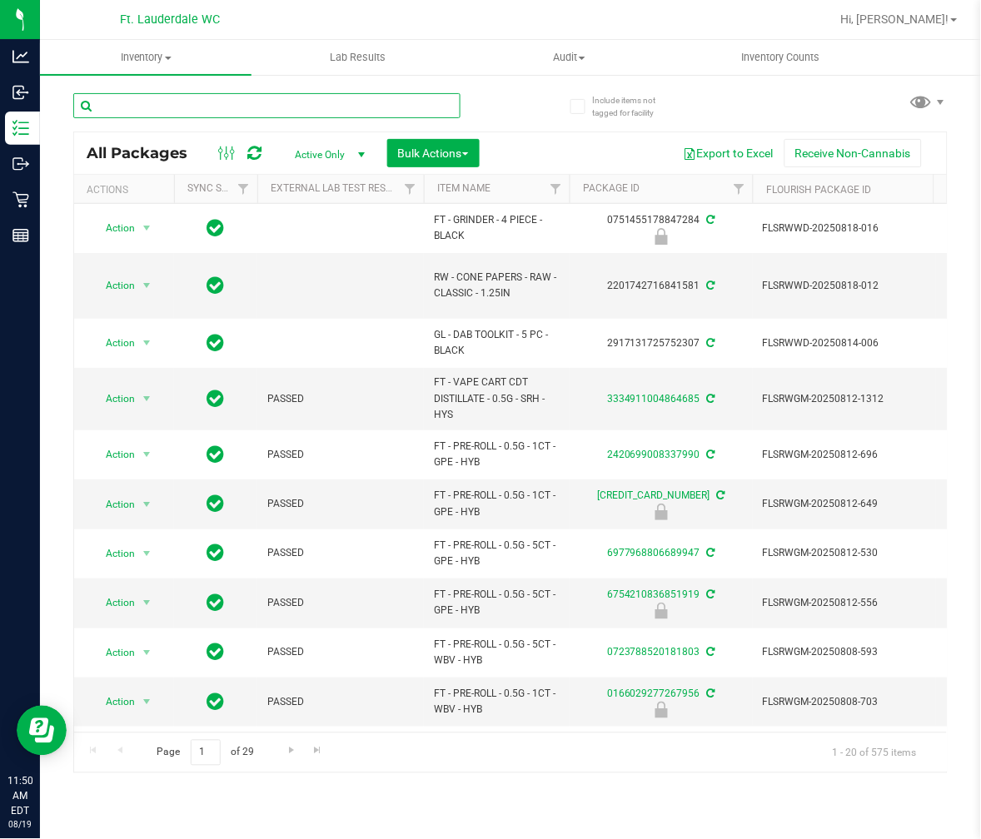
click at [187, 104] on input "text" at bounding box center [266, 105] width 387 height 25
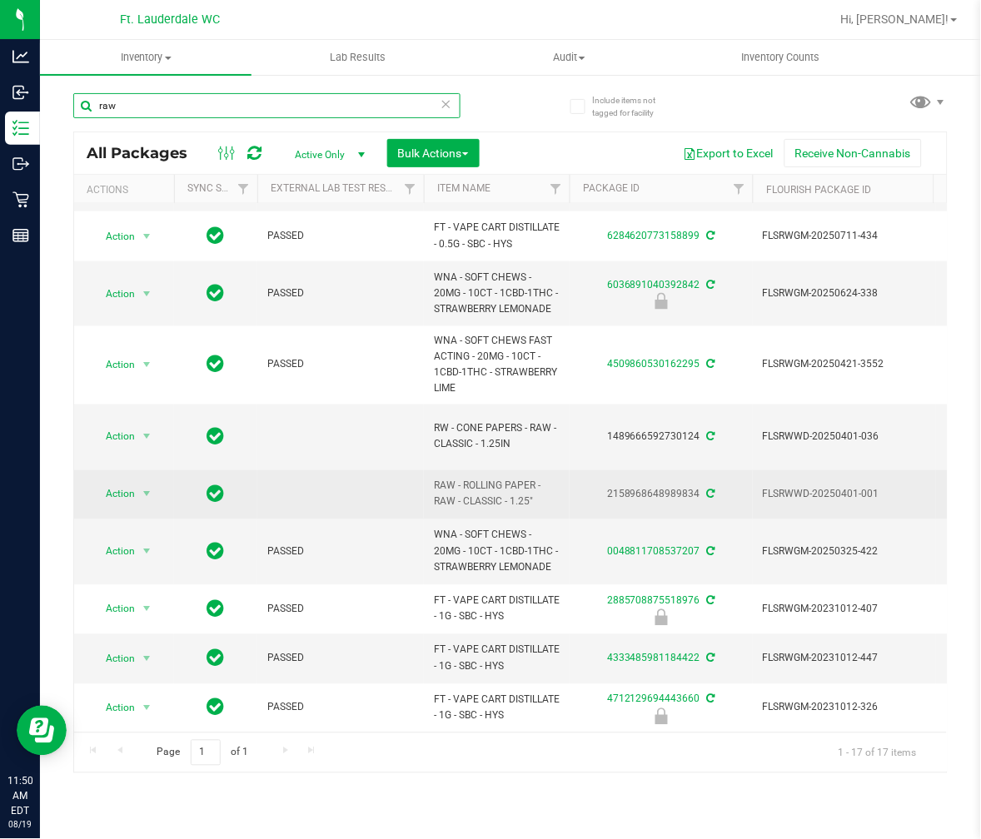
scroll to position [418, 0]
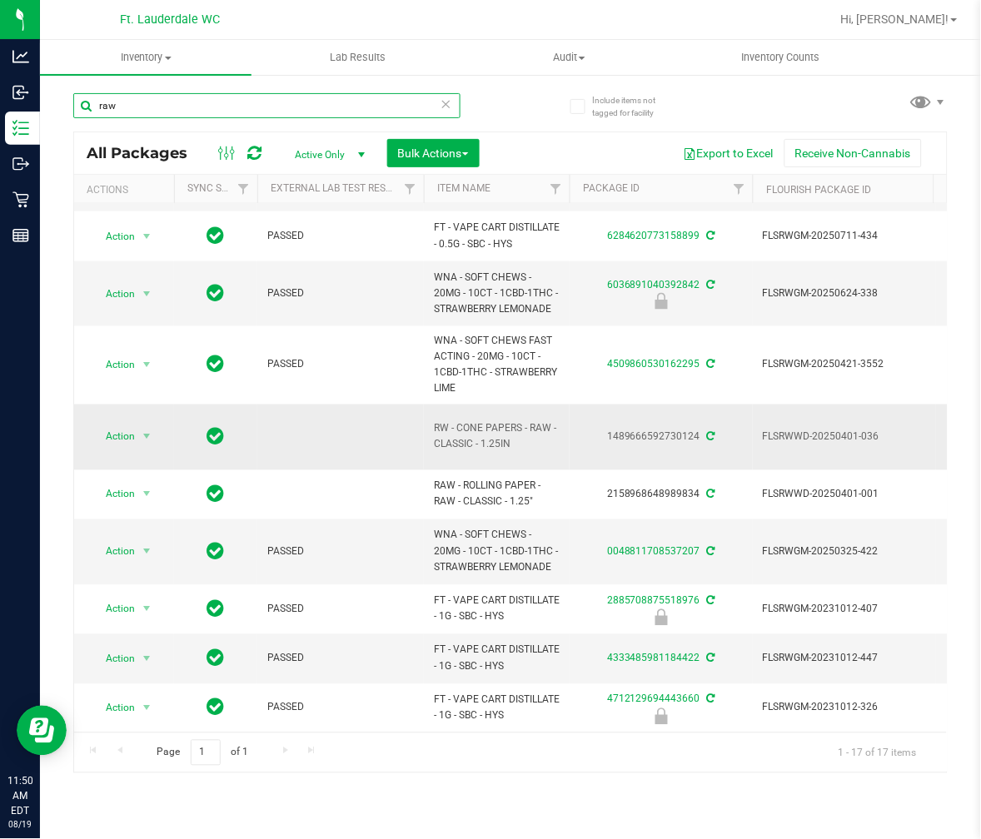
type input "raw"
click at [112, 426] on span "Action" at bounding box center [113, 437] width 45 height 23
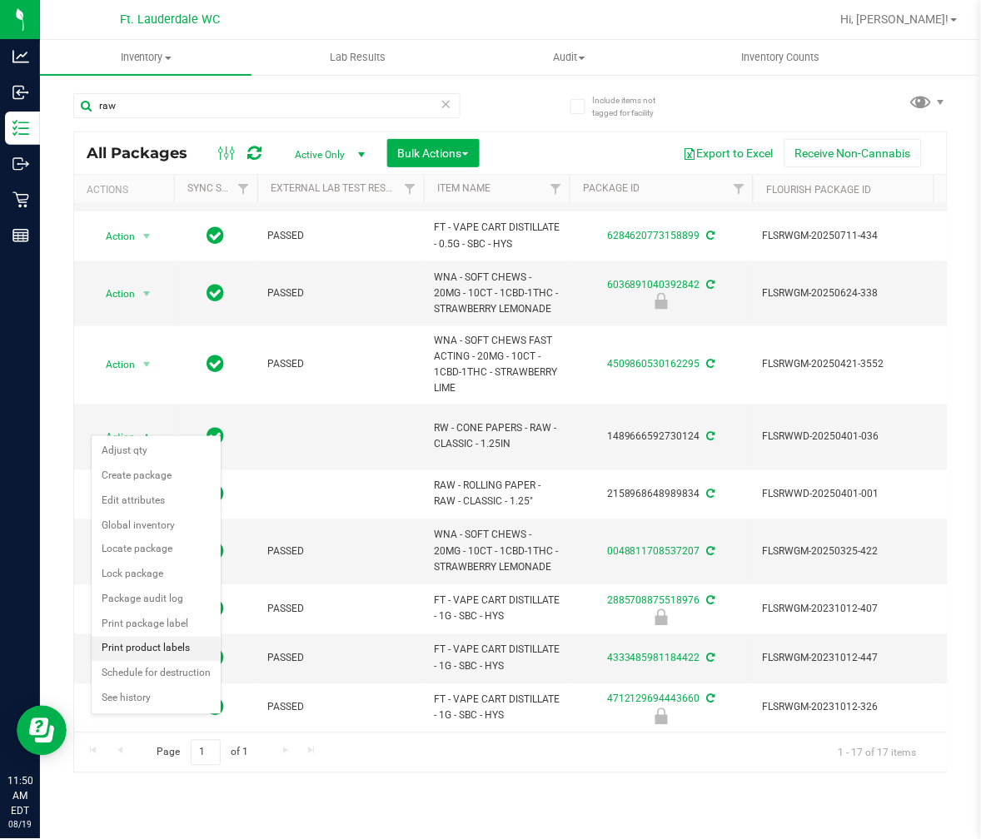
click at [135, 651] on li "Print product labels" at bounding box center [156, 649] width 129 height 25
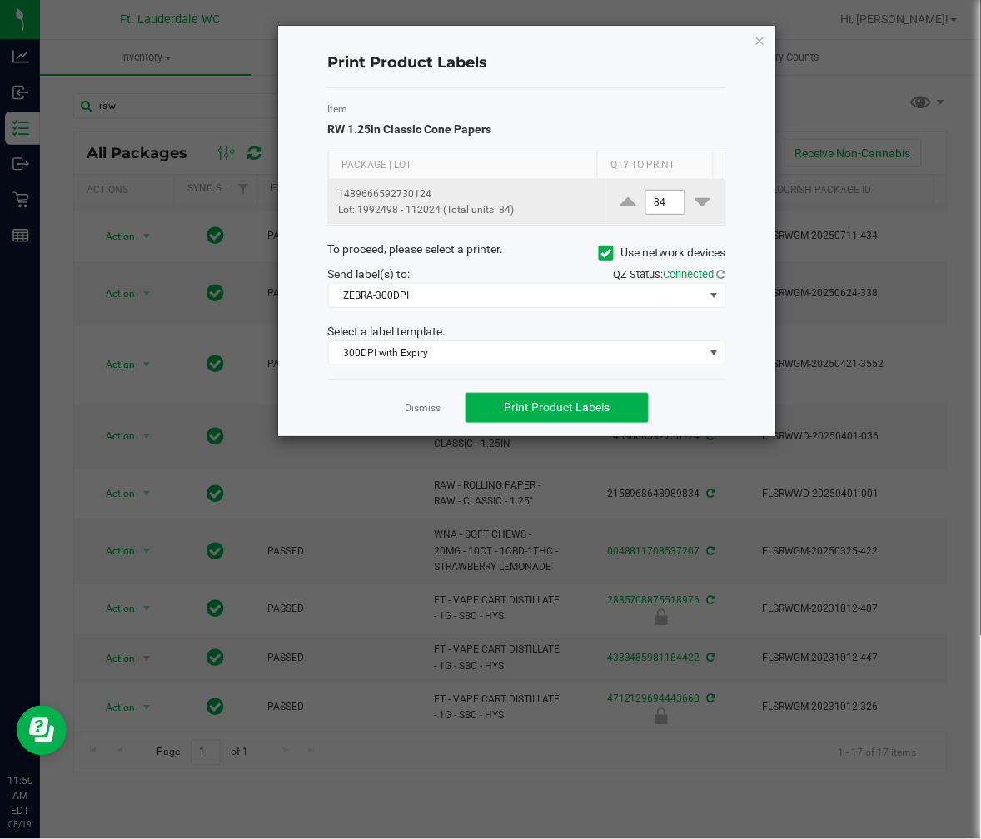
click at [663, 208] on input "84" at bounding box center [665, 202] width 38 height 23
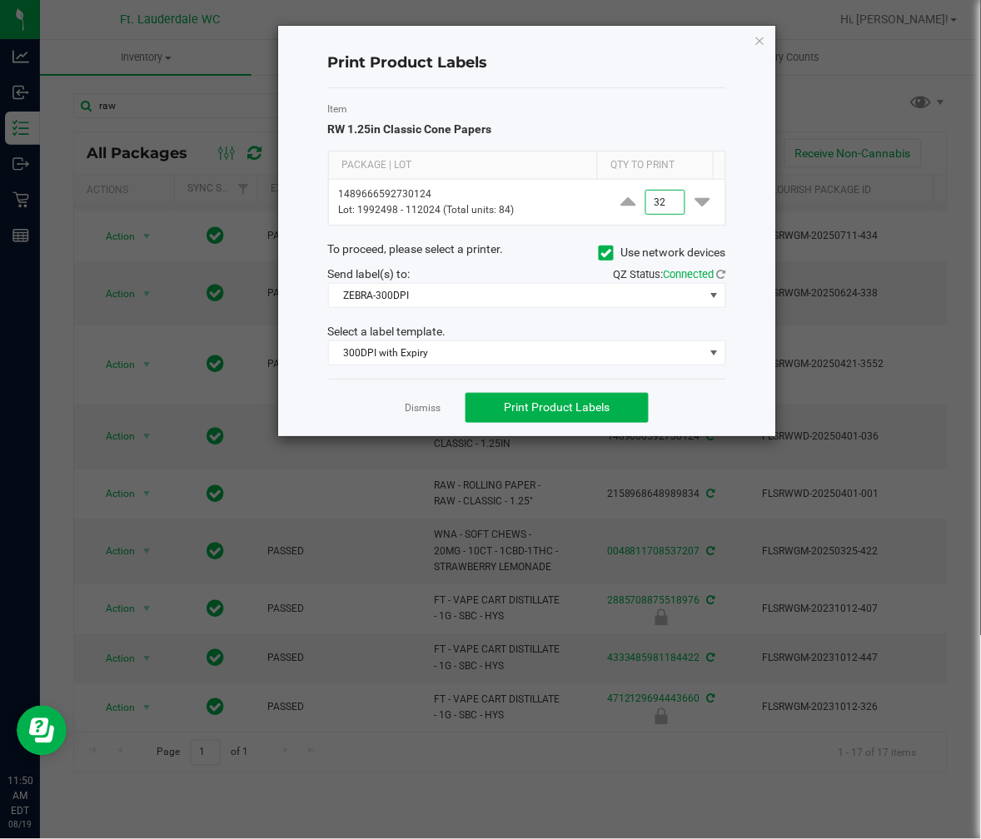
type input "32"
click at [588, 137] on div "Item RW 1.25in Classic Cone Papers" at bounding box center [527, 120] width 398 height 37
click at [559, 401] on span "Print Product Labels" at bounding box center [558, 407] width 106 height 13
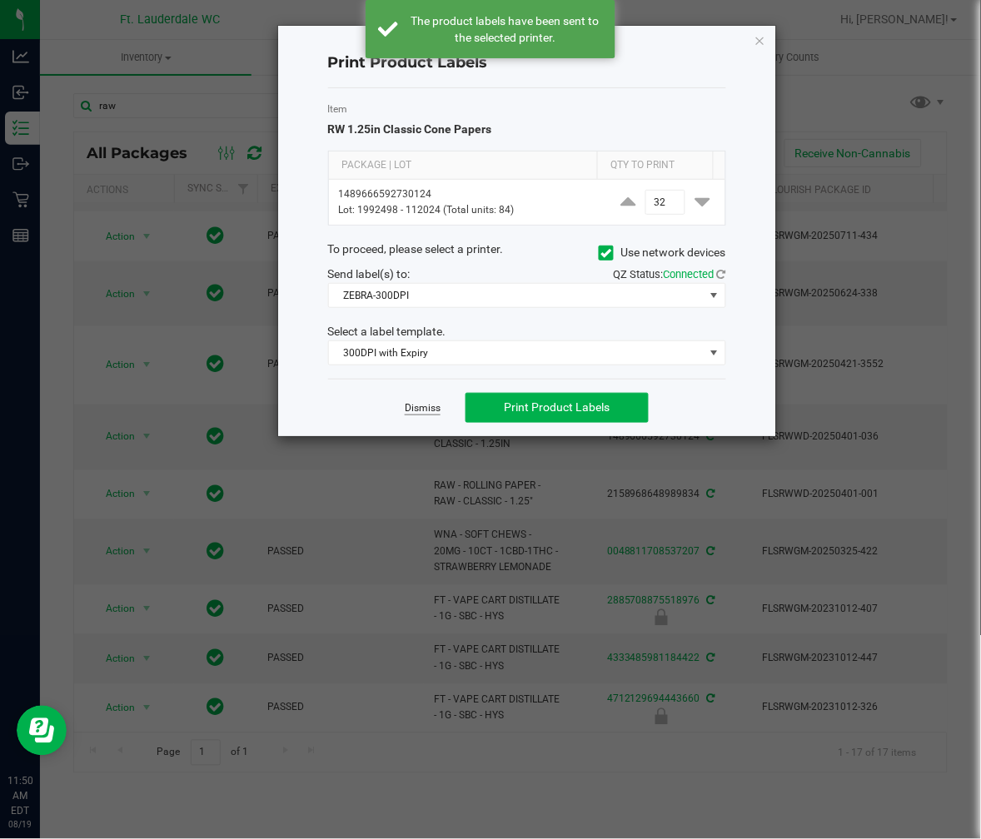
click at [433, 408] on link "Dismiss" at bounding box center [423, 408] width 36 height 14
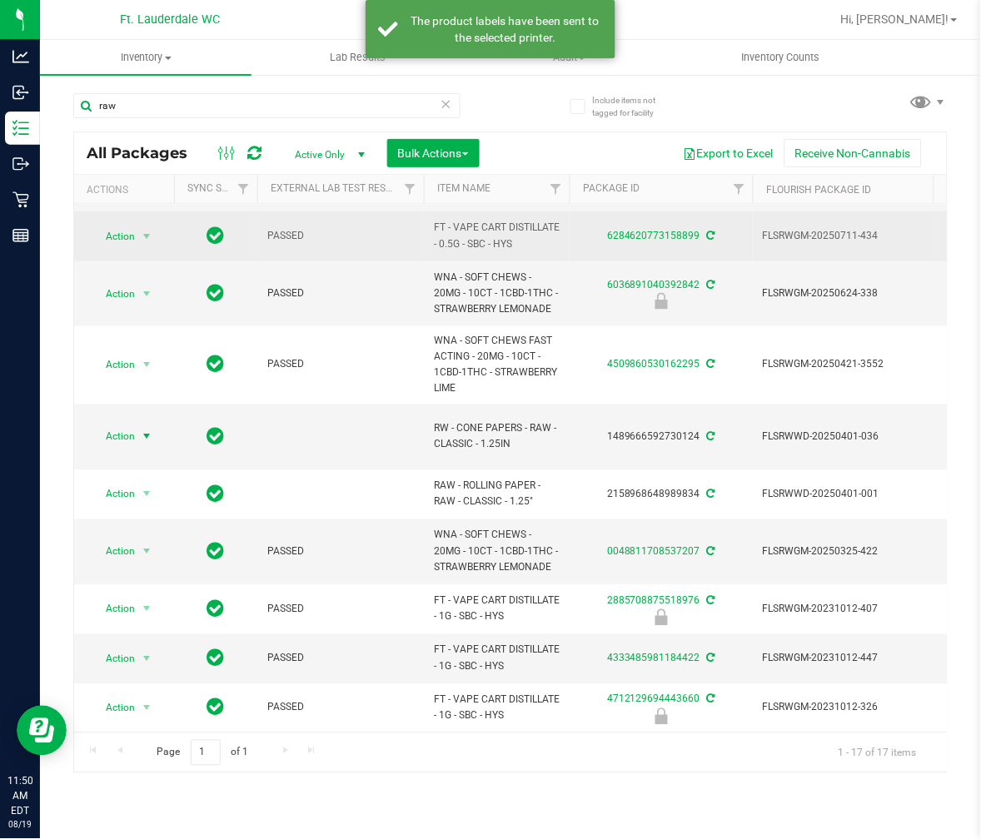
scroll to position [0, 0]
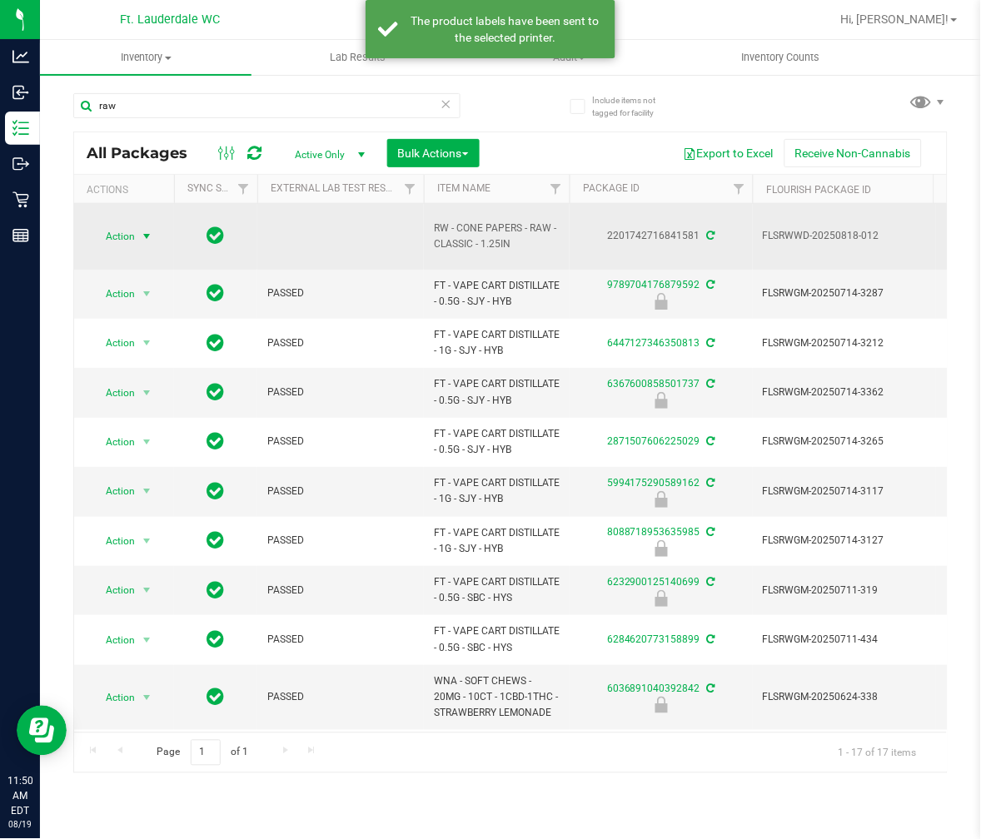
click at [108, 226] on span "Action" at bounding box center [113, 236] width 45 height 23
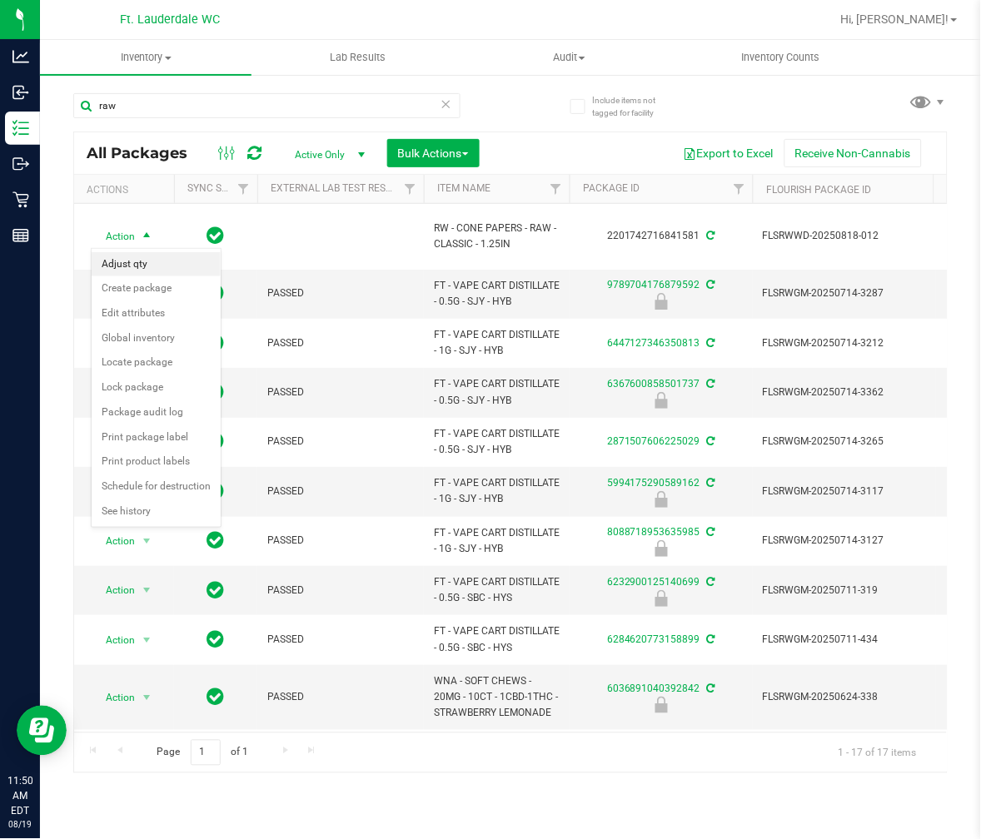
click at [154, 267] on li "Adjust qty" at bounding box center [156, 264] width 129 height 25
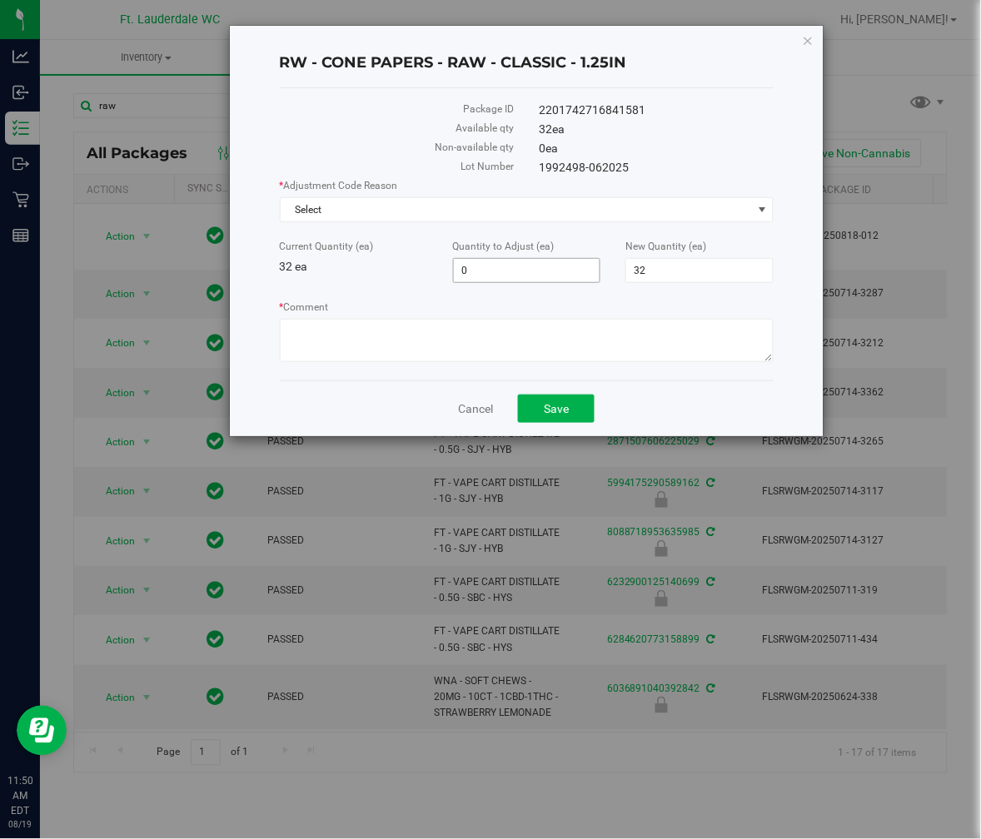
click at [501, 264] on span "0 0" at bounding box center [527, 270] width 148 height 25
click at [501, 264] on input "0" at bounding box center [527, 270] width 147 height 23
type input "-32"
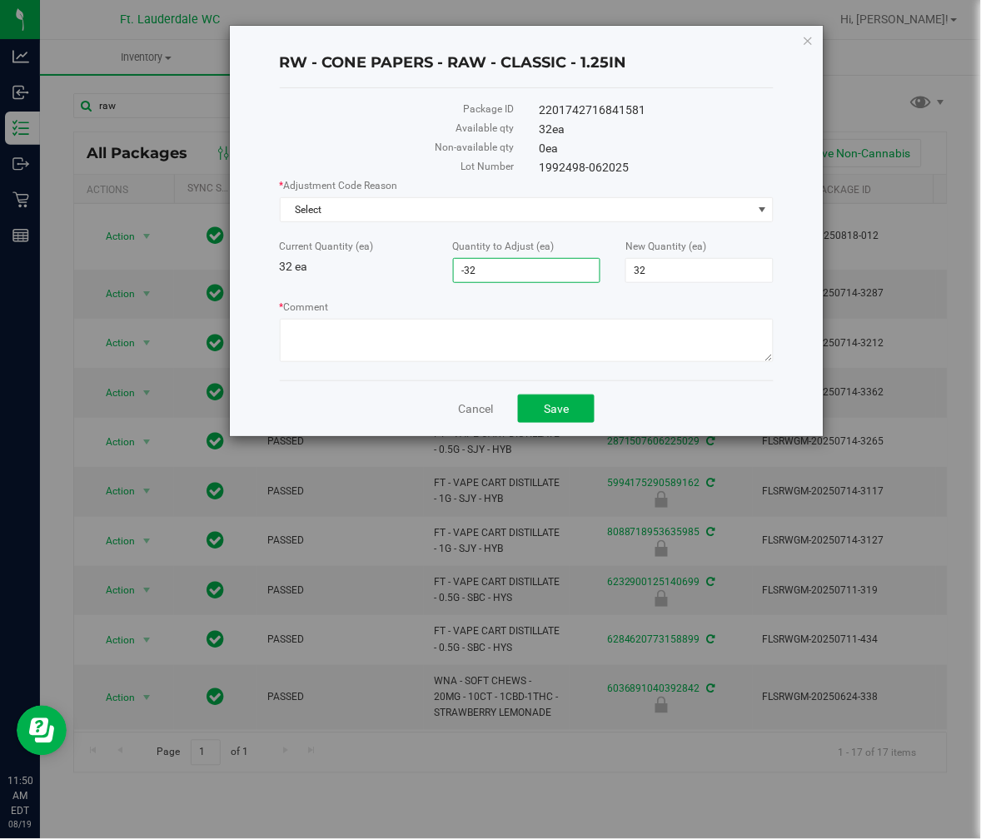
type input "0"
click at [433, 278] on div "Current Quantity (ea) 32 ea Quantity to Adjust (ea) -32 -32 New Quantity (ea) 0…" at bounding box center [527, 261] width 520 height 44
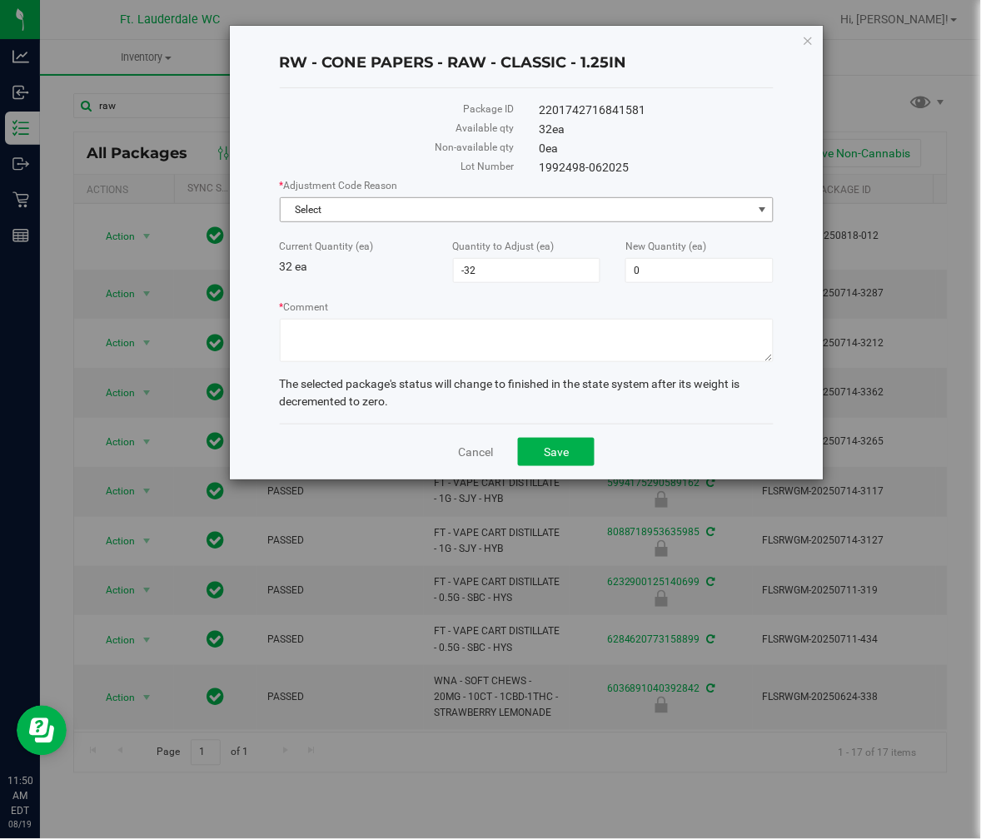
click at [418, 201] on span "Select" at bounding box center [517, 209] width 472 height 23
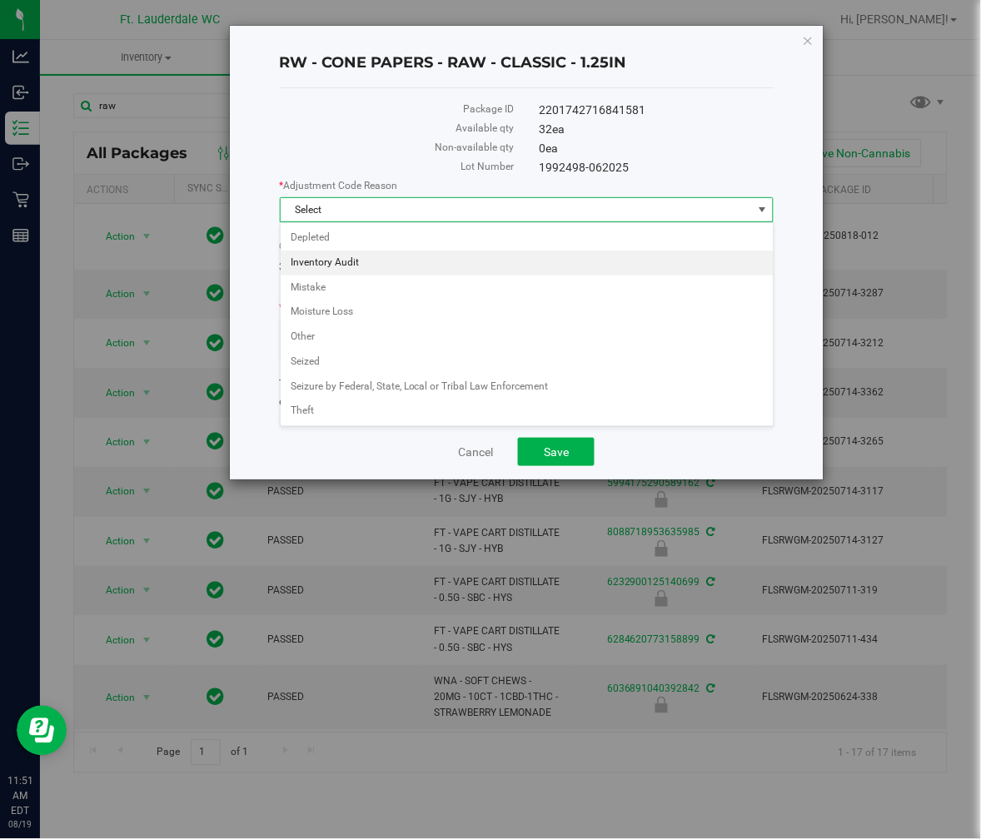
click at [363, 266] on li "Inventory Audit" at bounding box center [527, 263] width 493 height 25
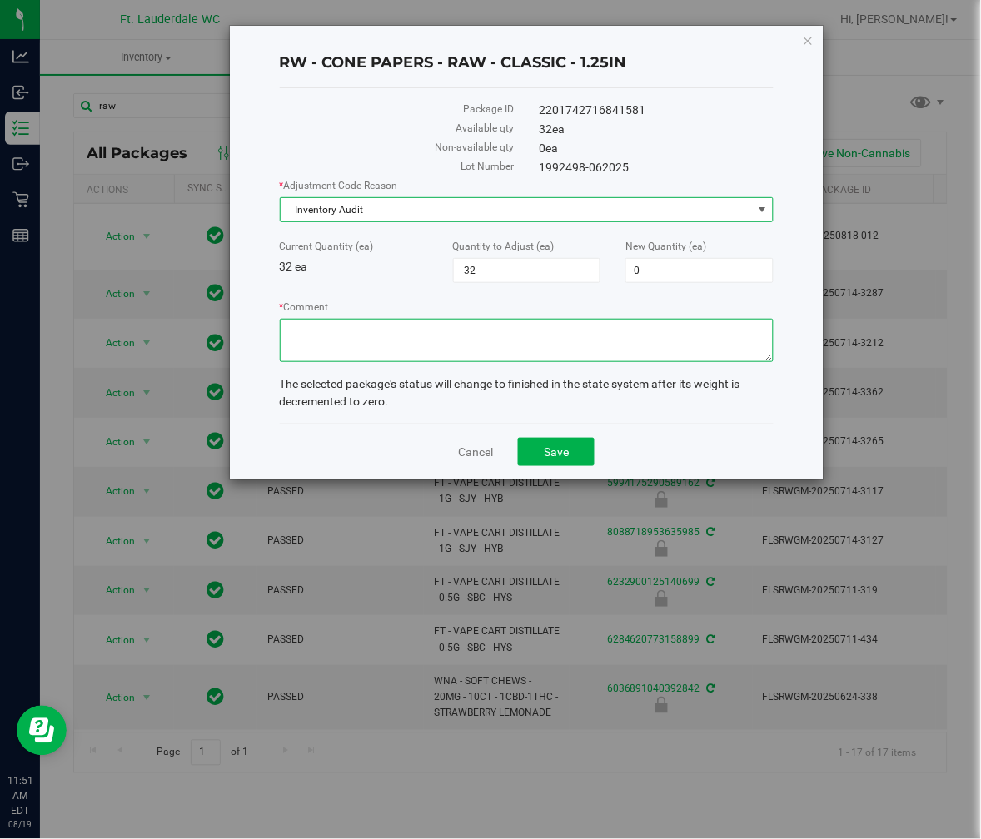
click at [396, 344] on textarea "* Comment" at bounding box center [527, 340] width 495 height 43
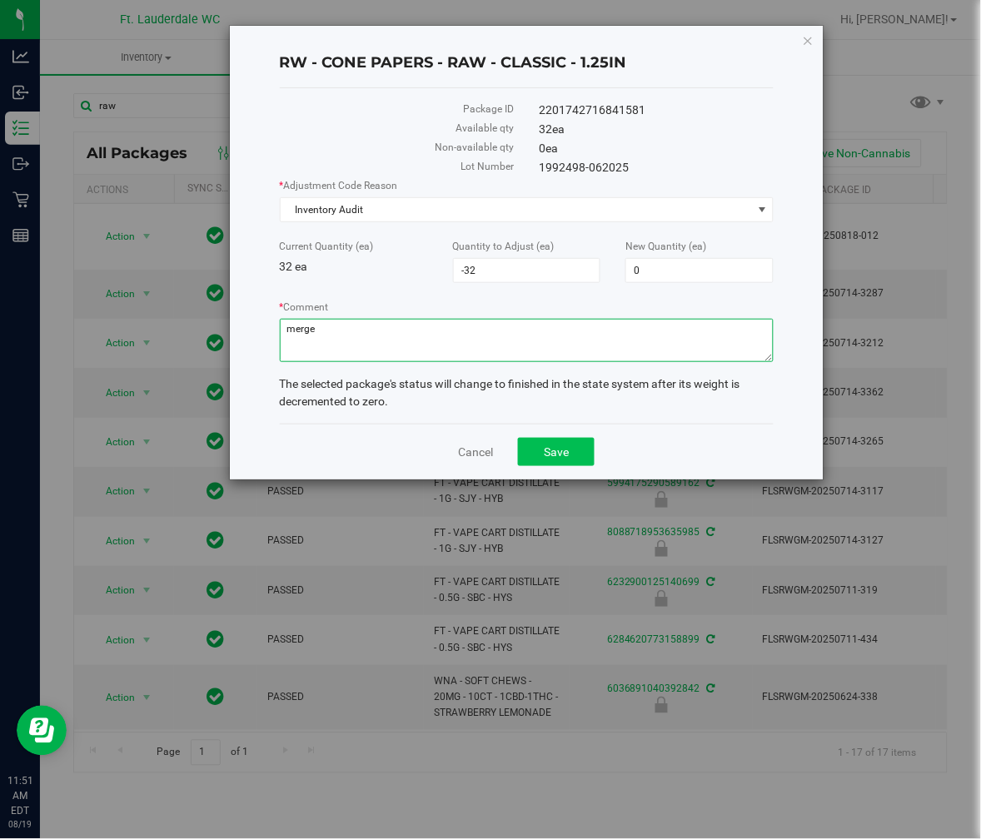
type textarea "merge"
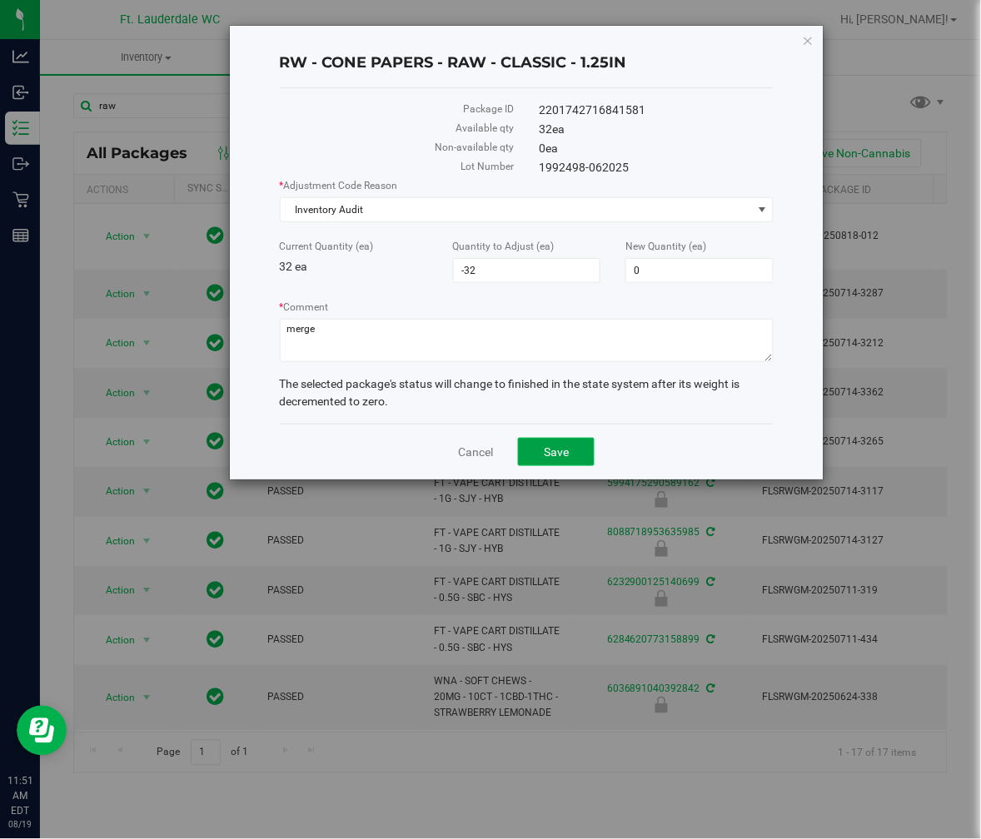
click at [560, 464] on button "Save" at bounding box center [556, 452] width 77 height 28
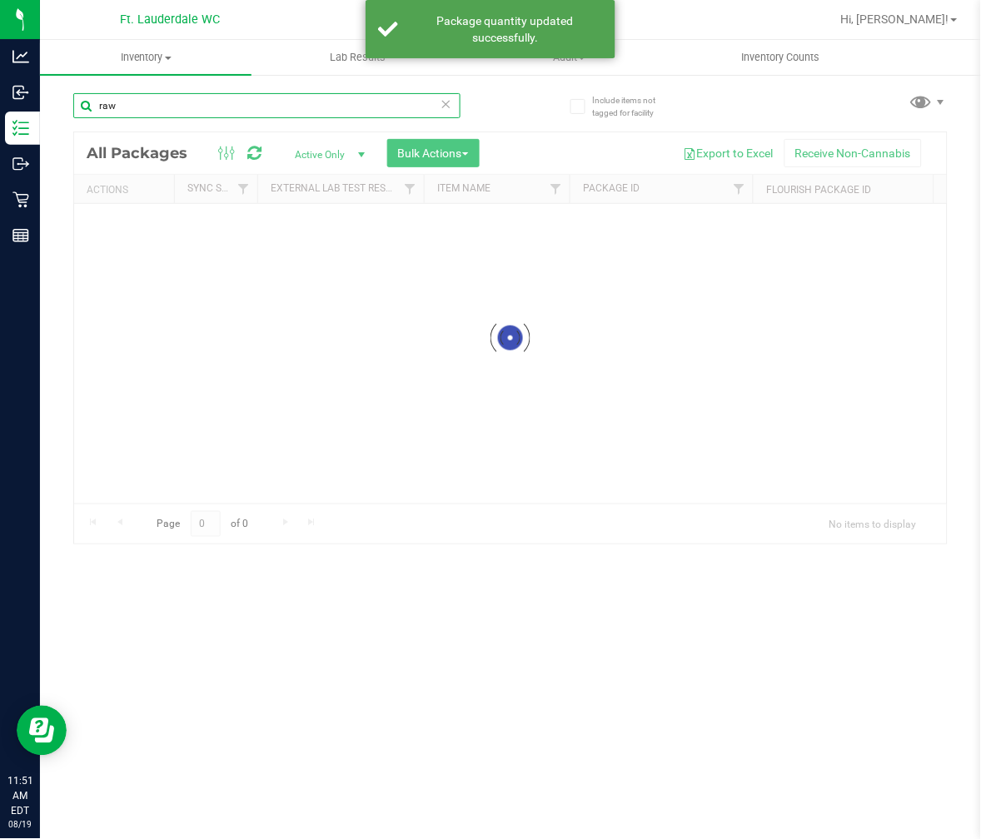
click at [153, 112] on input "raw" at bounding box center [266, 105] width 387 height 25
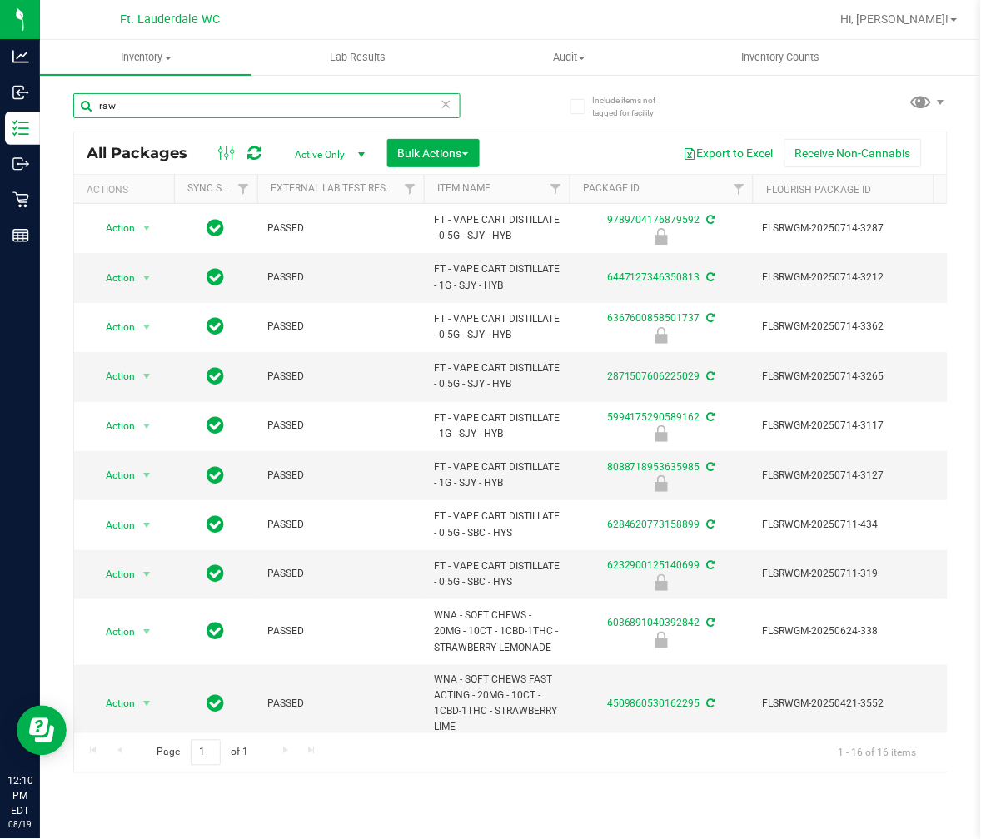
click at [153, 112] on input "raw" at bounding box center [266, 105] width 387 height 25
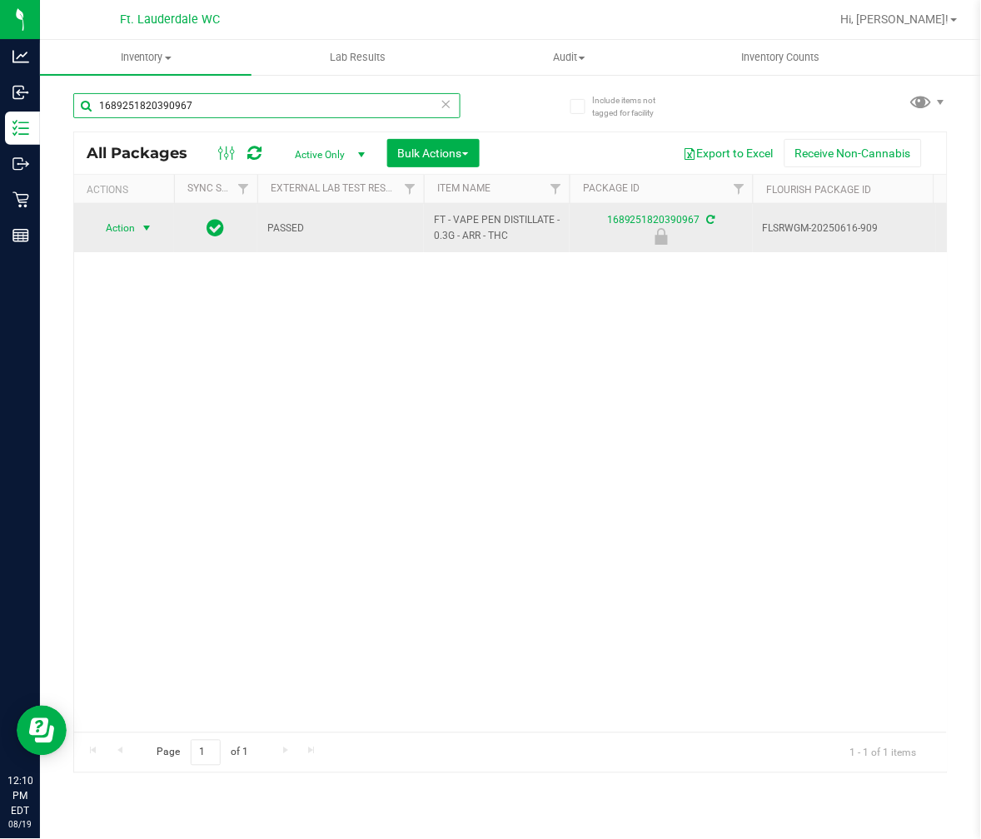
type input "1689251820390967"
click at [143, 228] on span "select" at bounding box center [146, 228] width 13 height 13
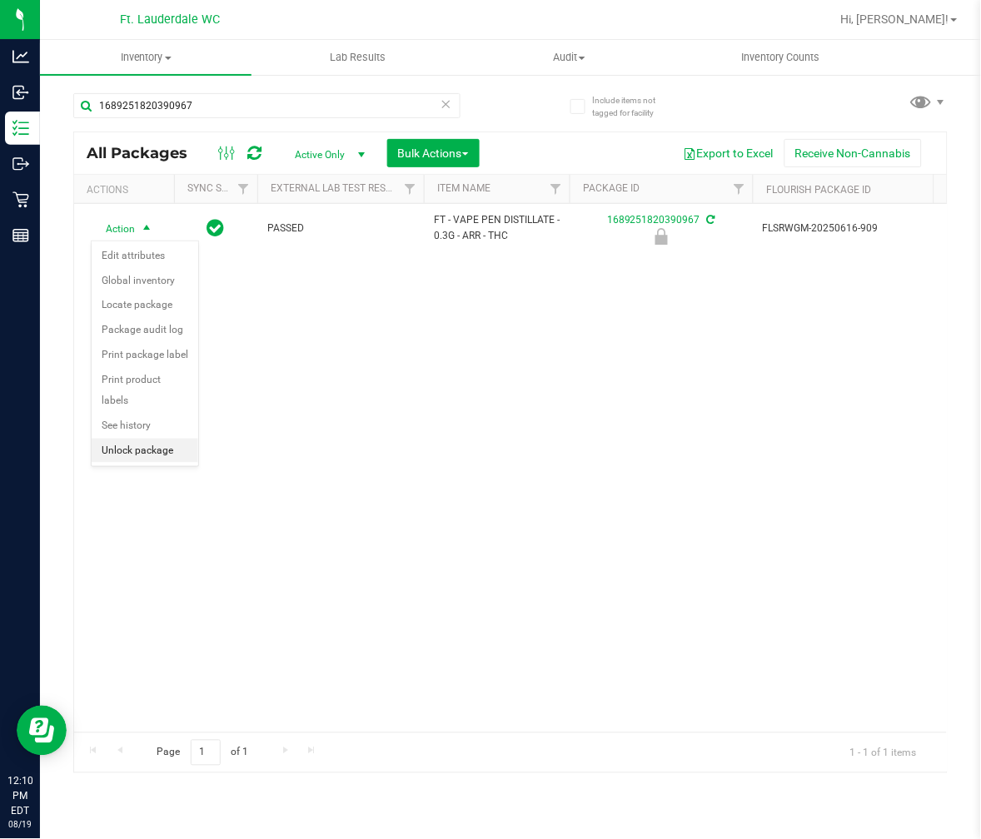
click at [131, 452] on li "Unlock package" at bounding box center [145, 451] width 107 height 25
